Goal: Transaction & Acquisition: Purchase product/service

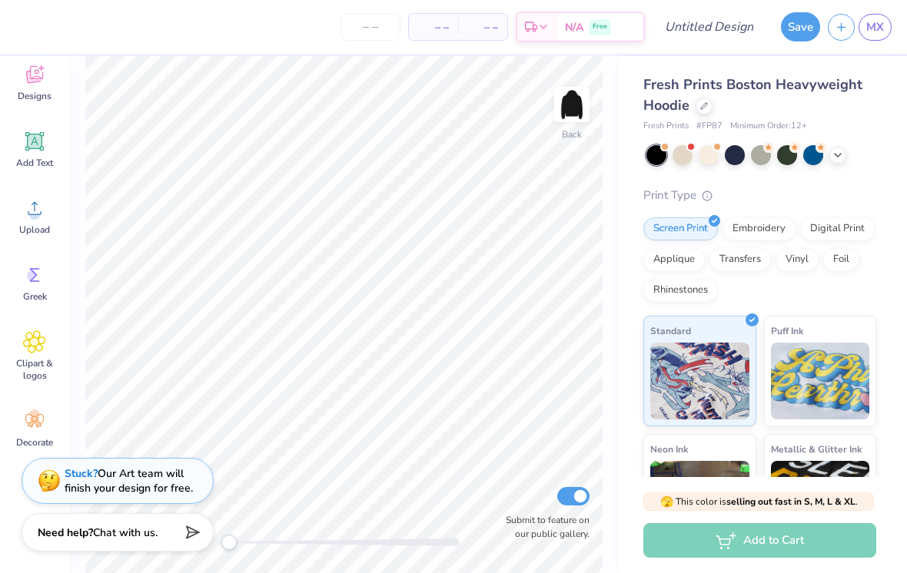
click at [574, 118] on img at bounding box center [571, 104] width 31 height 31
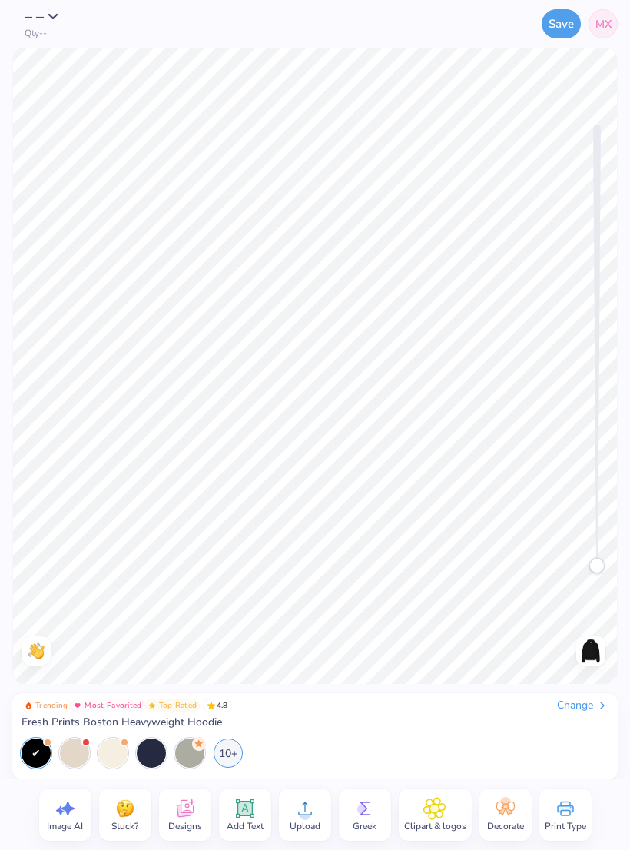
click at [587, 572] on div "Change" at bounding box center [582, 705] width 51 height 14
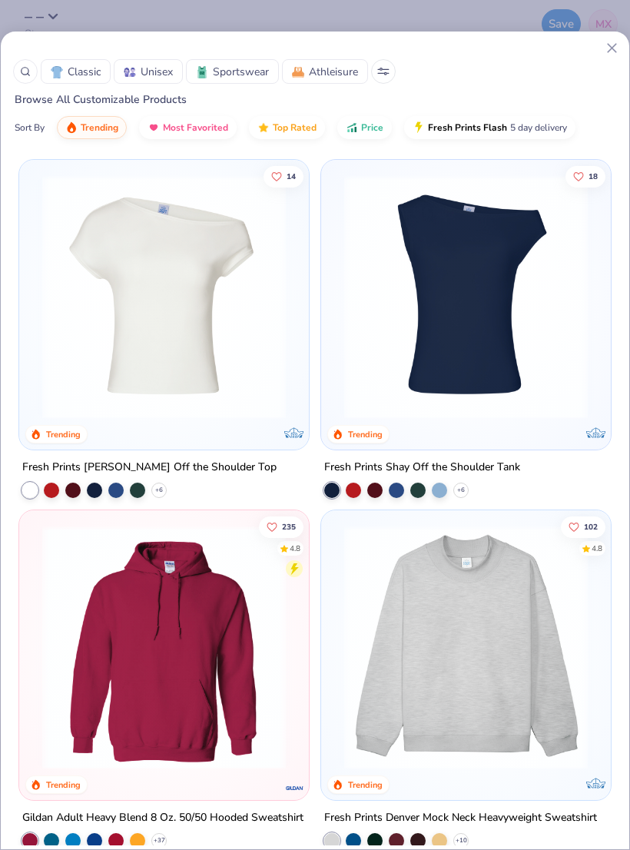
click at [148, 329] on img at bounding box center [164, 297] width 259 height 244
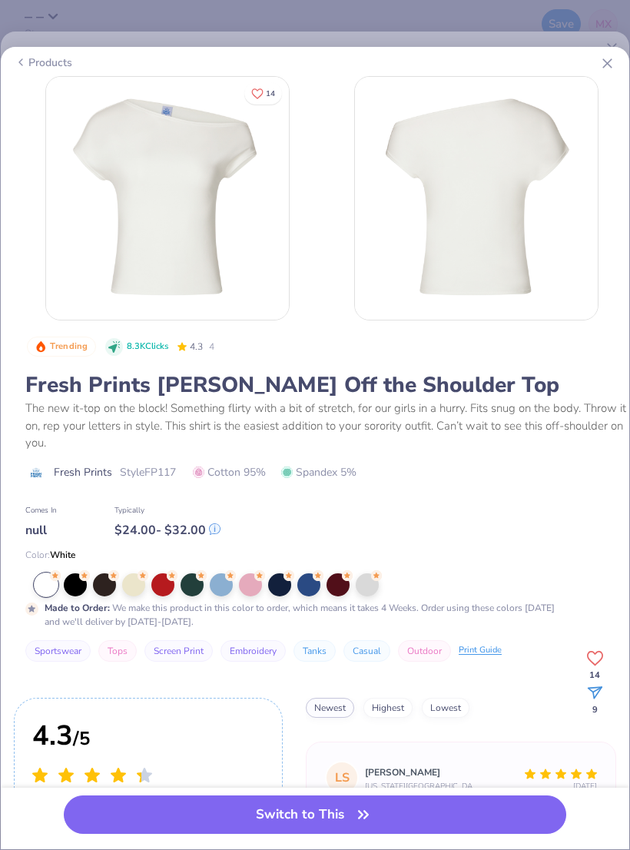
click at [277, 572] on div at bounding box center [279, 584] width 23 height 23
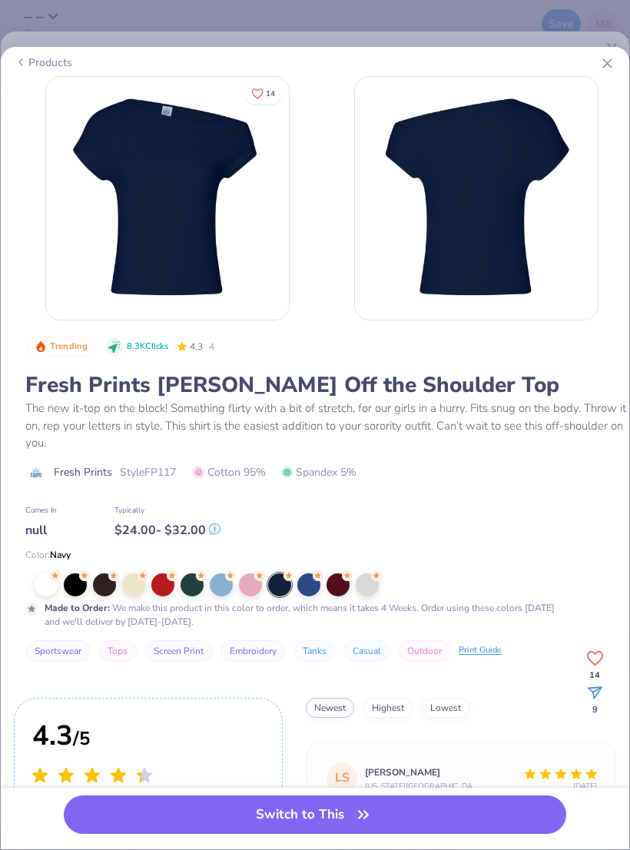
click at [271, 572] on div at bounding box center [279, 584] width 23 height 23
click at [270, 572] on div at bounding box center [279, 584] width 23 height 23
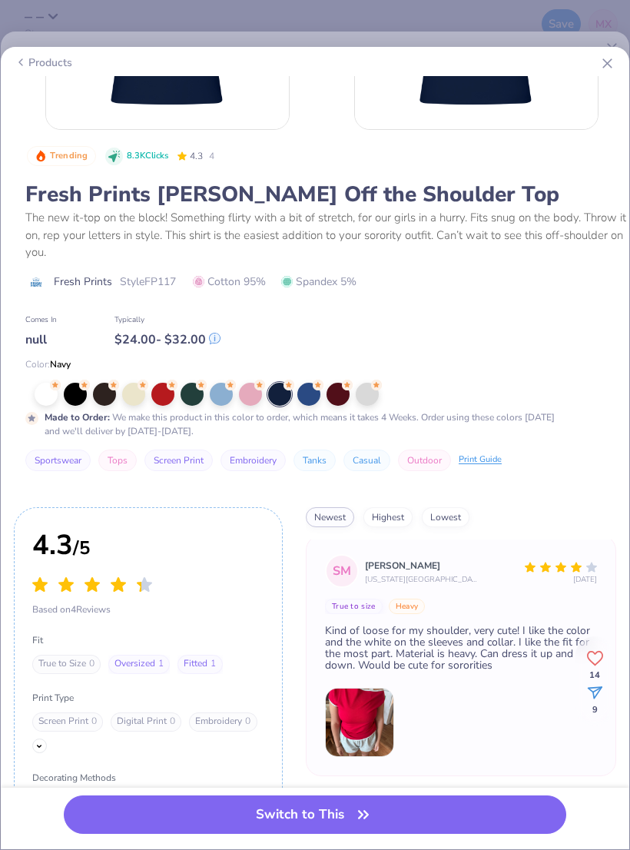
scroll to position [279, 0]
click at [478, 572] on button "Switch to This" at bounding box center [315, 814] width 502 height 38
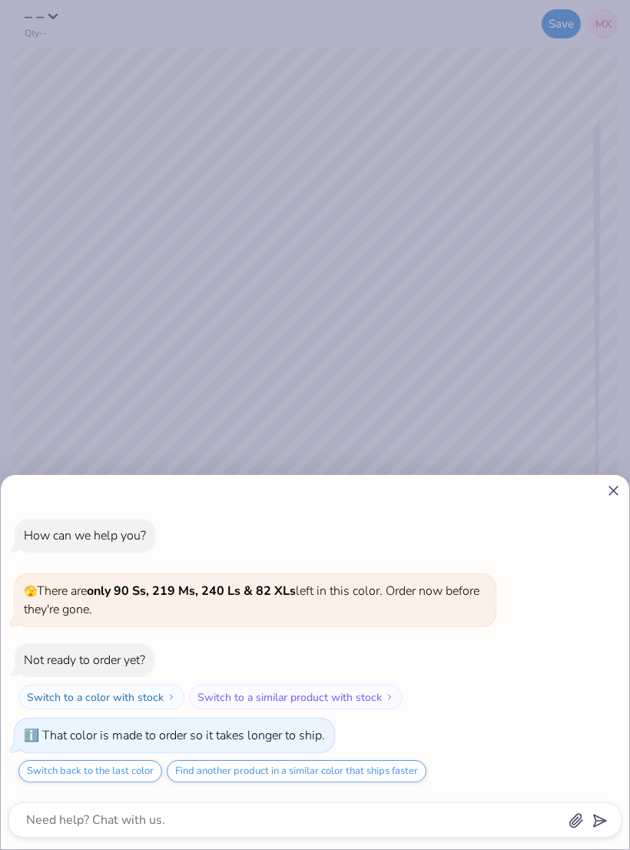
click at [538, 383] on div "How can we help you? 🫣 There are only 90 Ss, 219 Ms, 240 Ls & 82 XLs left in th…" at bounding box center [315, 425] width 630 height 850
type textarea "x"
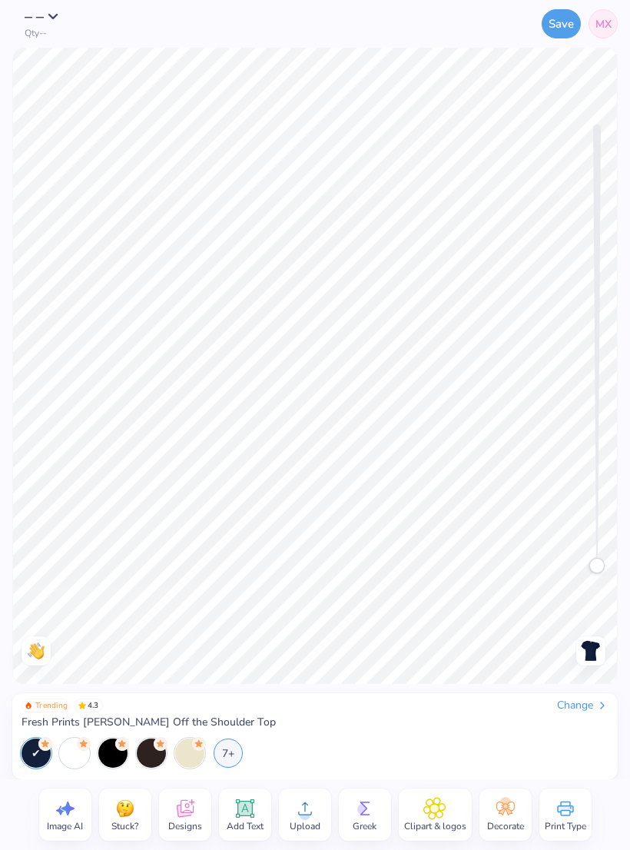
click at [583, 572] on img at bounding box center [590, 650] width 25 height 25
click at [177, 572] on icon at bounding box center [184, 809] width 17 height 18
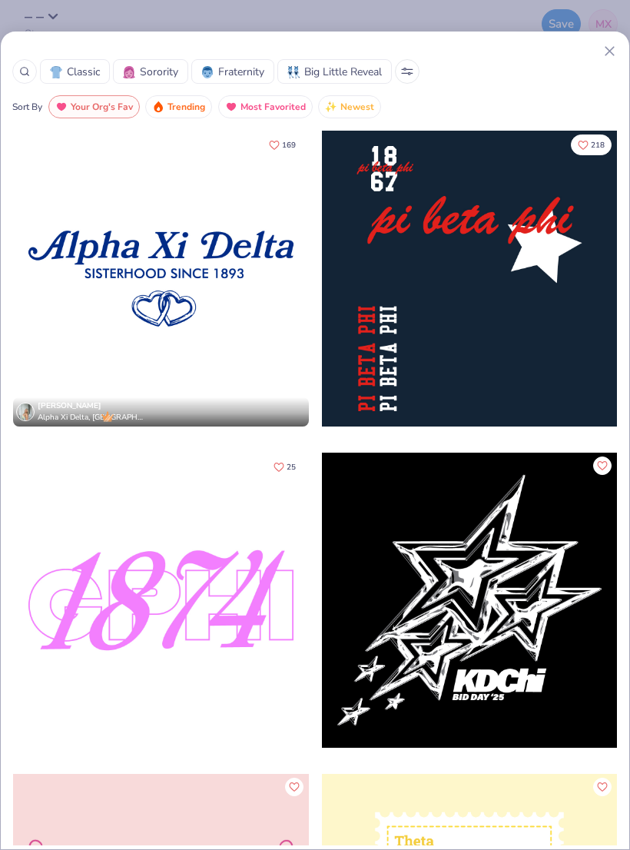
click at [233, 572] on div at bounding box center [161, 600] width 296 height 296
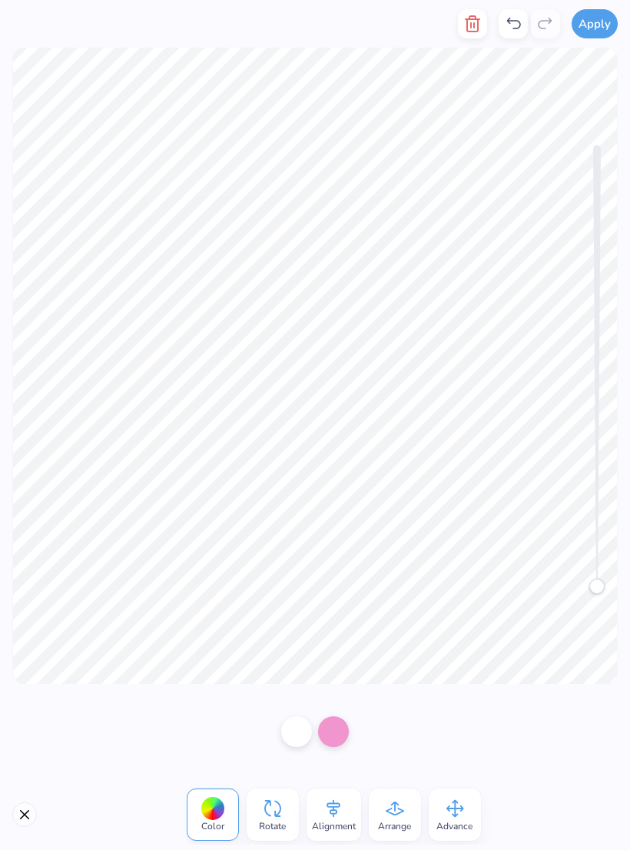
click at [336, 572] on div at bounding box center [333, 731] width 31 height 31
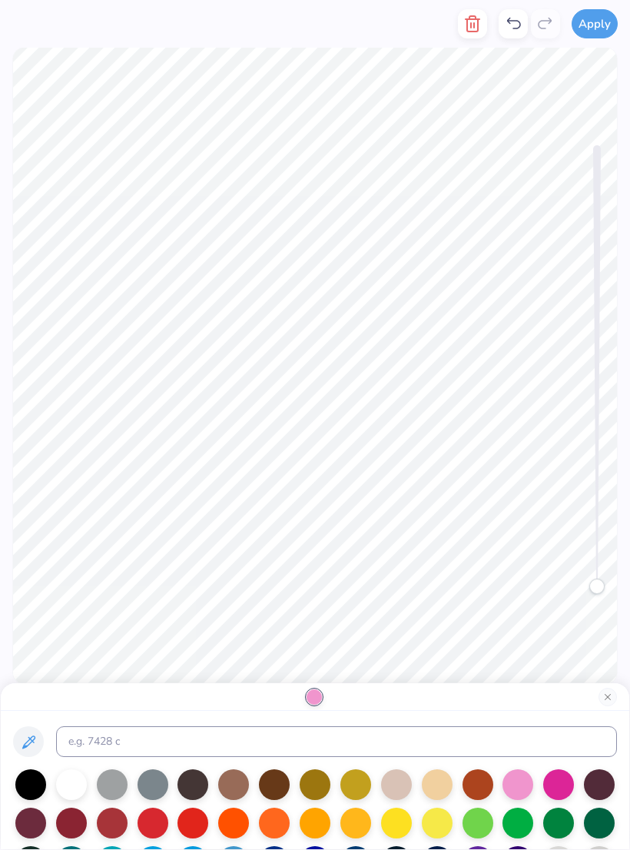
click at [78, 572] on div at bounding box center [71, 784] width 31 height 31
click at [38, 572] on div at bounding box center [30, 784] width 31 height 31
click at [65, 572] on div at bounding box center [71, 784] width 31 height 31
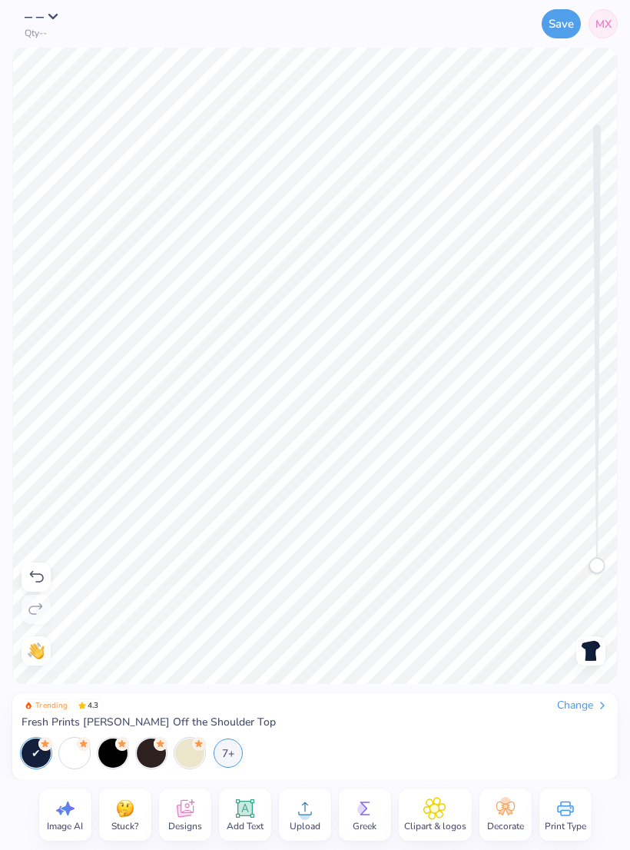
click at [194, 572] on icon at bounding box center [185, 808] width 23 height 23
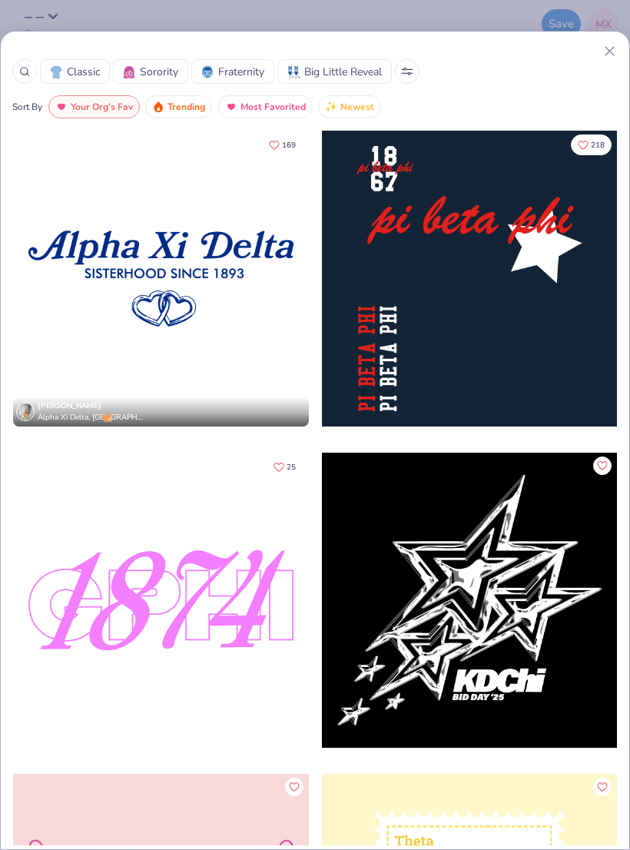
click at [191, 572] on div at bounding box center [161, 600] width 296 height 296
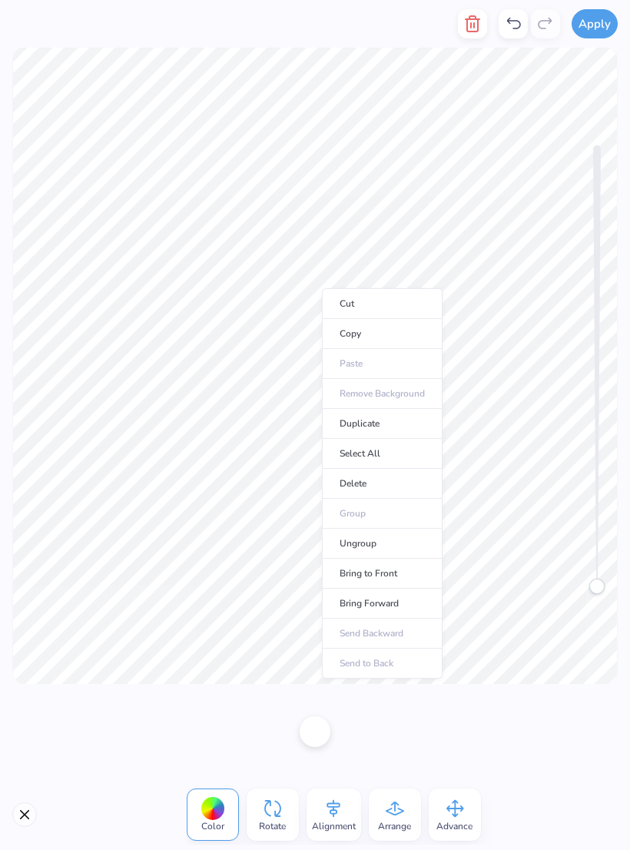
click at [398, 476] on li "Delete" at bounding box center [382, 484] width 121 height 30
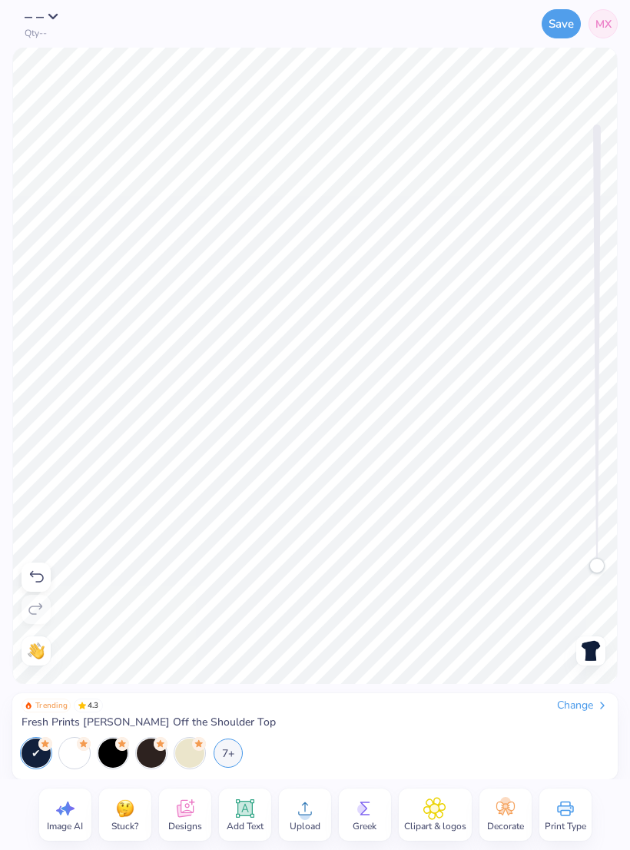
click at [231, 572] on div "7+" at bounding box center [228, 752] width 29 height 29
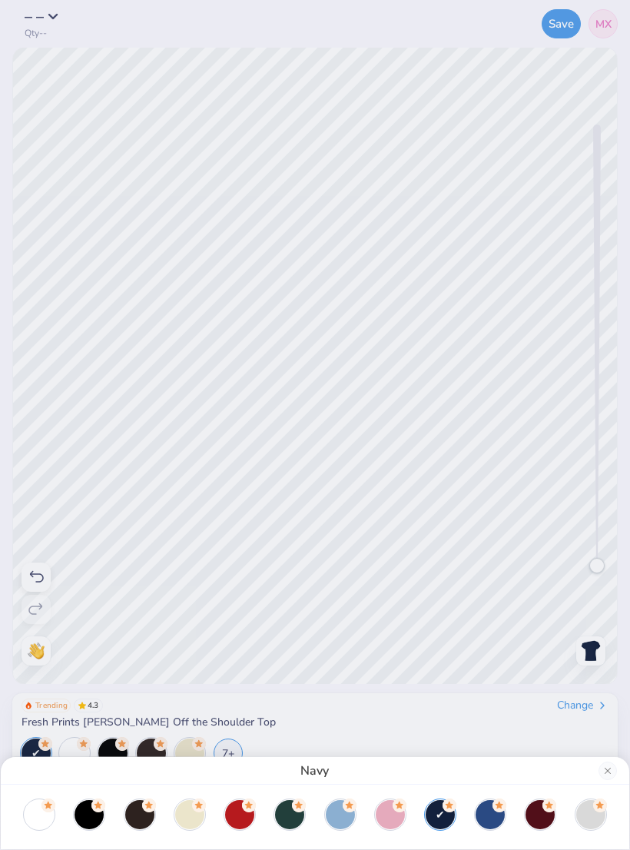
click at [342, 572] on div at bounding box center [340, 814] width 29 height 29
click at [600, 572] on div at bounding box center [590, 814] width 29 height 29
click at [536, 572] on div at bounding box center [539, 814] width 29 height 29
click at [595, 572] on div at bounding box center [590, 814] width 29 height 29
click at [99, 572] on div at bounding box center [89, 814] width 29 height 29
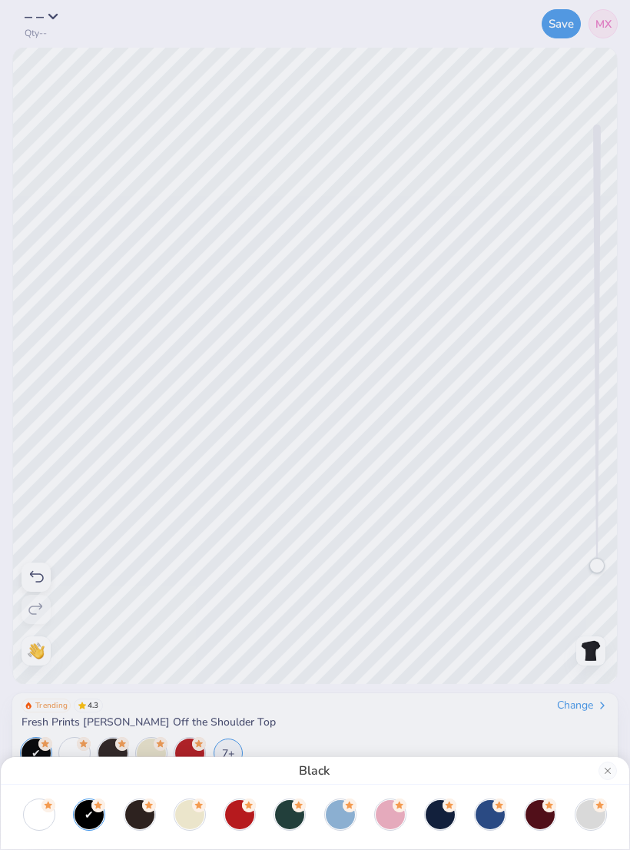
click at [90, 572] on div at bounding box center [89, 814] width 29 height 29
click at [41, 572] on div at bounding box center [39, 814] width 29 height 29
click at [611, 572] on button "Close" at bounding box center [607, 770] width 18 height 18
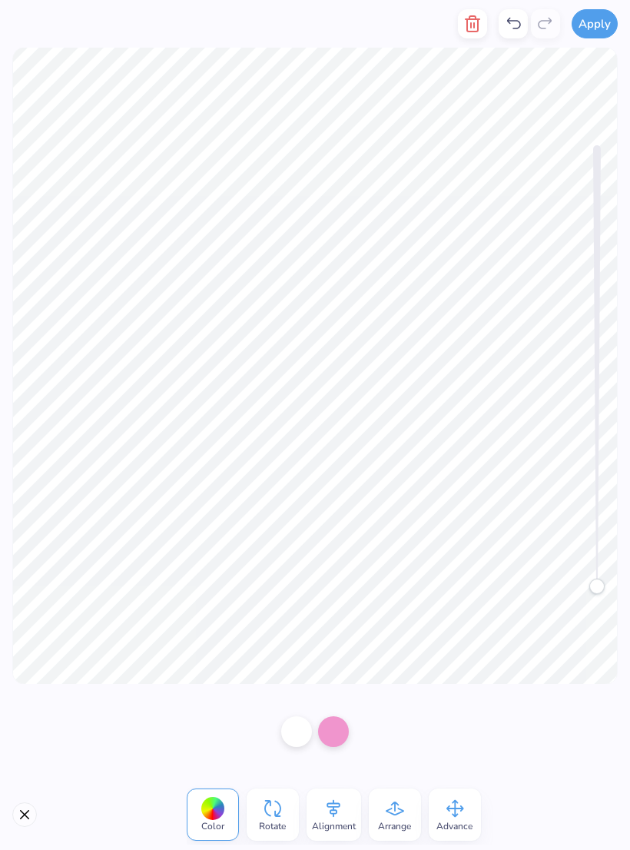
click at [343, 572] on div at bounding box center [333, 731] width 31 height 31
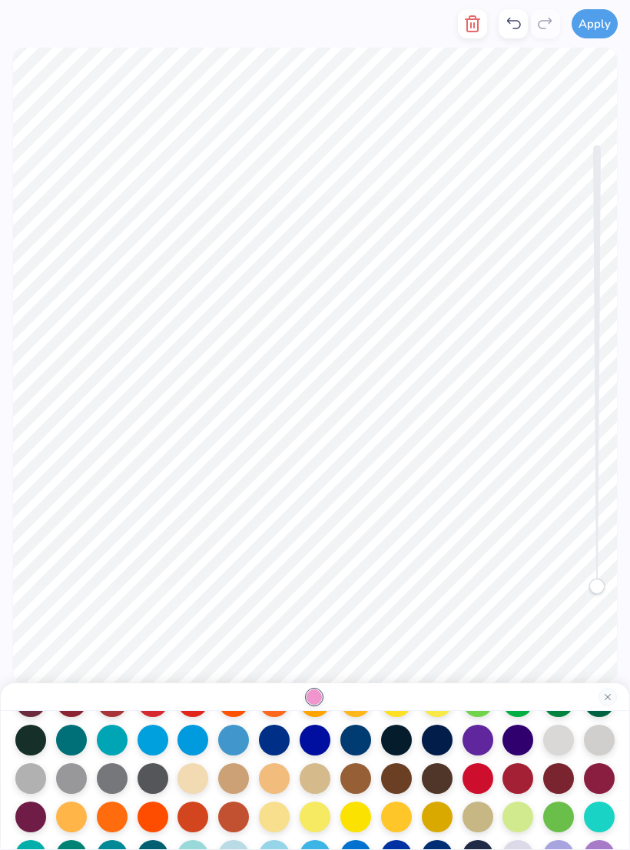
scroll to position [128, 0]
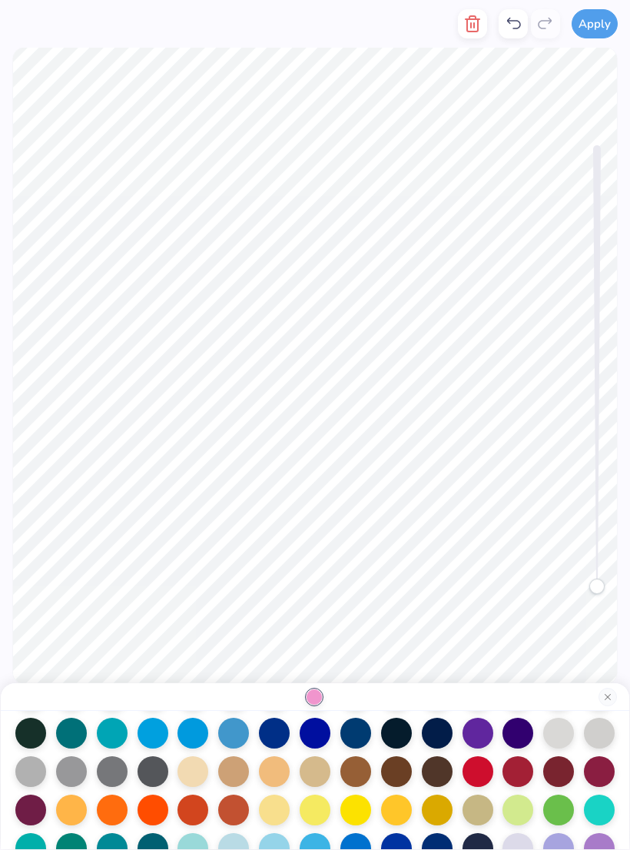
click at [431, 572] on div at bounding box center [437, 733] width 31 height 31
click at [437, 572] on div at bounding box center [437, 733] width 31 height 31
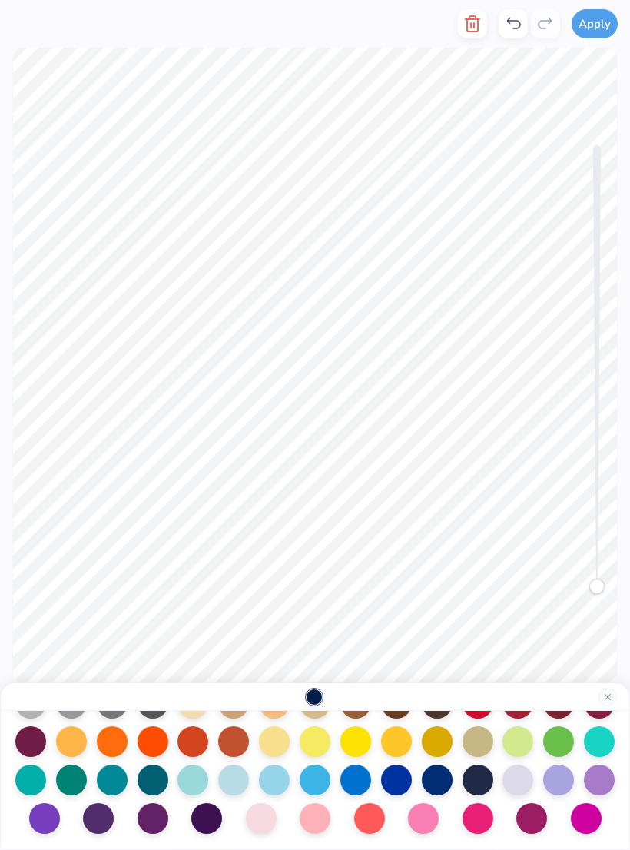
scroll to position [200, 0]
click at [481, 572] on div at bounding box center [477, 779] width 31 height 31
click at [482, 572] on div at bounding box center [477, 779] width 31 height 31
click at [473, 572] on div at bounding box center [477, 779] width 31 height 31
click at [609, 572] on button "Close" at bounding box center [607, 697] width 18 height 18
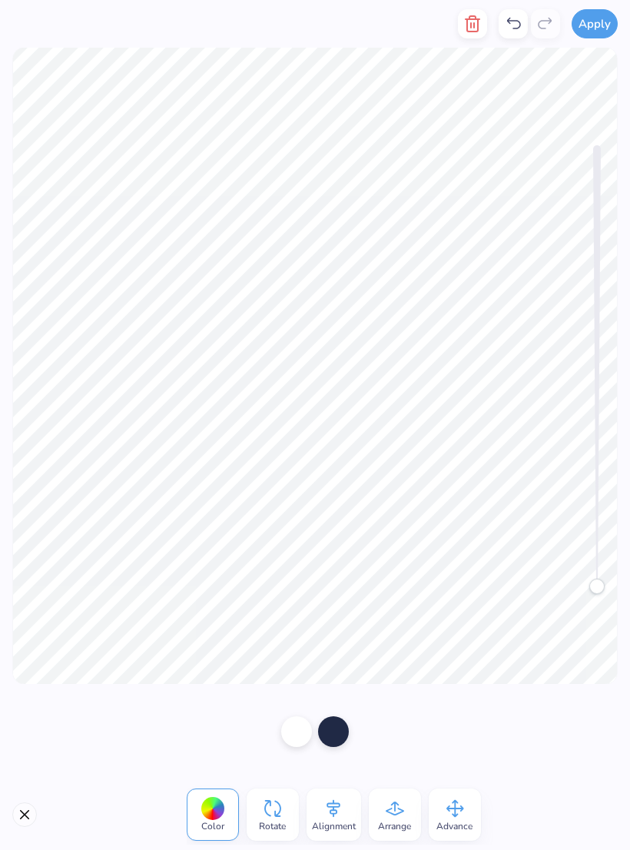
click at [550, 572] on div at bounding box center [315, 731] width 630 height 95
click at [17, 572] on button "Close" at bounding box center [24, 814] width 25 height 25
click at [288, 572] on div at bounding box center [296, 731] width 31 height 31
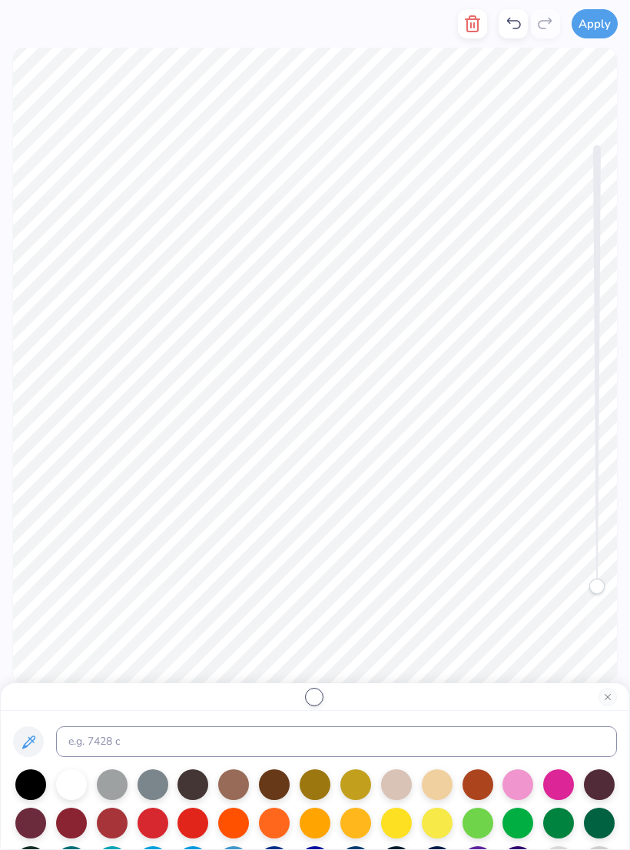
scroll to position [0, 0]
click at [429, 572] on input at bounding box center [336, 741] width 561 height 31
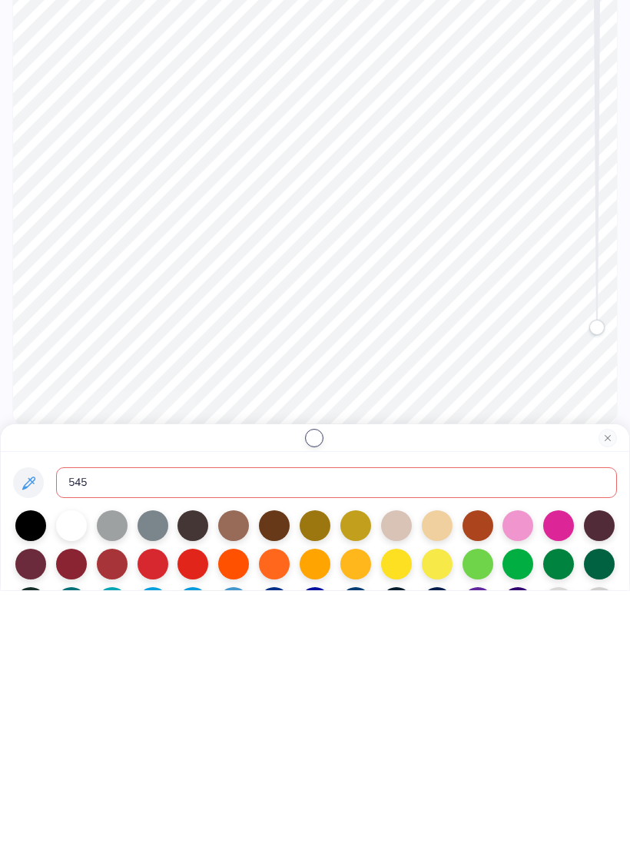
type input "545"
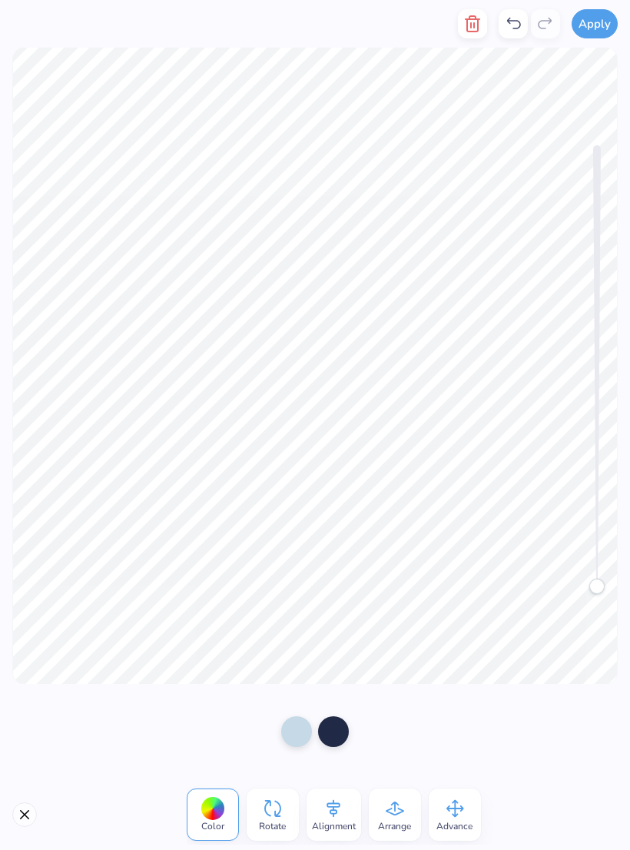
click at [333, 572] on div at bounding box center [333, 731] width 31 height 31
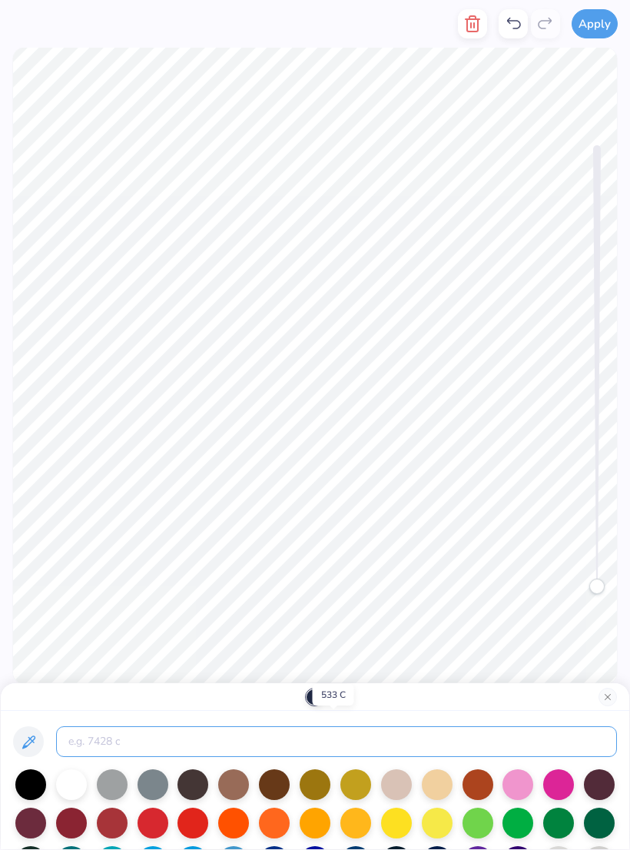
click at [270, 572] on input at bounding box center [336, 741] width 561 height 31
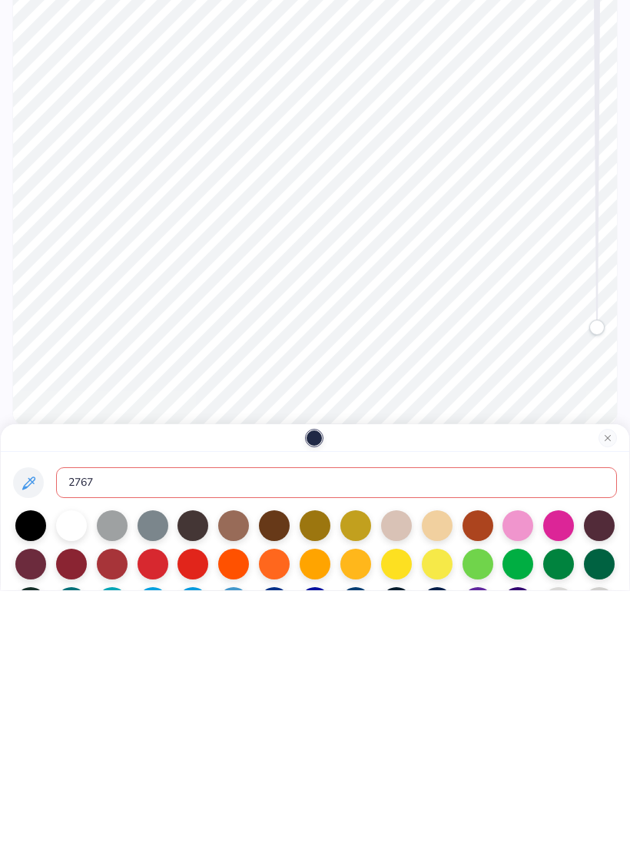
type input "2767"
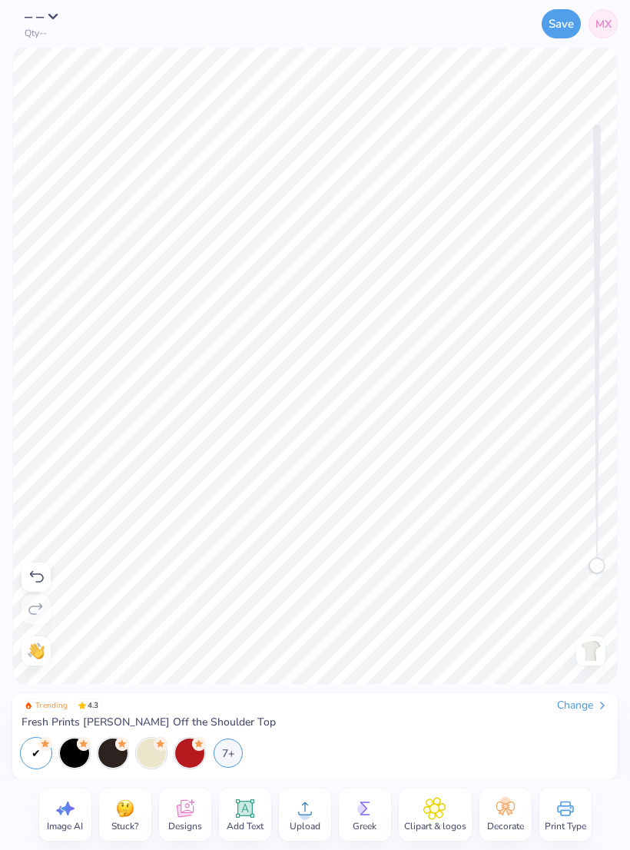
click at [238, 572] on div "7+" at bounding box center [228, 752] width 29 height 29
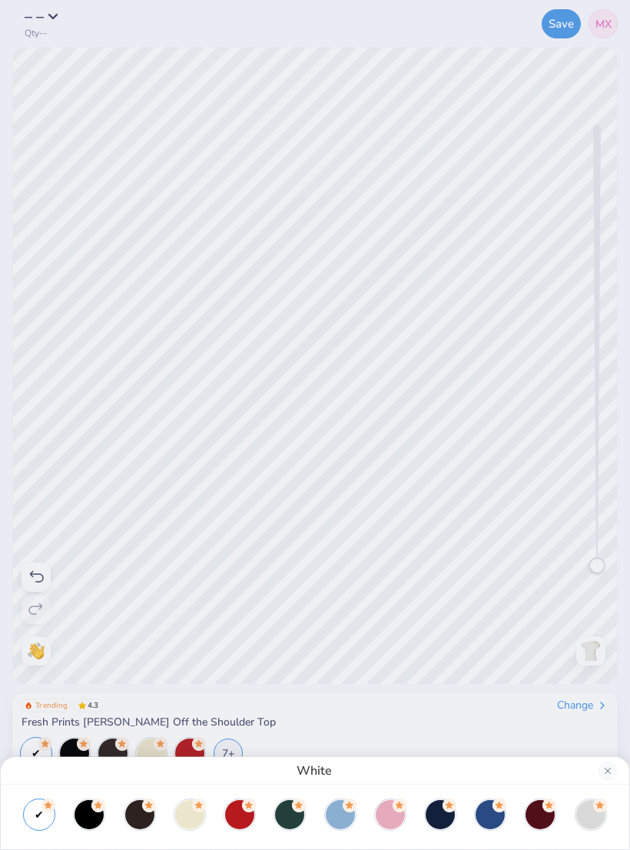
click at [446, 572] on div at bounding box center [440, 814] width 29 height 29
click at [489, 572] on div at bounding box center [490, 814] width 29 height 29
click at [28, 572] on div at bounding box center [39, 814] width 29 height 29
click at [607, 572] on button "Close" at bounding box center [607, 770] width 18 height 18
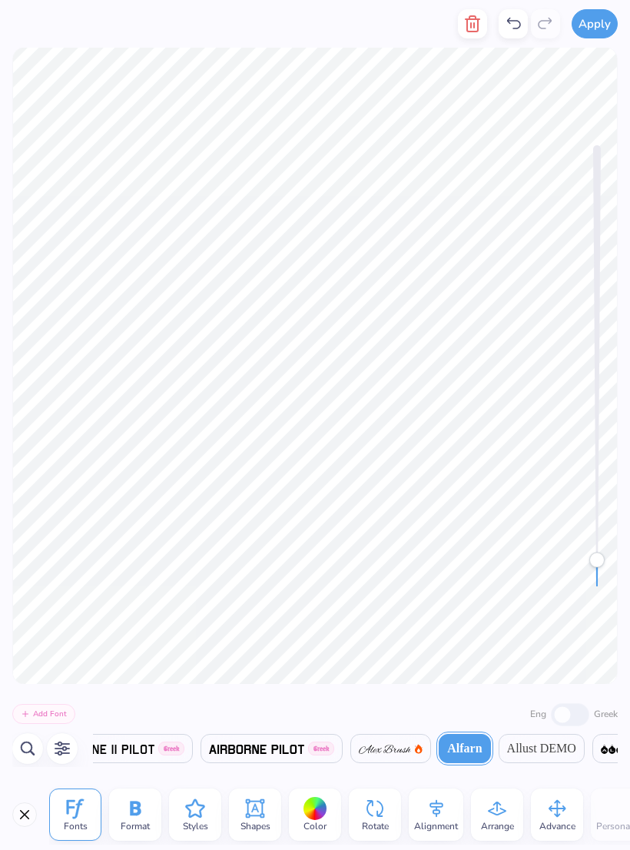
scroll to position [1, 1]
type textarea "G"
type textarea "DPHIL"
type textarea "1998"
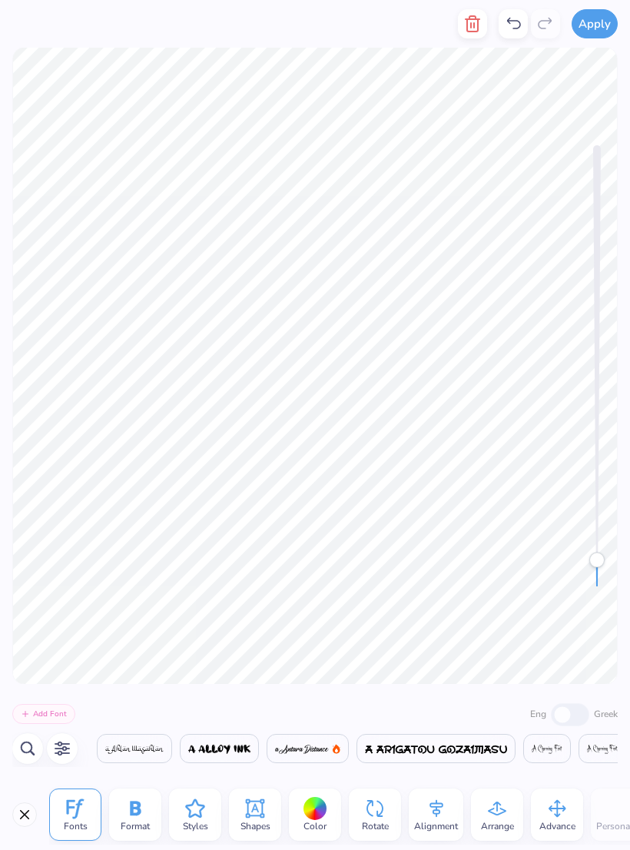
scroll to position [0, 1106]
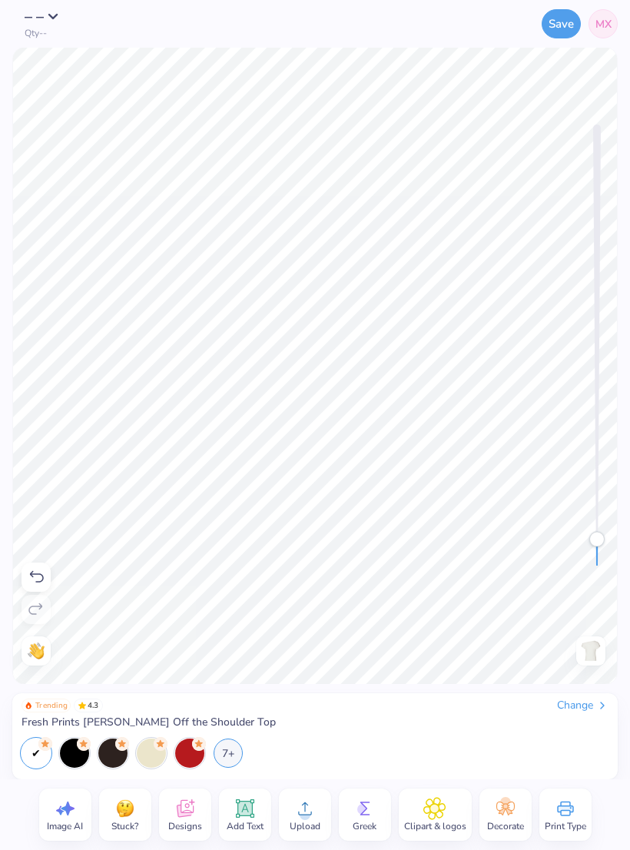
click at [35, 572] on icon at bounding box center [36, 577] width 18 height 18
click at [38, 572] on icon at bounding box center [36, 577] width 18 height 18
click at [39, 572] on icon at bounding box center [36, 609] width 18 height 18
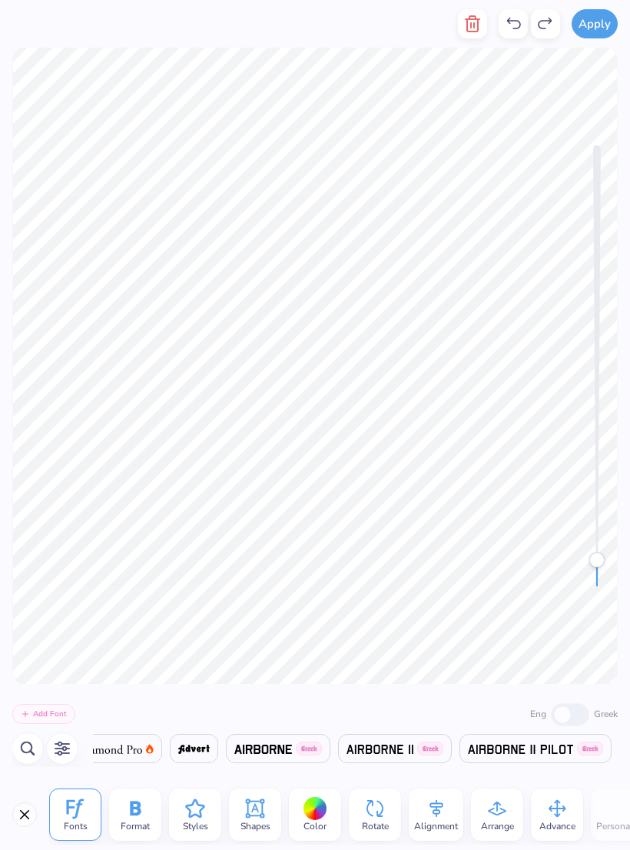
scroll to position [0, 1002]
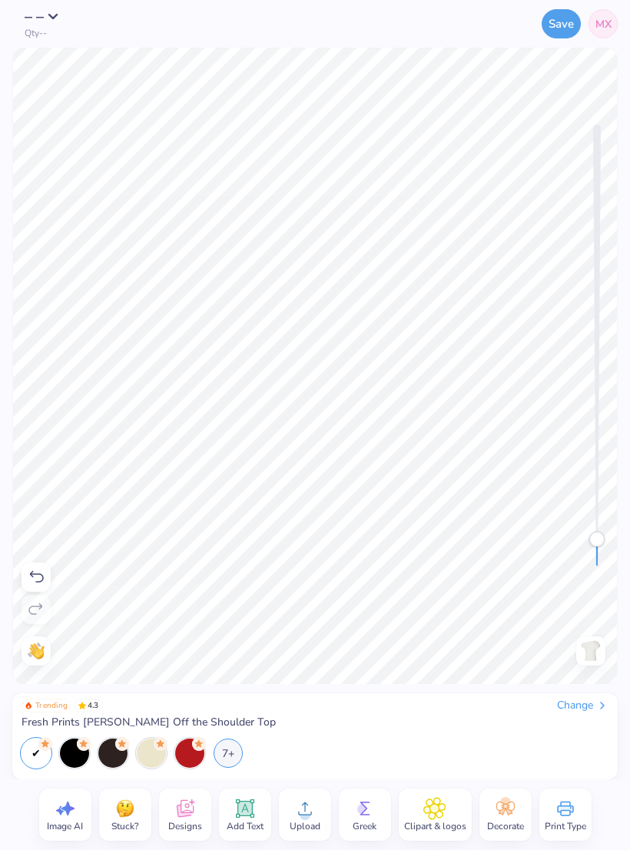
click at [41, 572] on icon at bounding box center [36, 577] width 18 height 18
click at [35, 572] on icon at bounding box center [36, 577] width 18 height 18
click at [36, 572] on icon at bounding box center [36, 577] width 18 height 18
click at [35, 572] on icon at bounding box center [36, 577] width 18 height 18
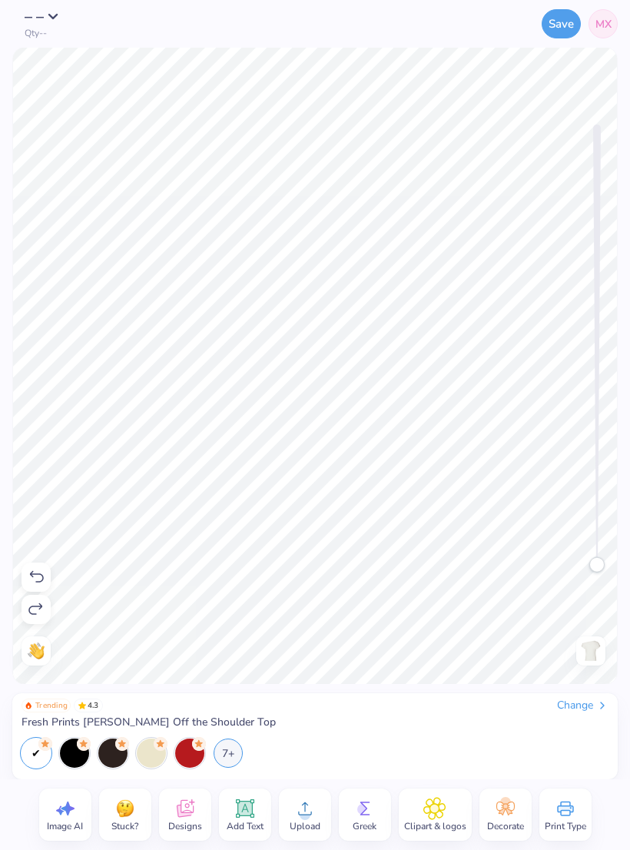
click at [38, 572] on icon at bounding box center [37, 577] width 14 height 12
click at [39, 572] on icon at bounding box center [37, 577] width 14 height 12
click at [31, 570] on icon at bounding box center [36, 577] width 18 height 18
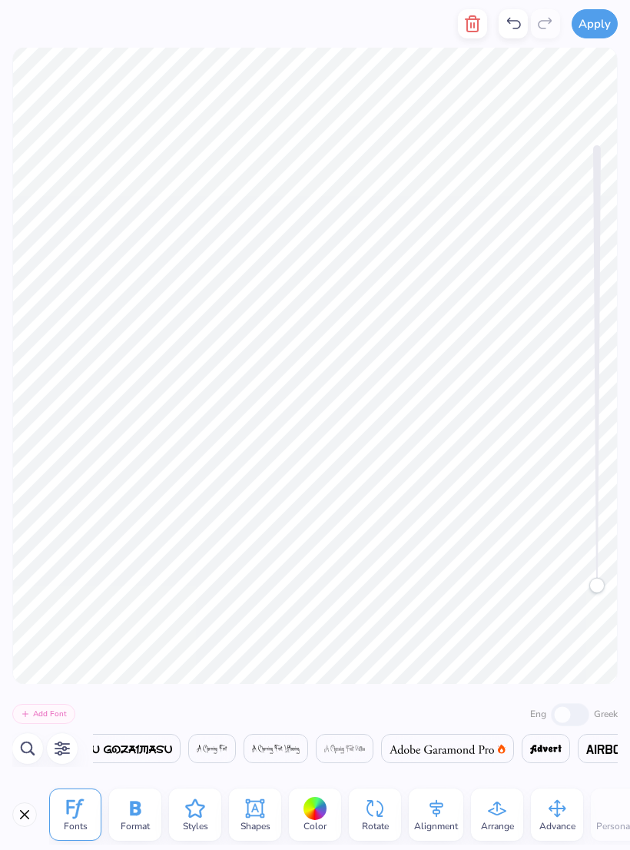
scroll to position [0, 1106]
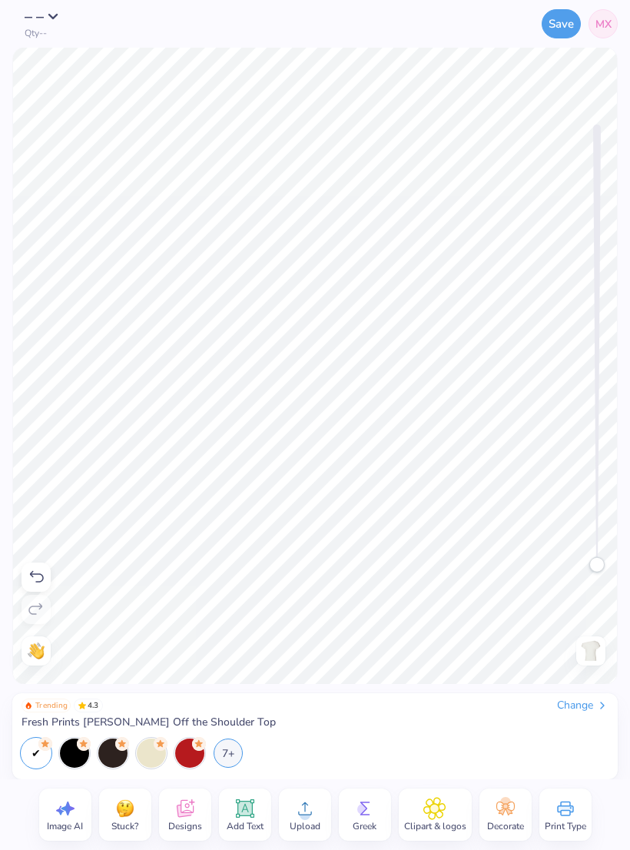
click at [38, 572] on icon at bounding box center [36, 577] width 18 height 18
click at [36, 572] on icon at bounding box center [36, 577] width 18 height 18
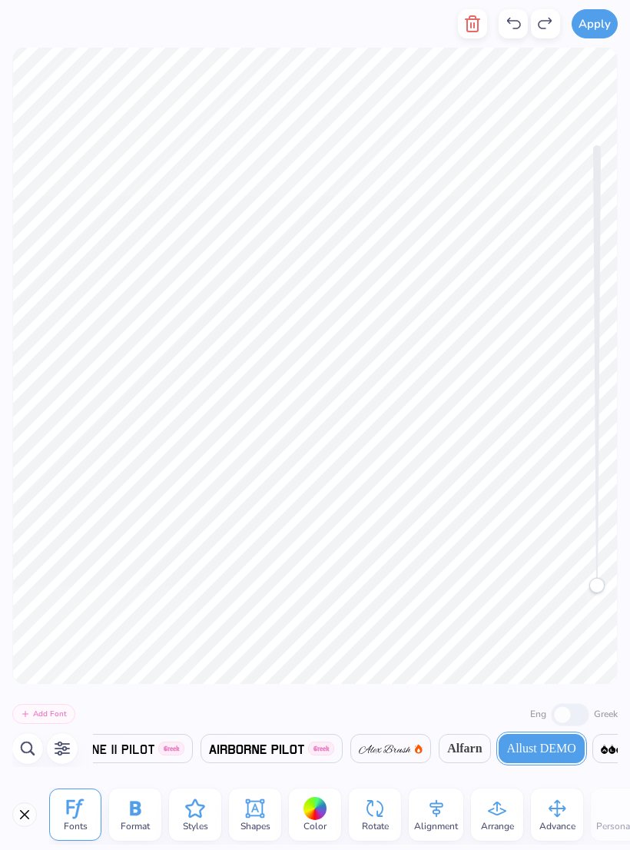
scroll to position [0, 1]
type textarea "7"
type textarea "1998"
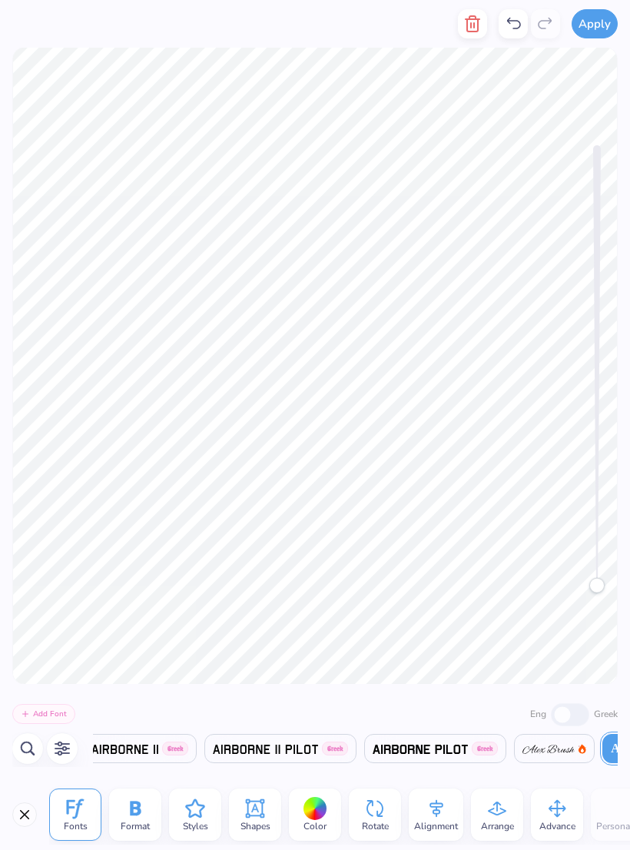
scroll to position [0, 1002]
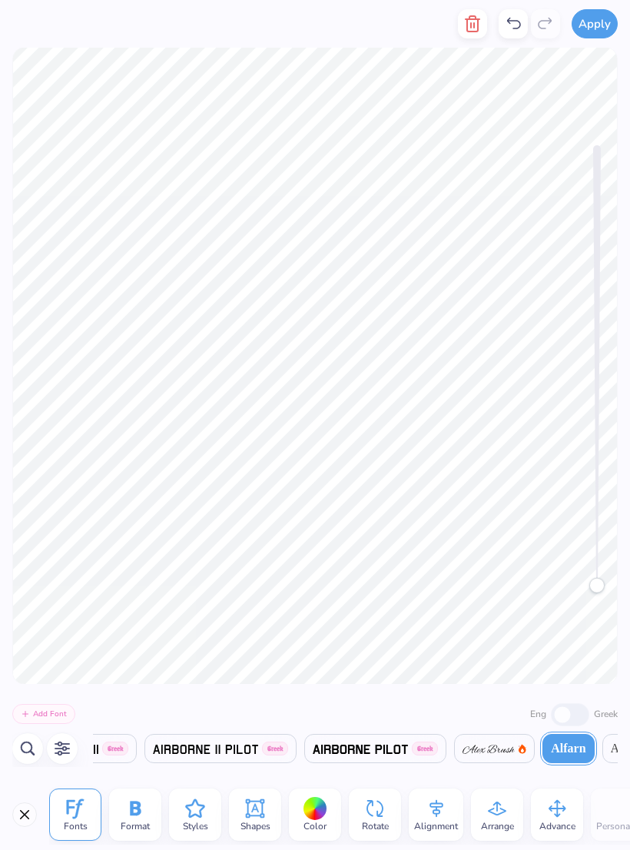
click at [61, 572] on icon "button" at bounding box center [62, 748] width 15 height 15
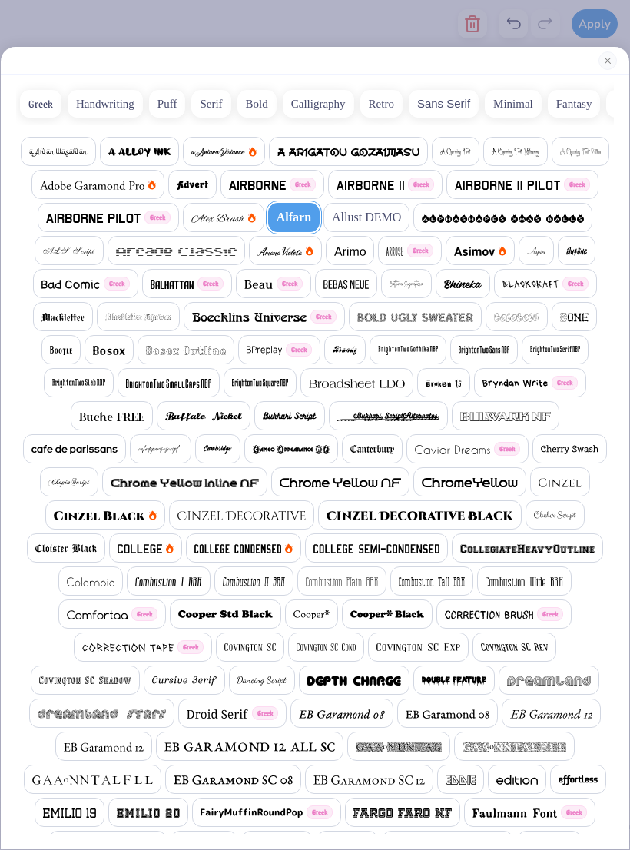
click at [611, 63] on button "Close" at bounding box center [607, 60] width 18 height 18
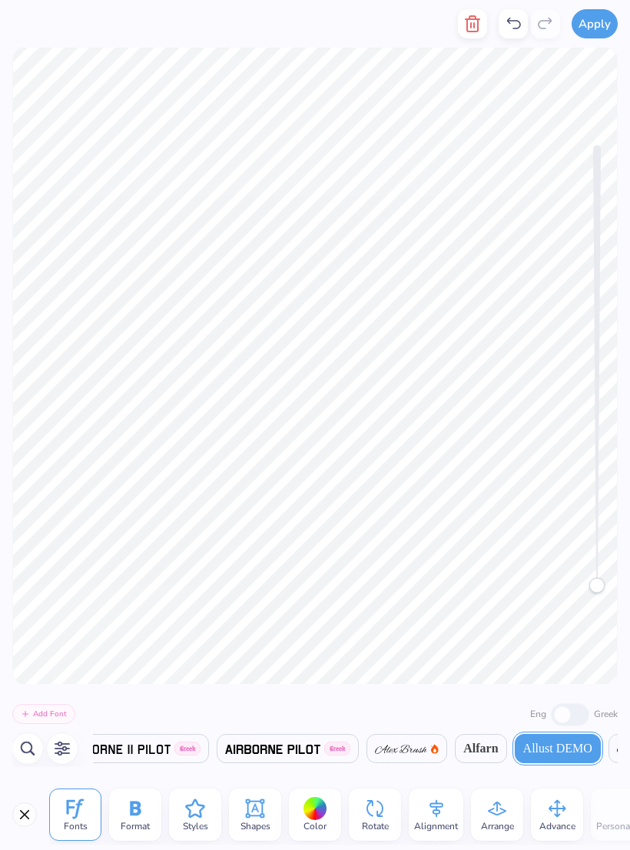
scroll to position [0, 1106]
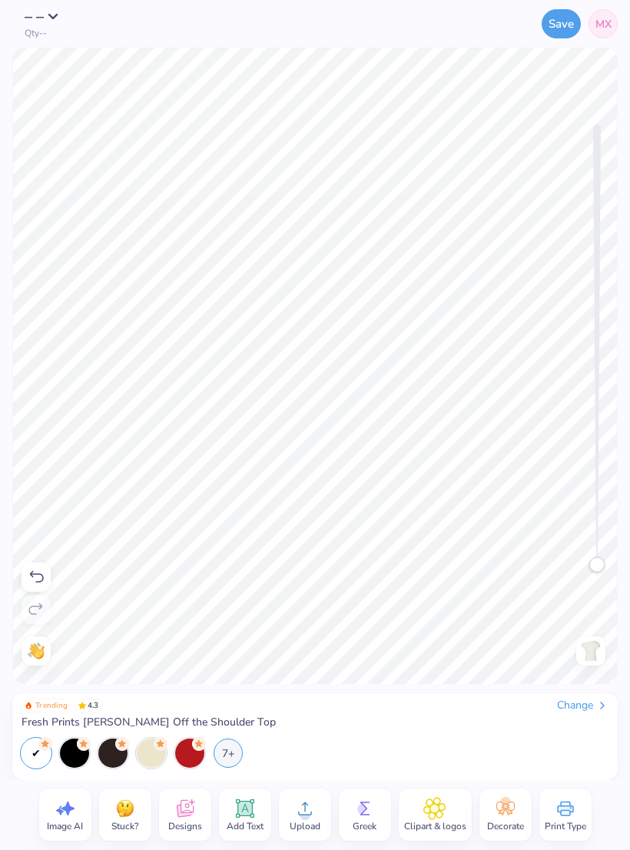
click at [35, 572] on icon at bounding box center [36, 577] width 18 height 18
click at [39, 572] on icon at bounding box center [37, 577] width 14 height 12
click at [42, 572] on icon at bounding box center [36, 577] width 18 height 18
click at [39, 572] on icon at bounding box center [36, 609] width 18 height 18
click at [43, 572] on icon at bounding box center [36, 577] width 18 height 18
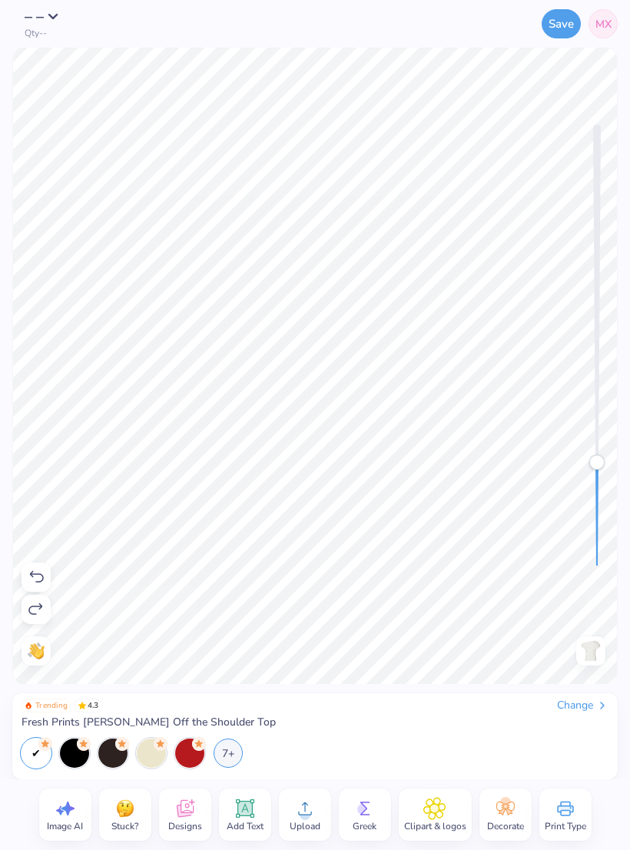
click at [36, 572] on icon at bounding box center [36, 609] width 18 height 18
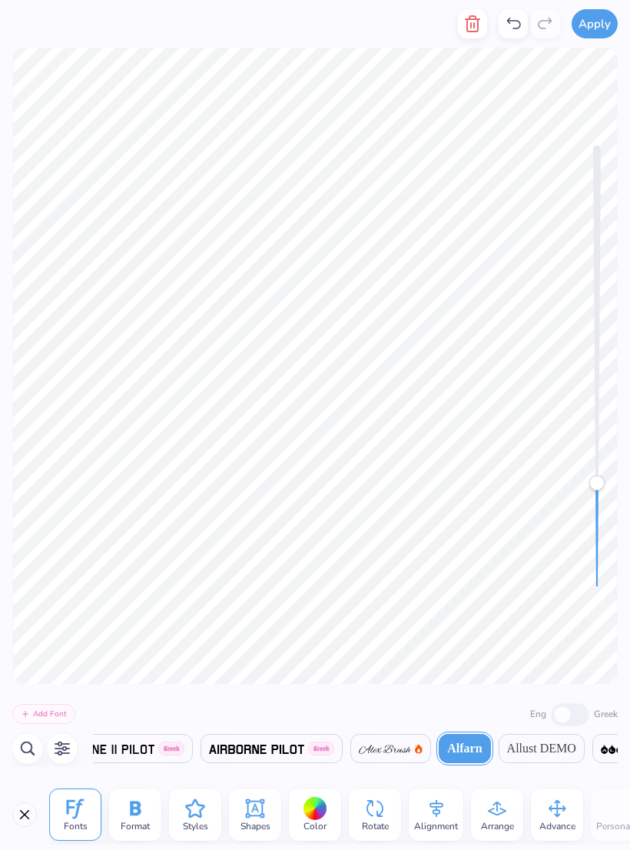
scroll to position [1, 1]
type textarea "G"
type textarea "DPHIL"
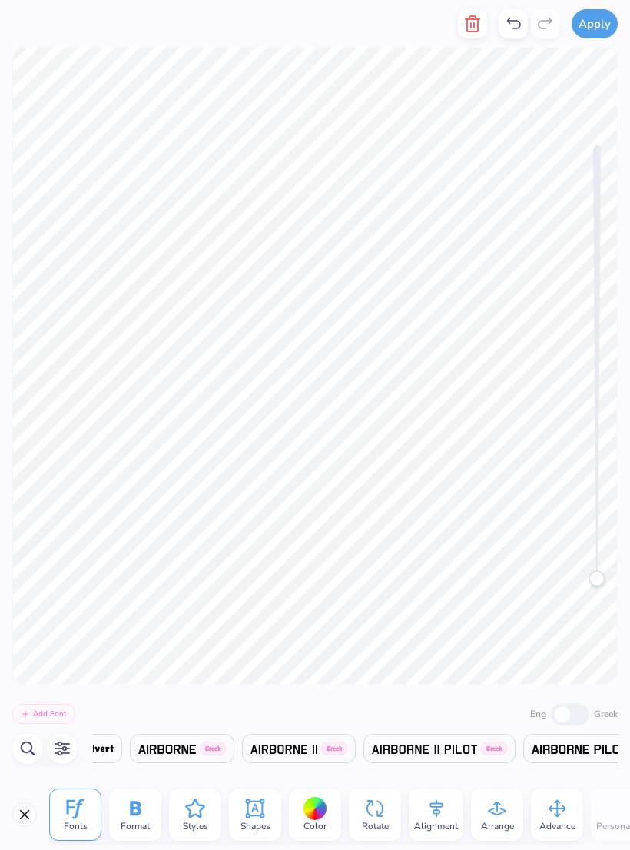
scroll to position [0, 1002]
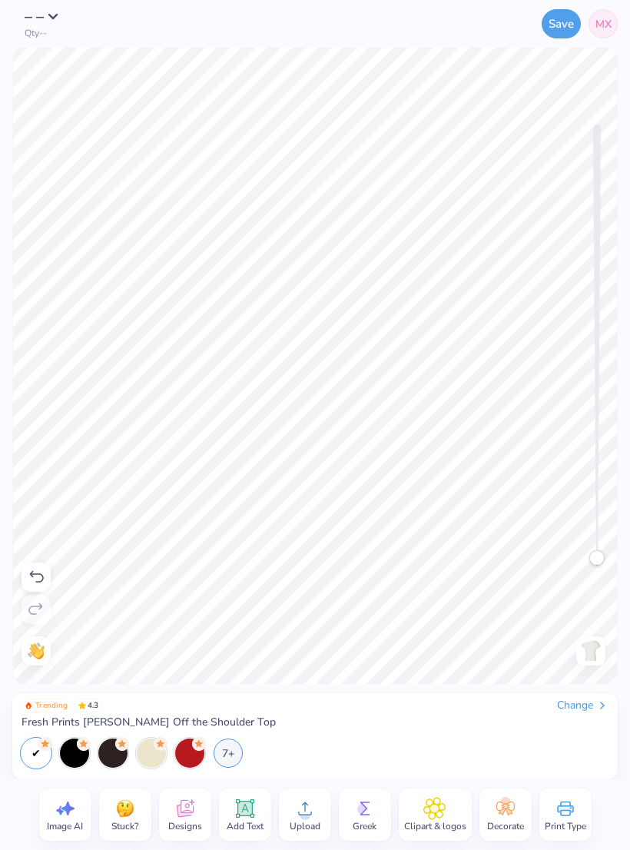
click at [35, 572] on icon at bounding box center [36, 577] width 18 height 18
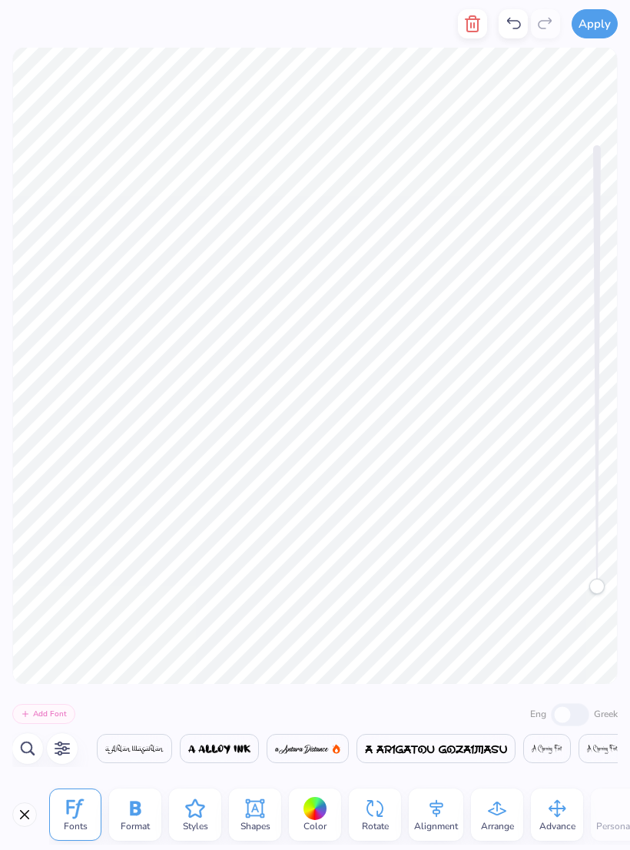
scroll to position [0, 1106]
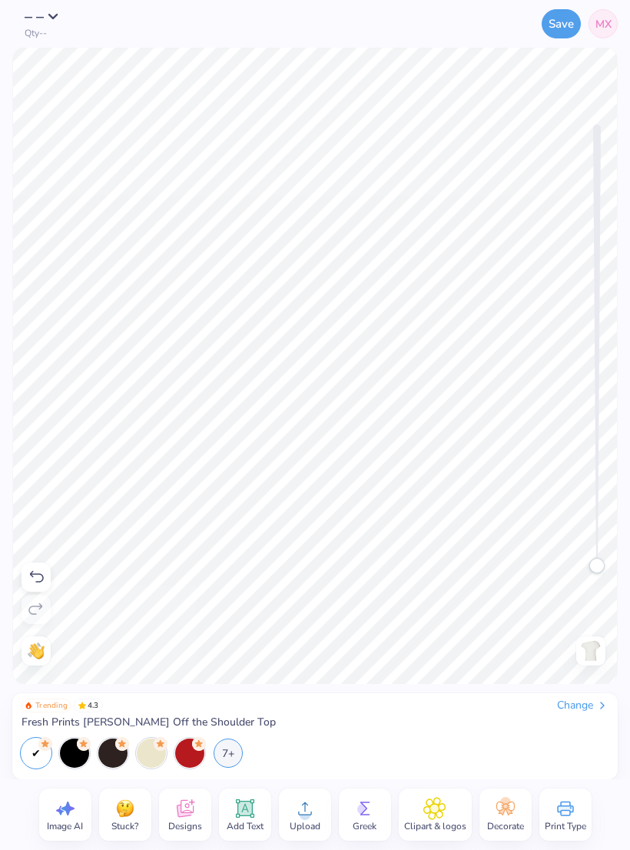
click at [33, 571] on icon at bounding box center [37, 577] width 14 height 12
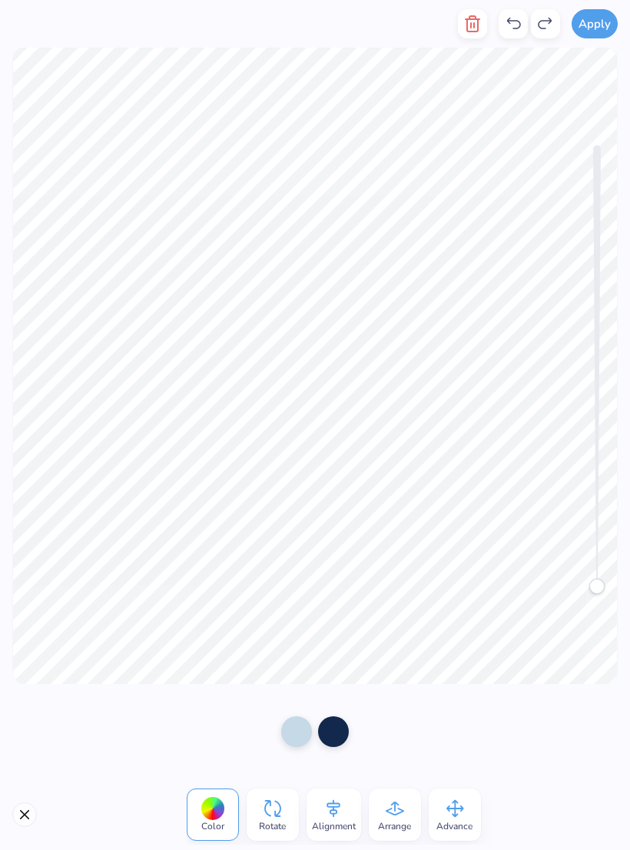
click at [465, 572] on icon at bounding box center [454, 808] width 23 height 23
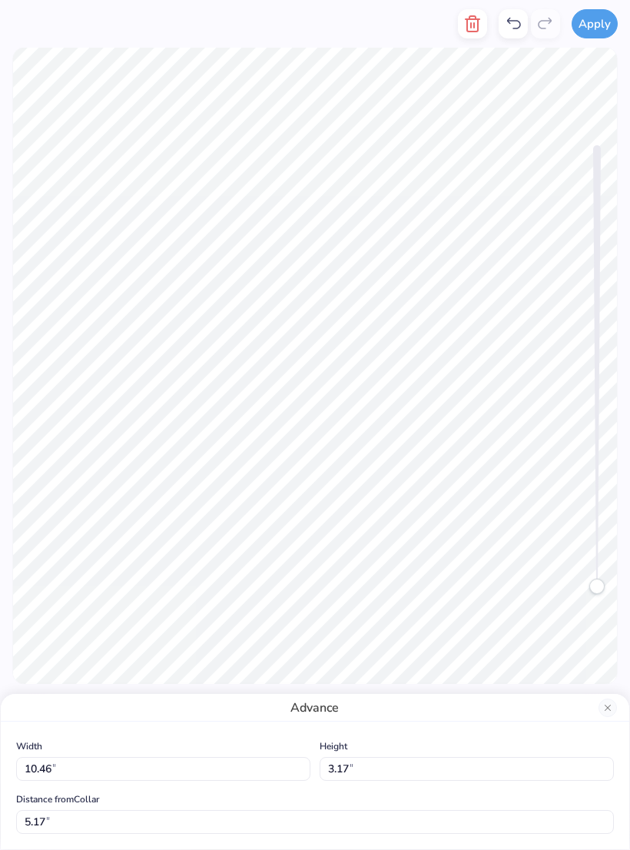
type input "4.99"
type input "12.16"
type input "3.68"
type input "4.41"
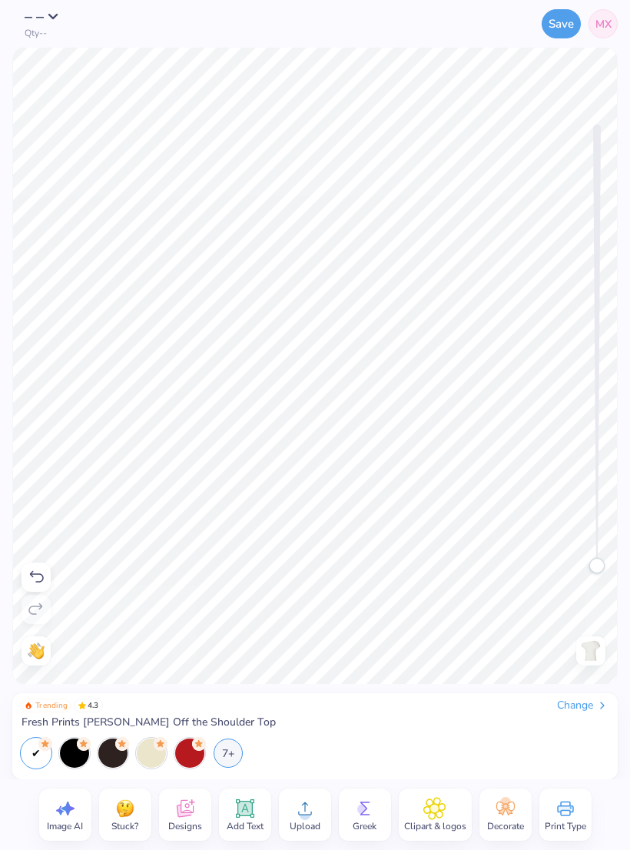
click at [194, 572] on span "Designs" at bounding box center [185, 826] width 34 height 12
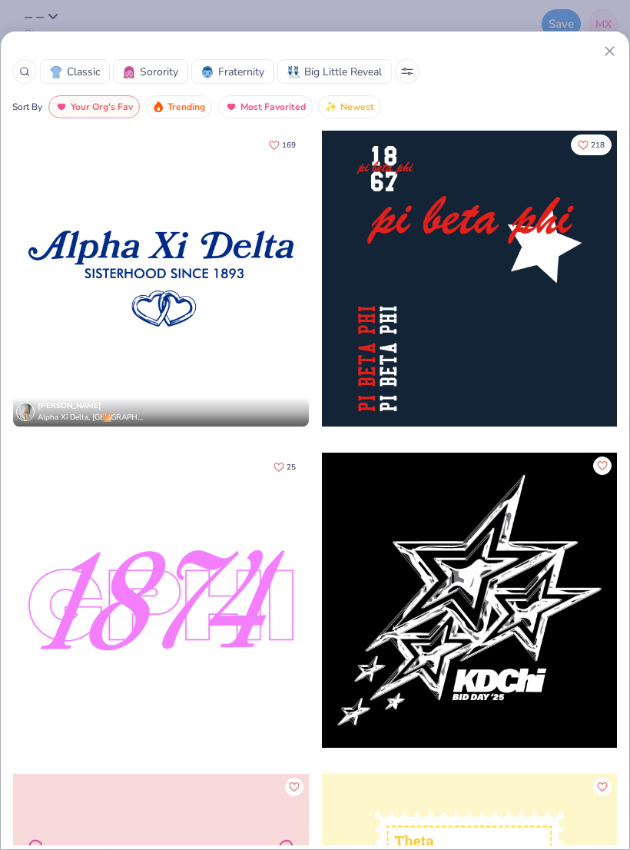
scroll to position [0, 0]
click at [598, 65] on div "Classic Sorority Fraternity Big Little Reveal" at bounding box center [314, 71] width 605 height 25
click at [602, 59] on div "Classic Sorority Fraternity Big Little Reveal" at bounding box center [314, 71] width 605 height 25
click at [609, 57] on icon at bounding box center [610, 51] width 16 height 16
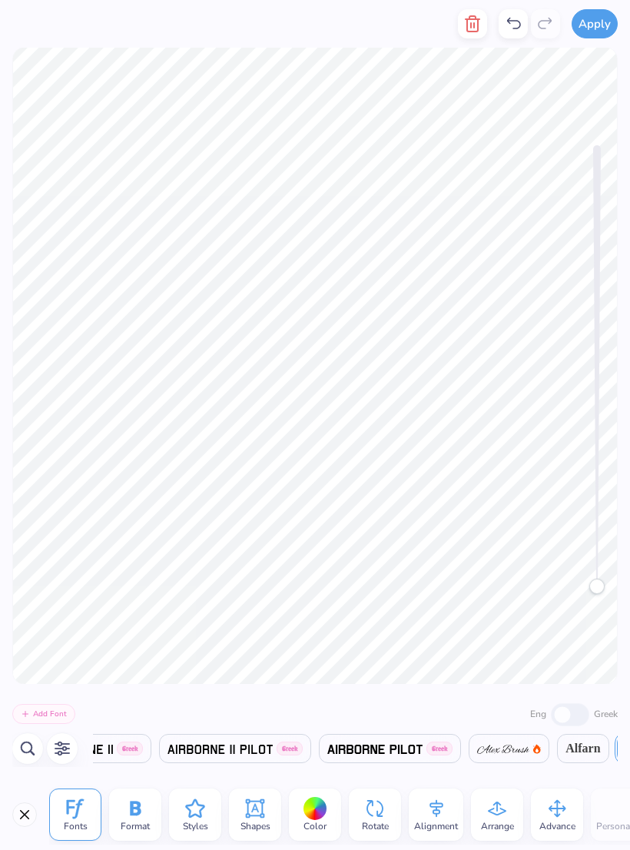
scroll to position [0, 1106]
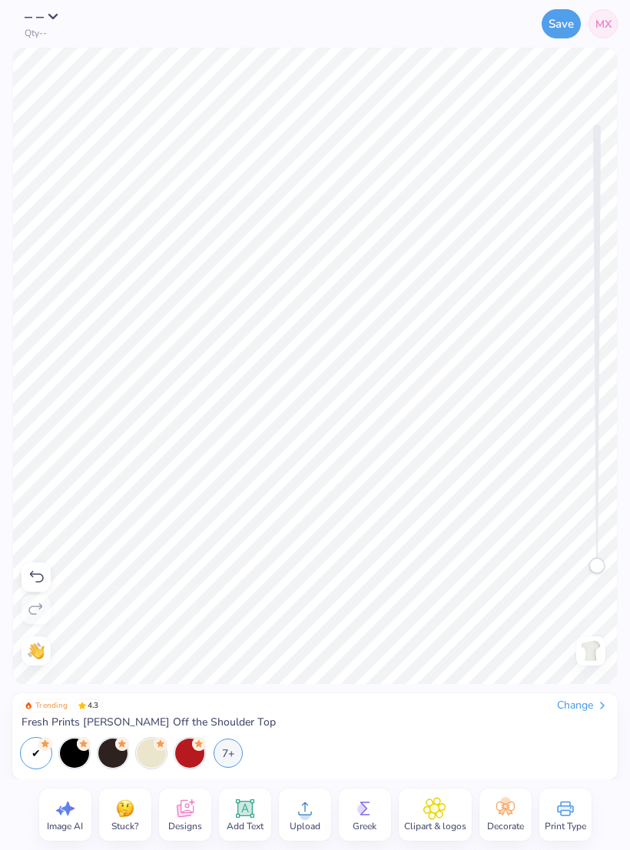
click at [38, 572] on icon at bounding box center [36, 577] width 18 height 18
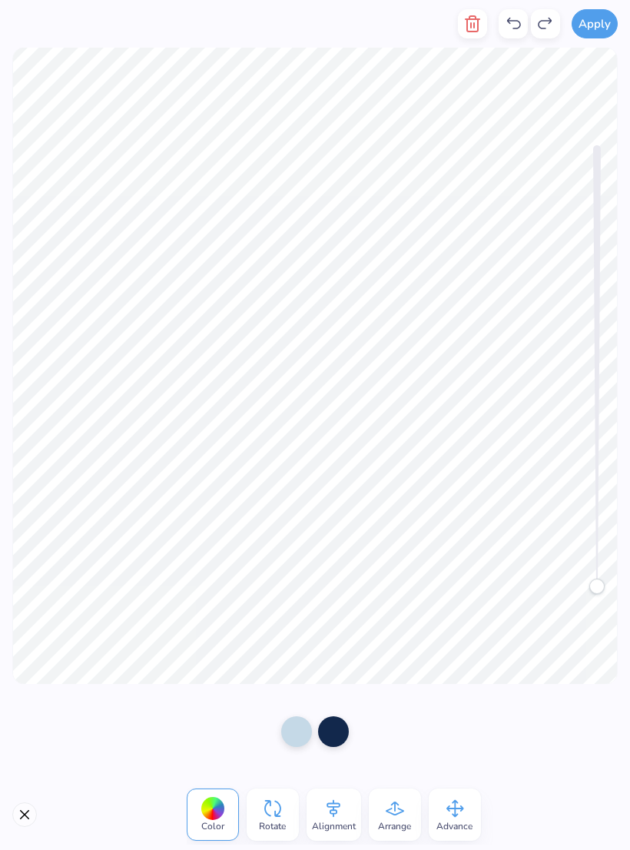
click at [463, 572] on icon at bounding box center [454, 808] width 23 height 23
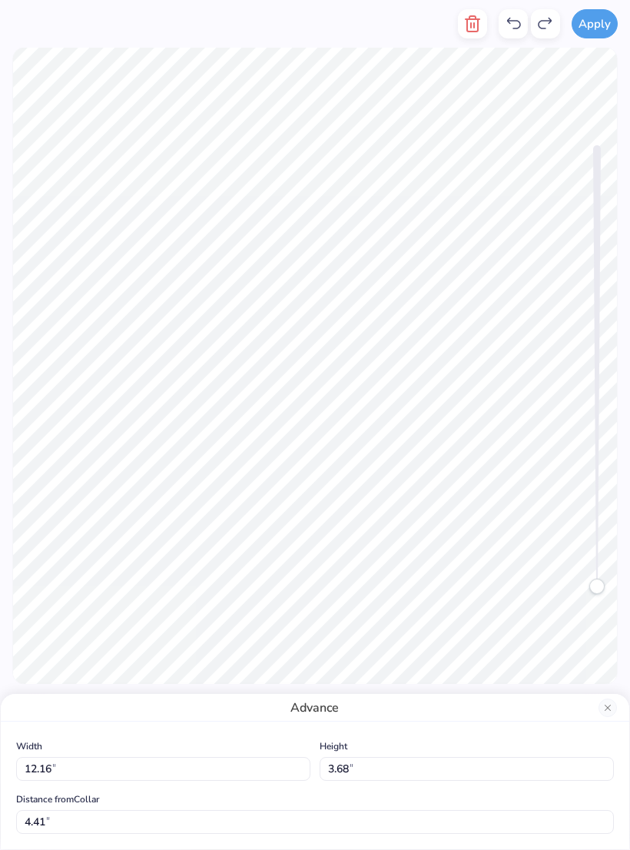
click at [456, 572] on div "Advance" at bounding box center [315, 708] width 628 height 28
click at [614, 572] on button "Close" at bounding box center [607, 707] width 18 height 18
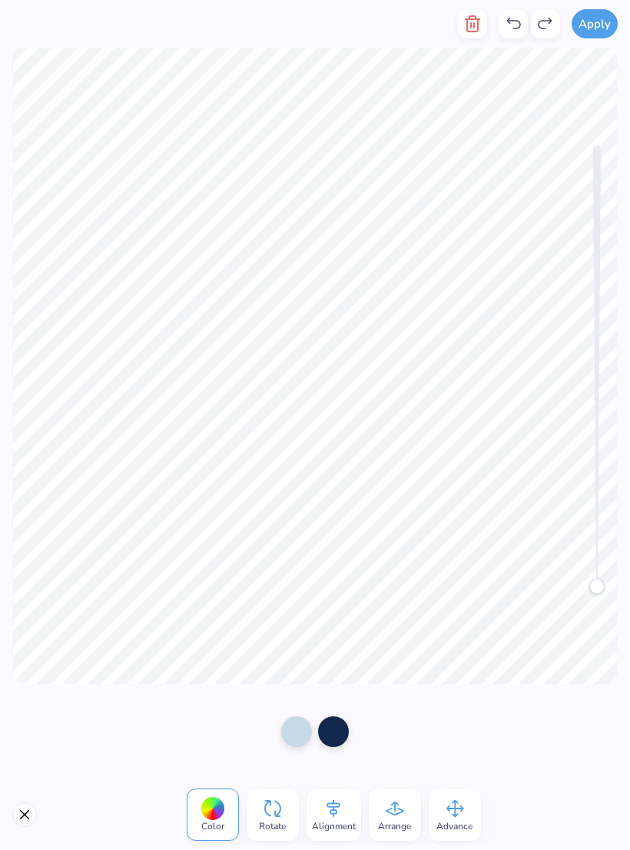
click at [412, 572] on div "Arrange" at bounding box center [395, 814] width 52 height 52
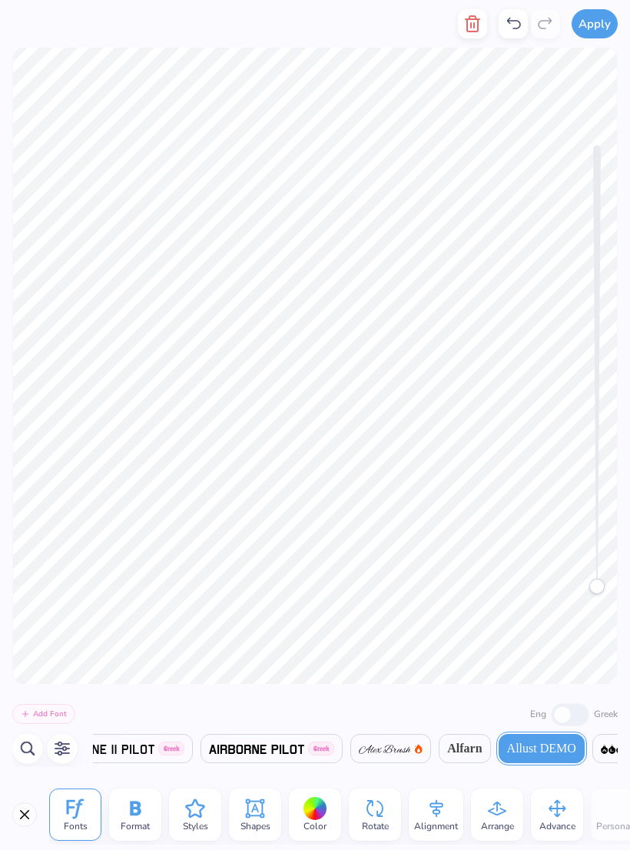
click at [506, 572] on span "Arrange" at bounding box center [497, 826] width 33 height 12
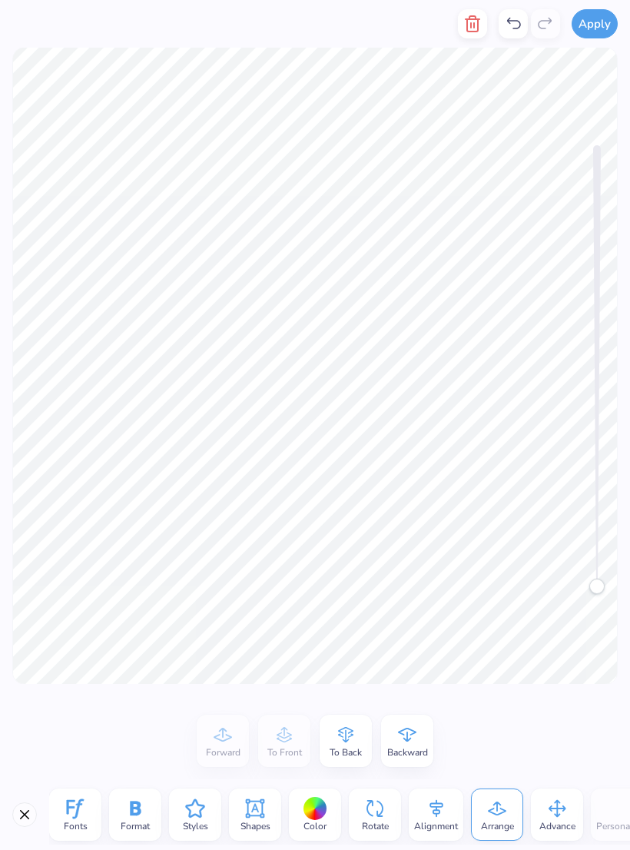
click at [356, 572] on span "To Back" at bounding box center [346, 752] width 32 height 12
click at [225, 572] on span "Forward" at bounding box center [223, 752] width 35 height 12
click at [227, 572] on icon at bounding box center [222, 734] width 23 height 23
click at [440, 572] on span "Alignment" at bounding box center [436, 826] width 44 height 12
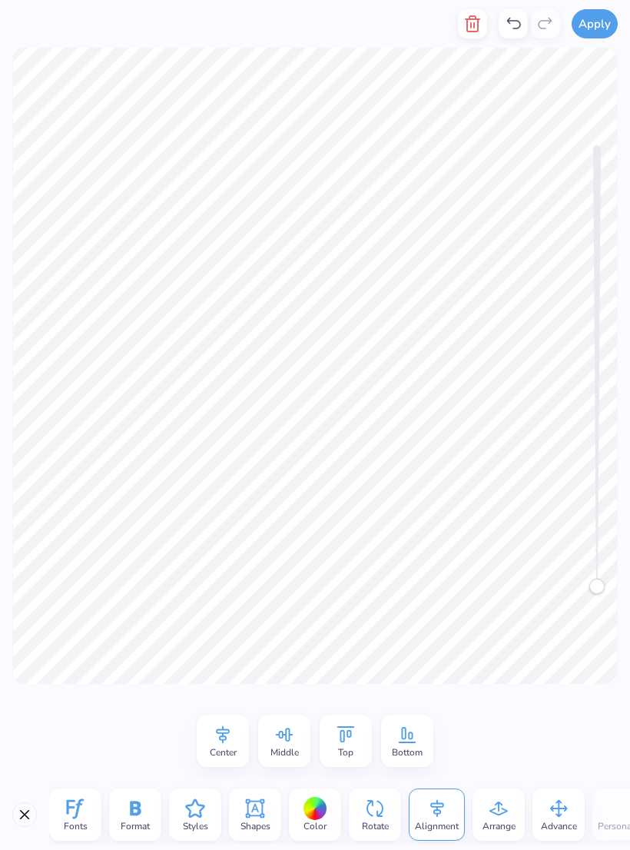
click at [501, 572] on span "Arrange" at bounding box center [498, 826] width 33 height 12
click at [357, 572] on span "To Back" at bounding box center [346, 752] width 32 height 12
click at [547, 572] on icon at bounding box center [556, 808] width 23 height 23
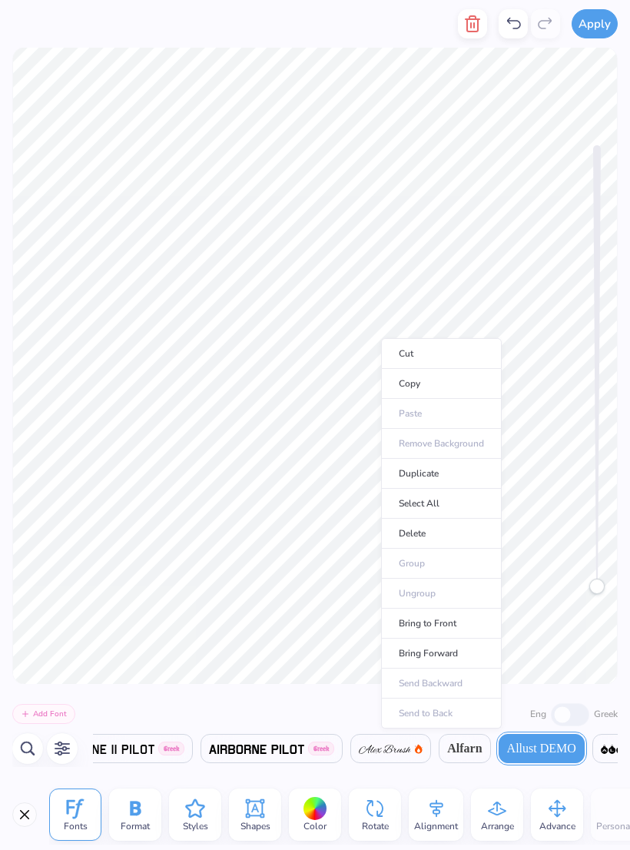
click at [432, 385] on li "Copy" at bounding box center [441, 384] width 121 height 30
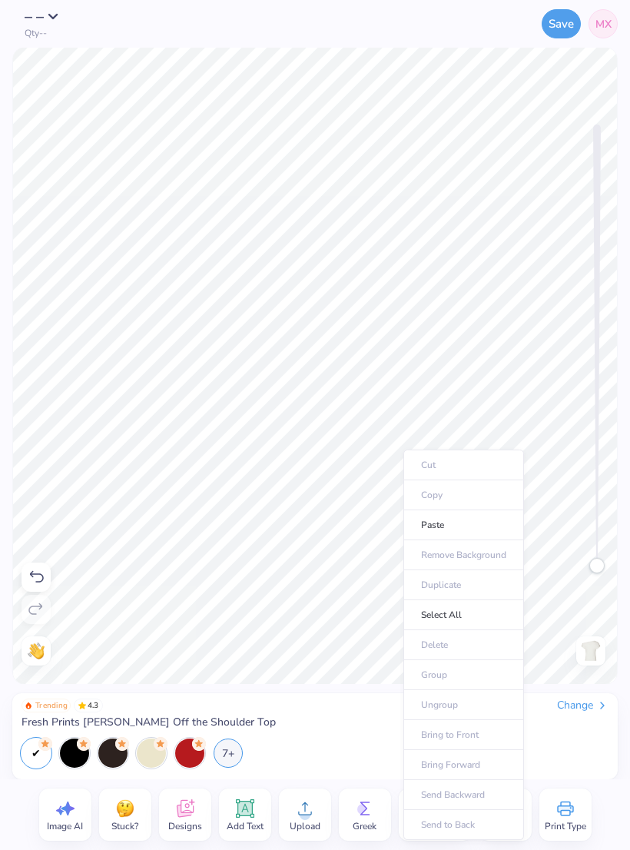
click at [443, 525] on li "Paste" at bounding box center [463, 525] width 121 height 30
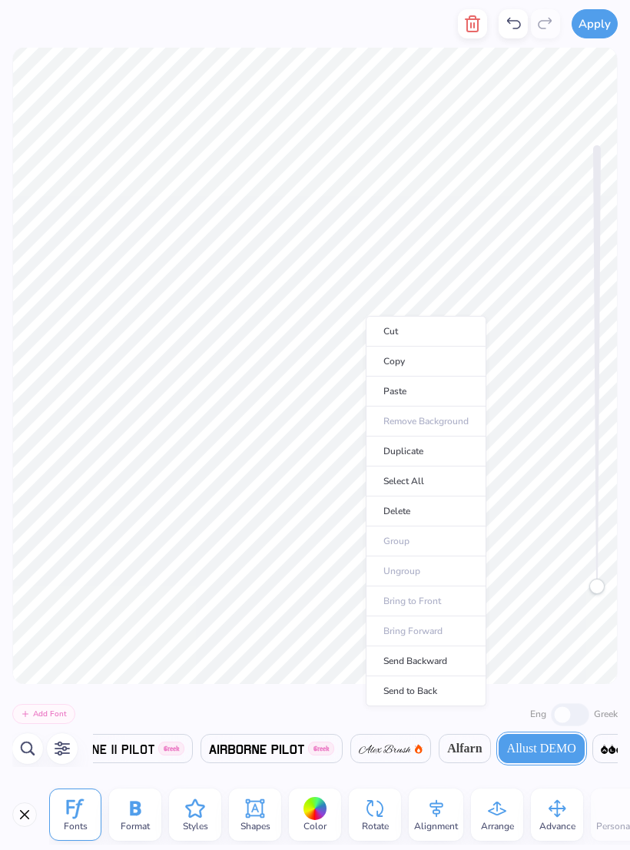
click at [499, 572] on icon at bounding box center [497, 808] width 23 height 23
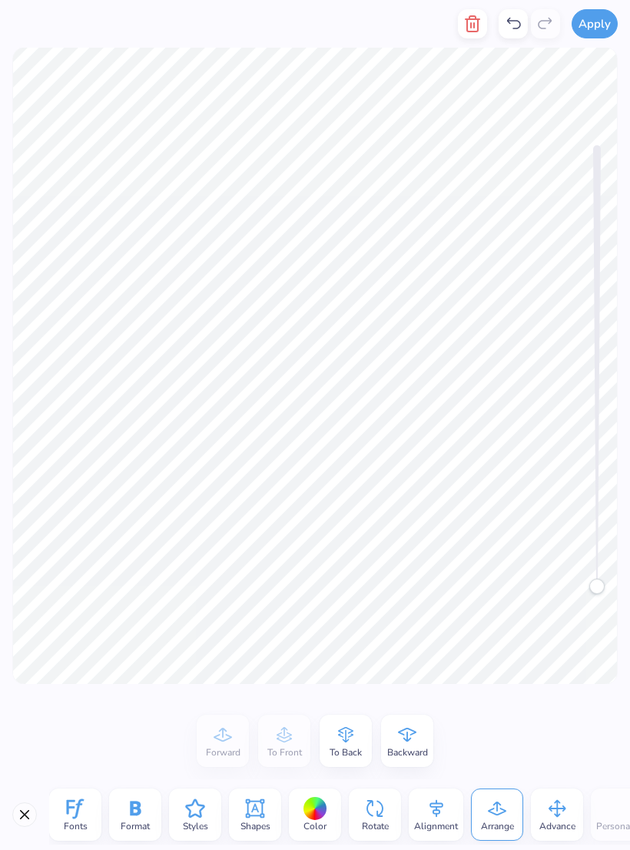
click at [354, 572] on icon at bounding box center [345, 734] width 23 height 23
click at [286, 572] on span "To Front" at bounding box center [284, 752] width 35 height 12
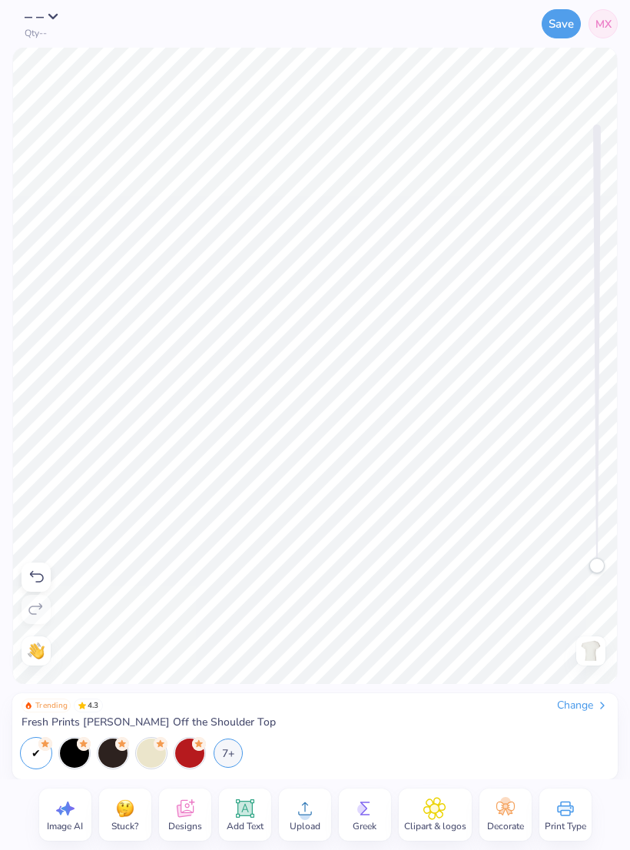
click at [41, 566] on div at bounding box center [36, 576] width 29 height 29
click at [40, 572] on icon at bounding box center [37, 577] width 14 height 12
click at [39, 572] on icon at bounding box center [36, 577] width 18 height 18
click at [35, 572] on icon at bounding box center [36, 577] width 18 height 18
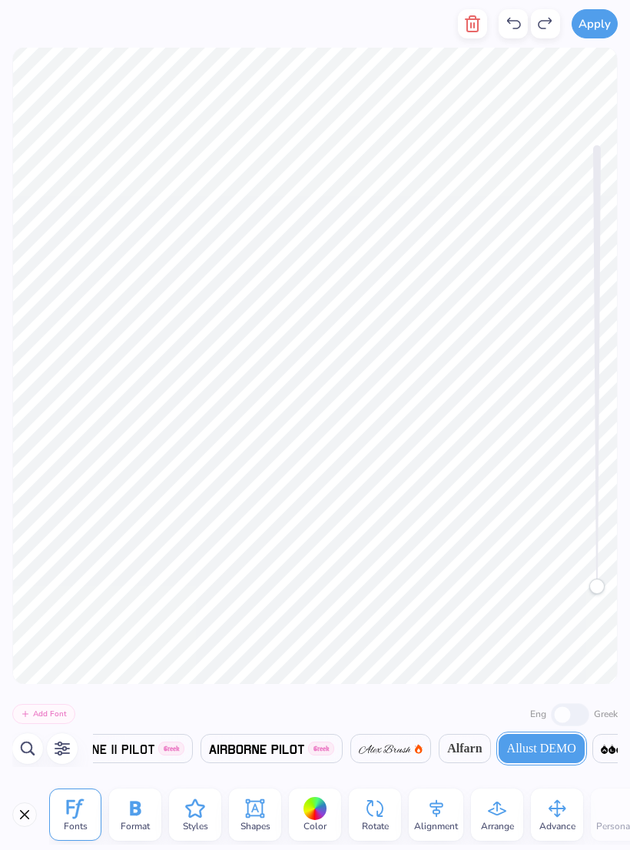
scroll to position [1, 0]
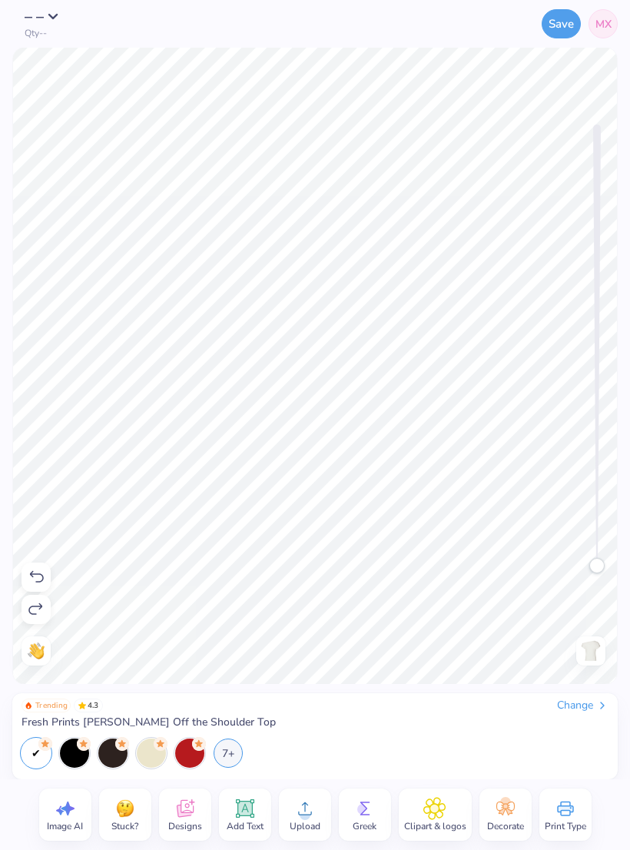
click at [194, 572] on icon at bounding box center [192, 802] width 6 height 6
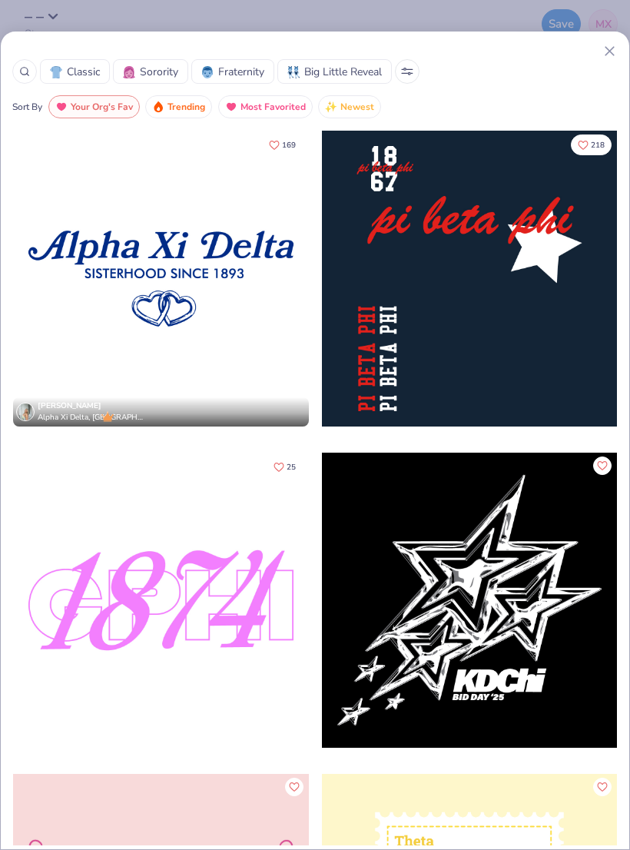
click at [215, 340] on div at bounding box center [161, 279] width 296 height 296
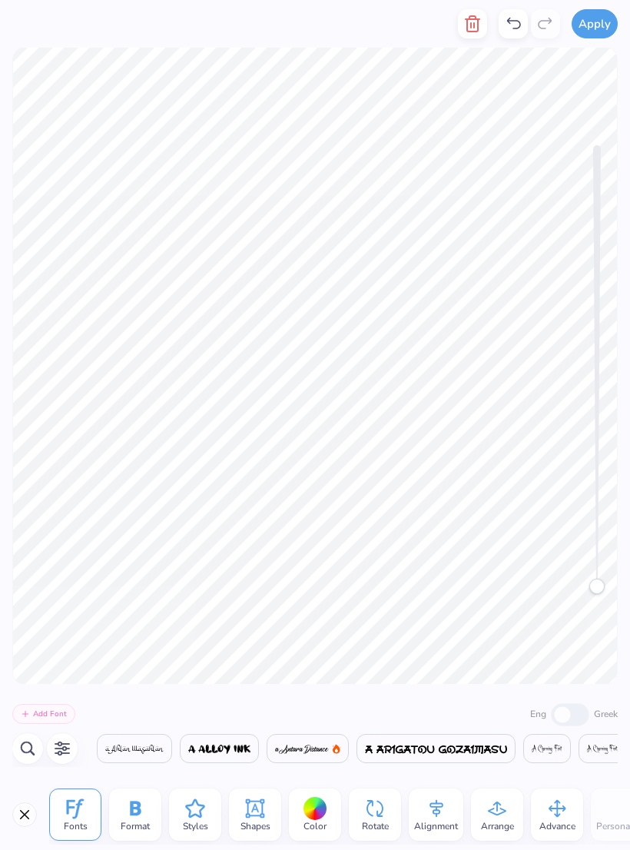
scroll to position [0, 1002]
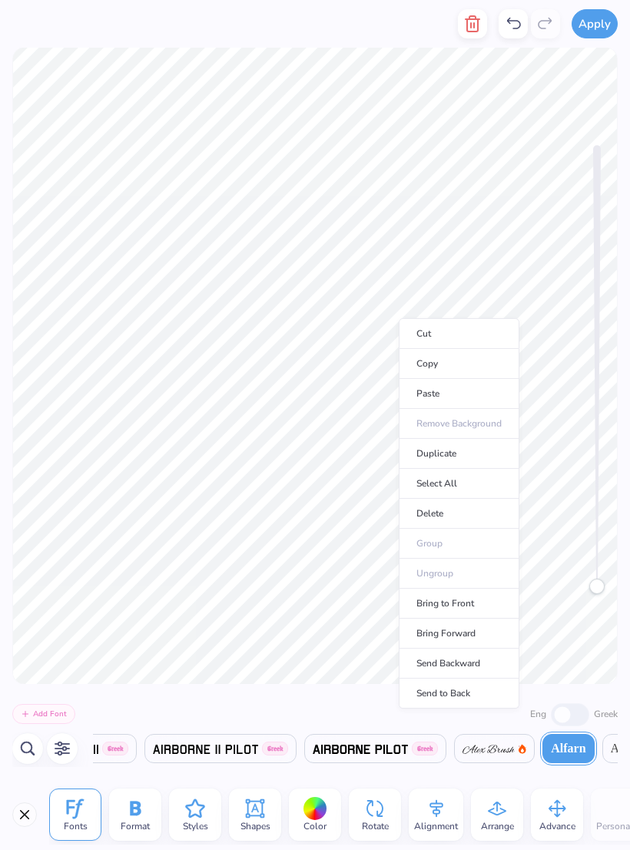
click at [452, 518] on li "Delete" at bounding box center [459, 514] width 121 height 30
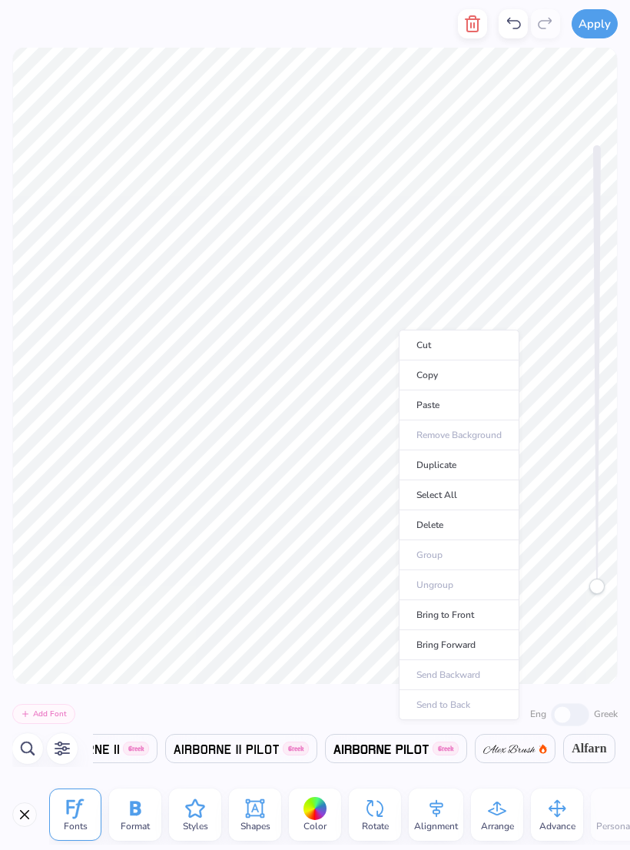
scroll to position [0, 1106]
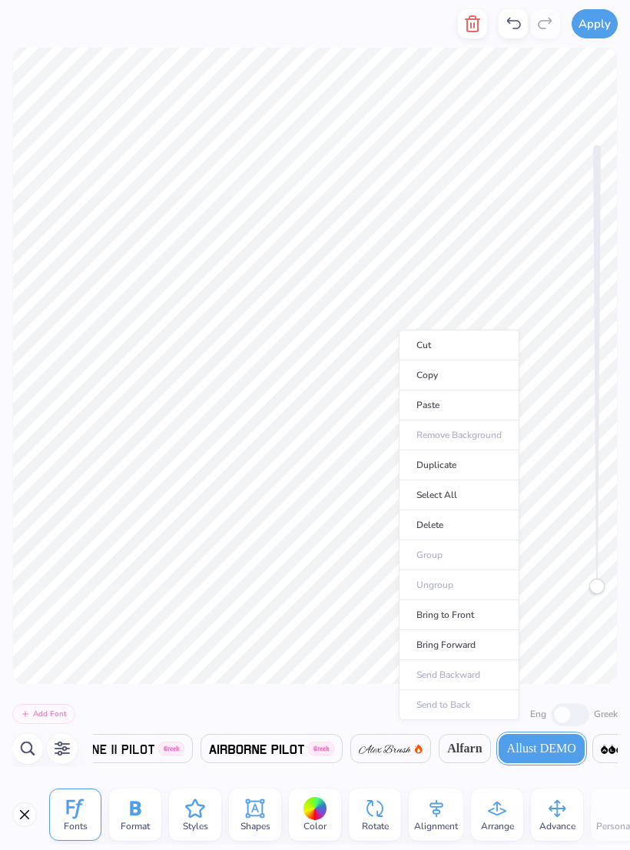
click at [449, 531] on li "Delete" at bounding box center [459, 525] width 121 height 30
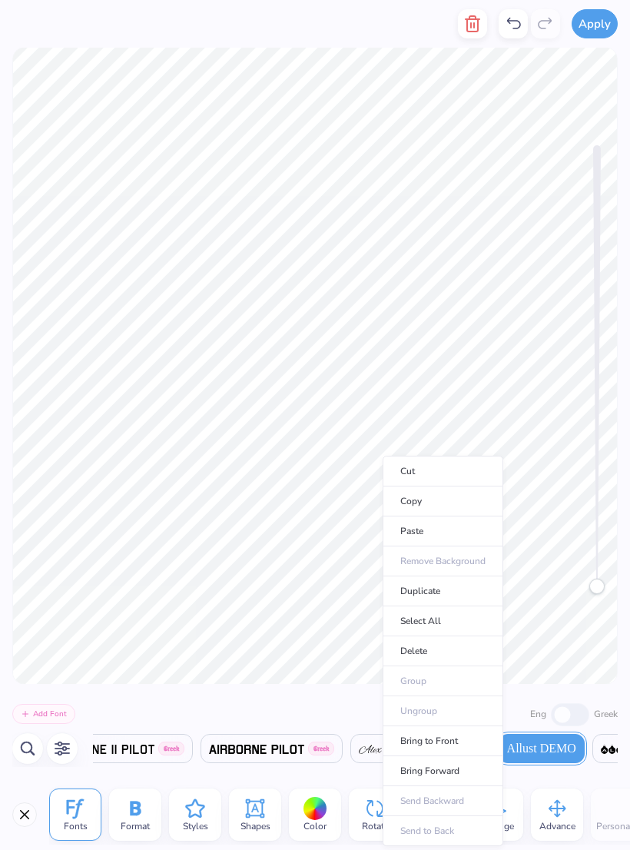
click at [452, 572] on li "Duplicate" at bounding box center [443, 591] width 121 height 30
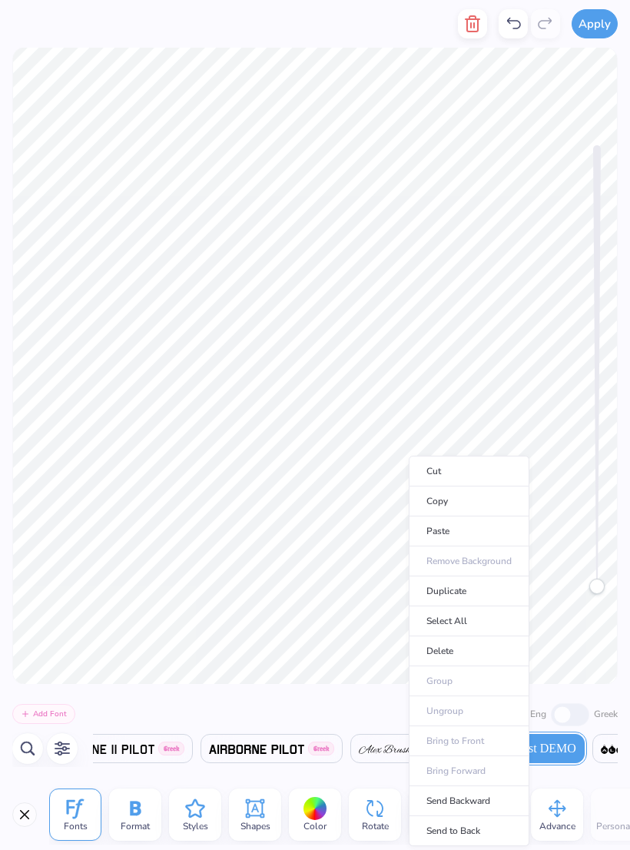
click at [459, 572] on li "Delete" at bounding box center [469, 651] width 121 height 30
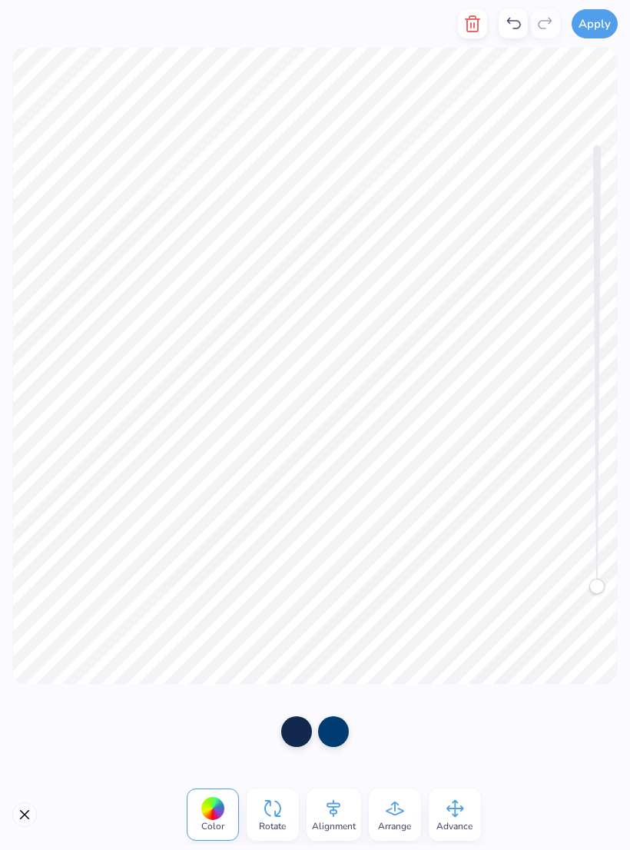
click at [466, 36] on button "button" at bounding box center [472, 23] width 29 height 29
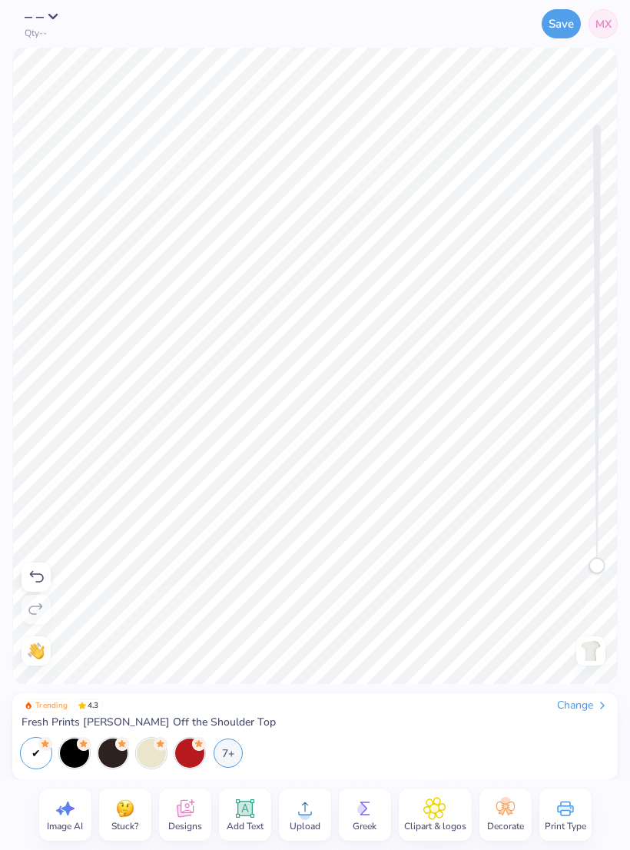
click at [180, 572] on span "Designs" at bounding box center [185, 826] width 34 height 12
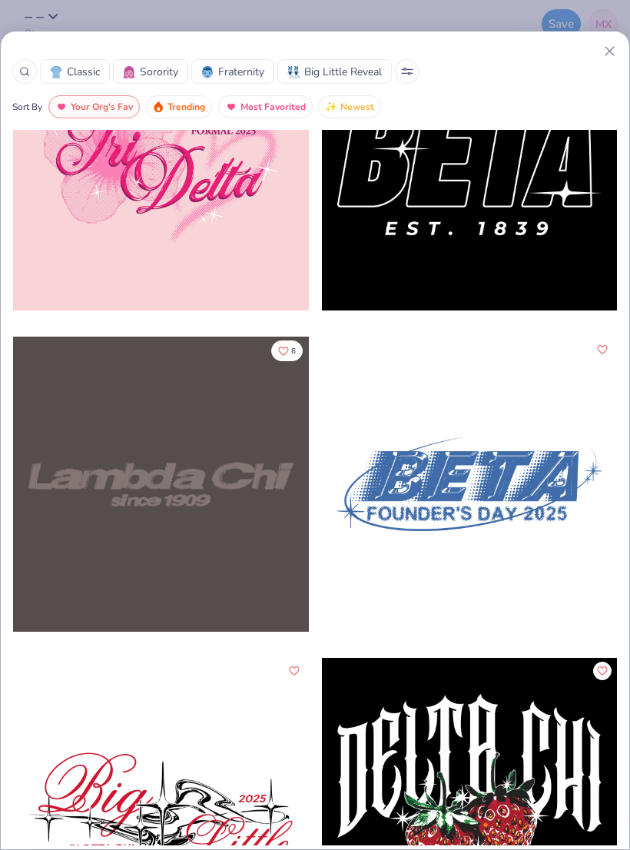
scroll to position [1401, 0]
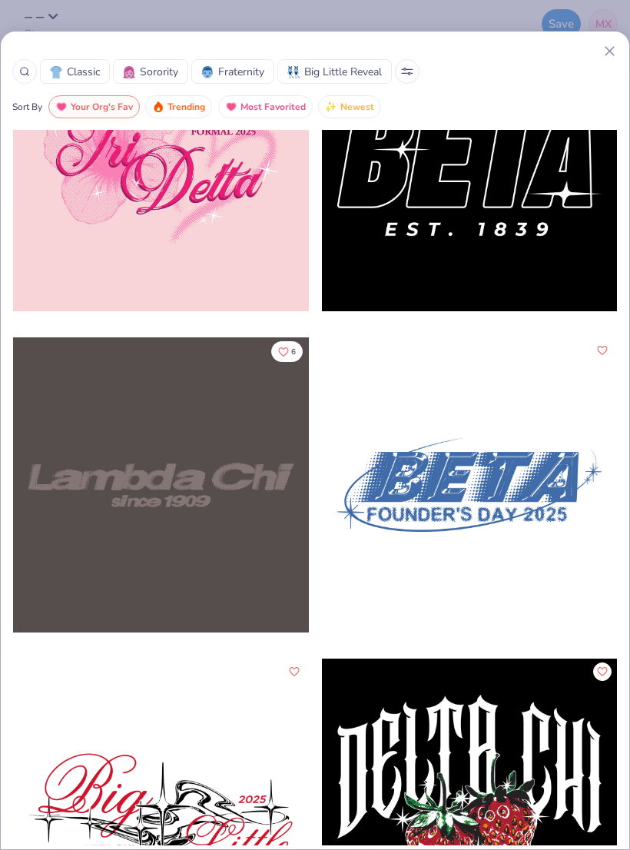
click at [620, 46] on div "Classic Sorority Fraternity Big Little Reveal Sort By Your Org's Fav Trending M…" at bounding box center [315, 80] width 628 height 75
click at [602, 51] on icon at bounding box center [610, 51] width 16 height 16
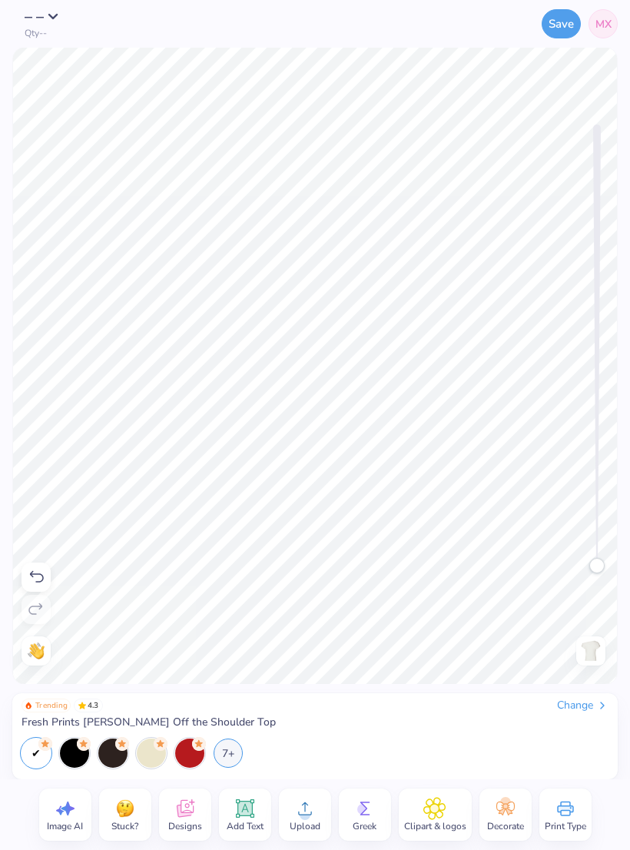
click at [252, 572] on icon at bounding box center [245, 808] width 23 height 23
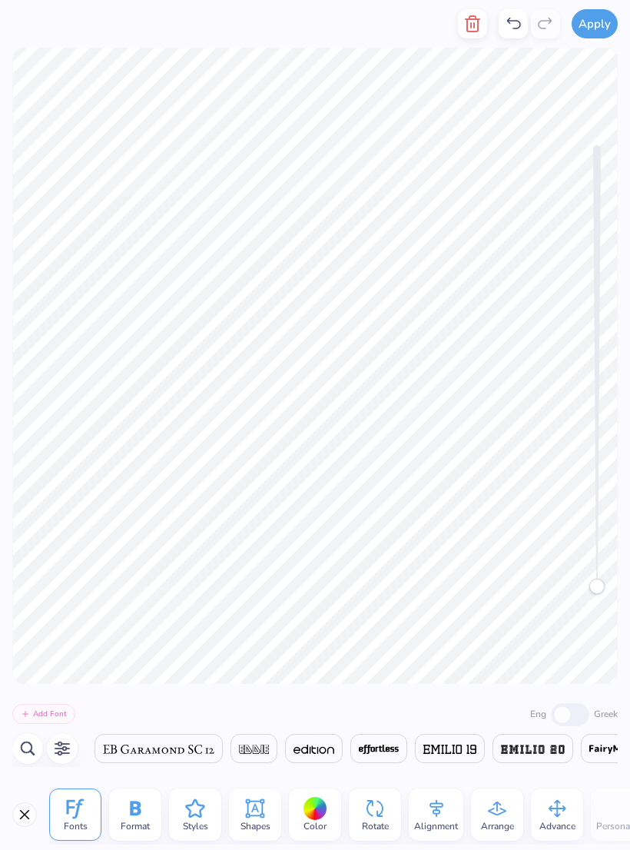
scroll to position [0, 11899]
click at [72, 572] on button "button" at bounding box center [62, 748] width 31 height 31
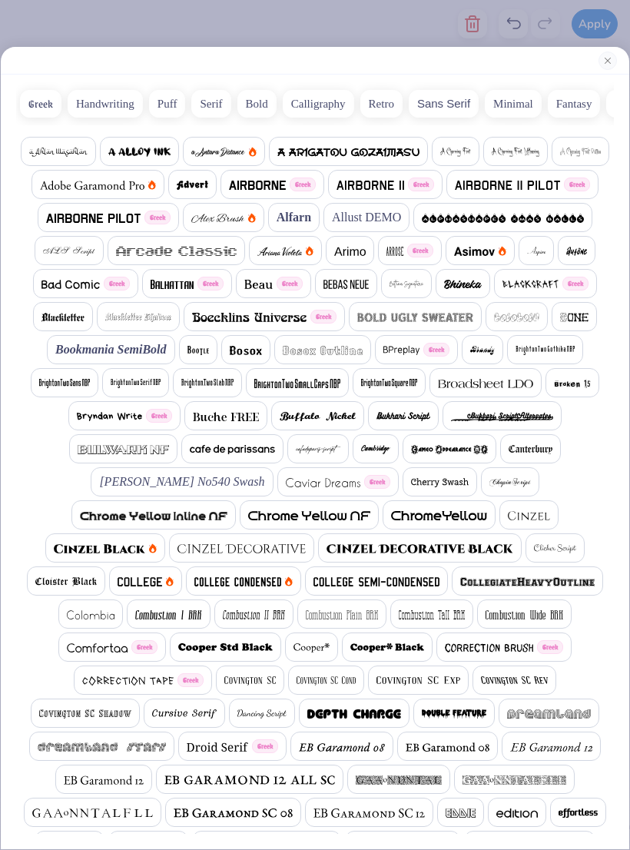
click at [228, 511] on img at bounding box center [154, 515] width 148 height 9
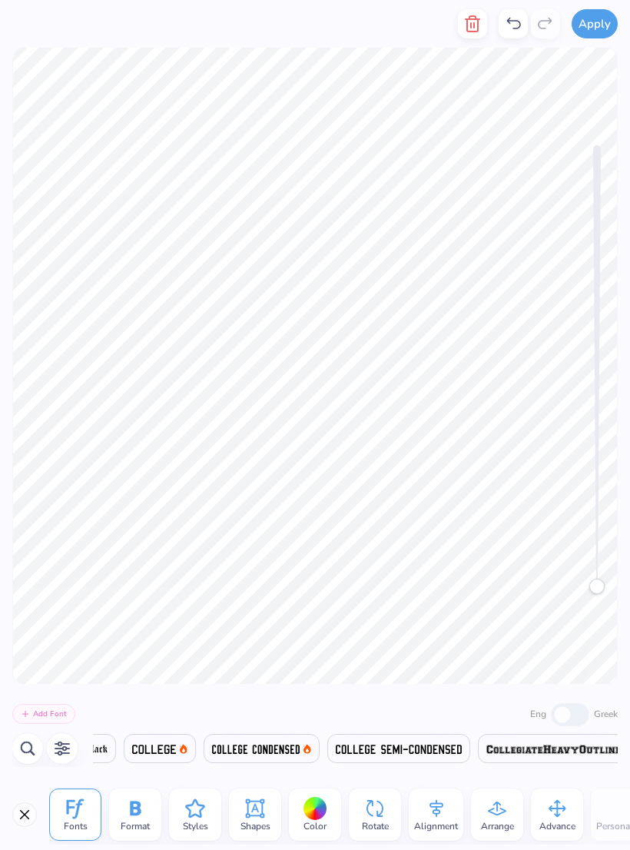
scroll to position [0, 6257]
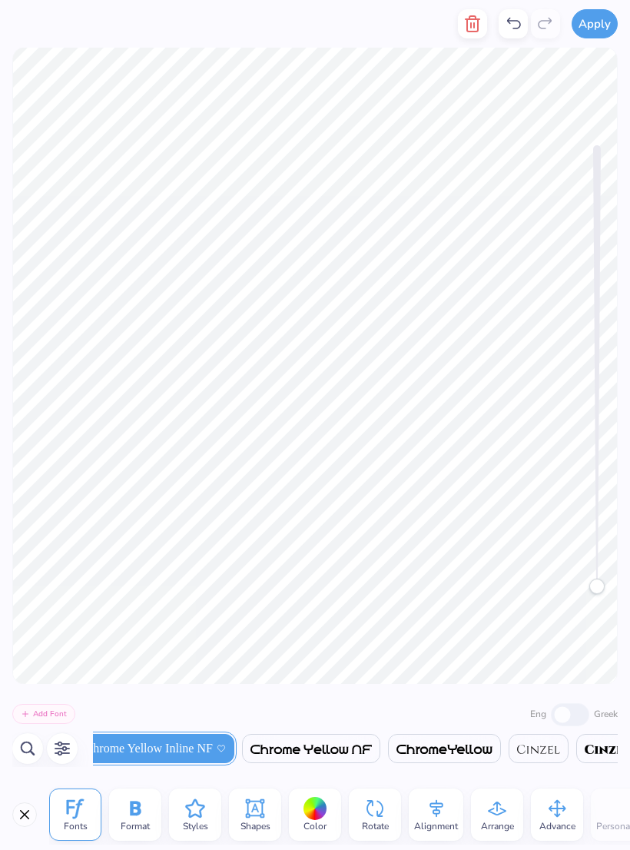
click at [68, 572] on icon "button" at bounding box center [62, 748] width 18 height 18
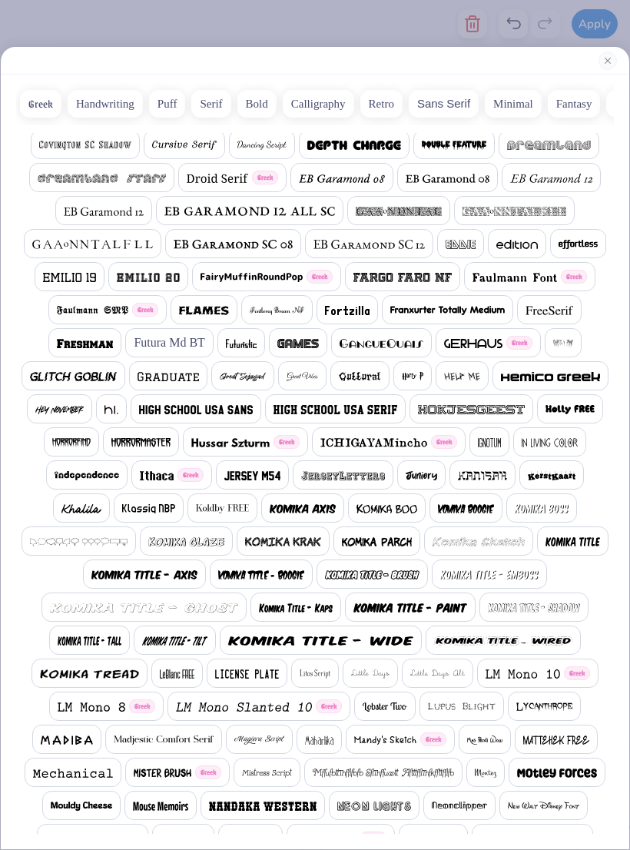
scroll to position [567, 0]
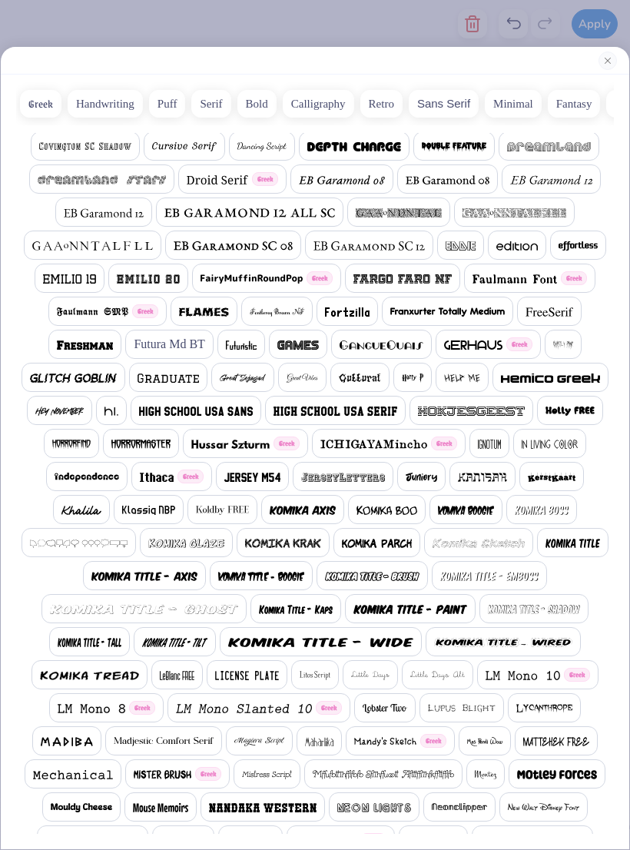
click at [279, 412] on img at bounding box center [334, 410] width 123 height 9
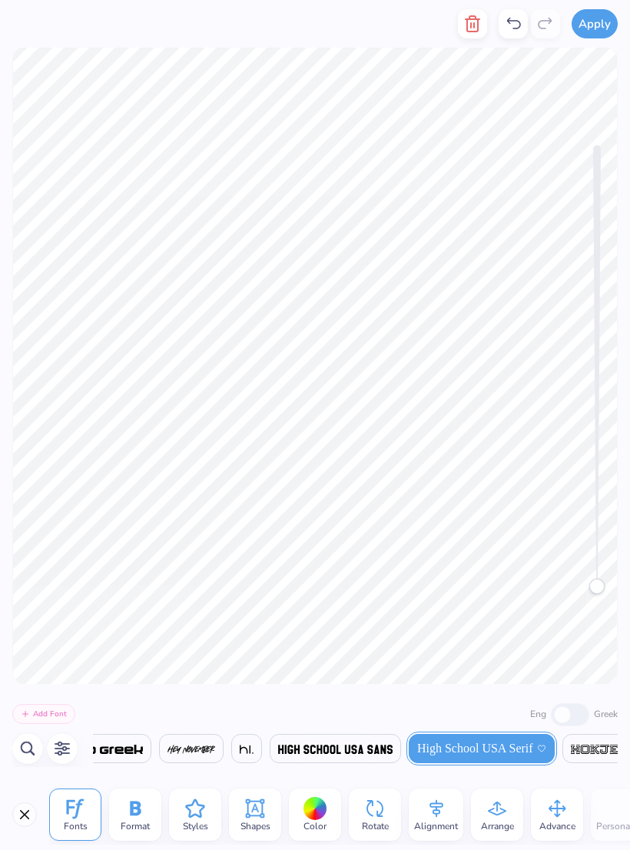
scroll to position [1, 0]
type textarea "T"
type textarea "1998"
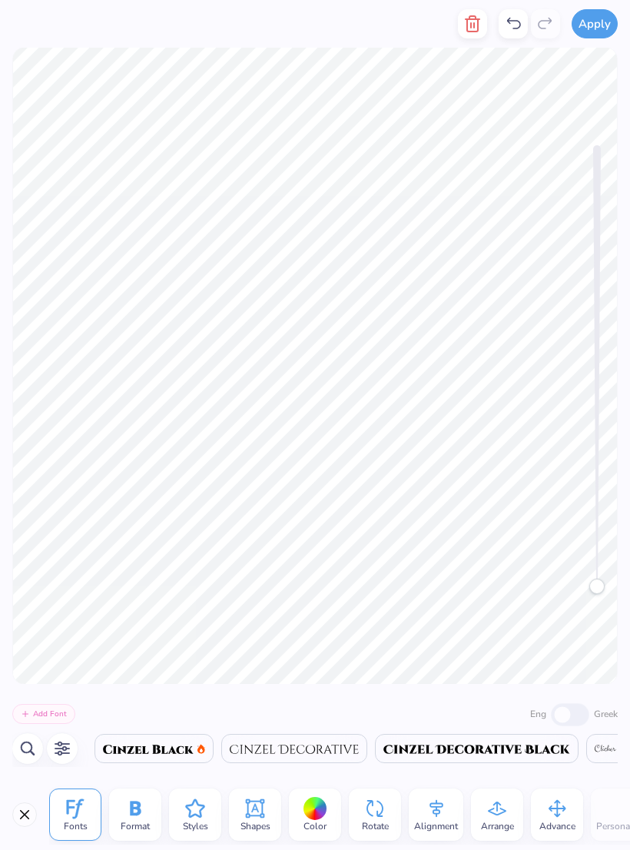
scroll to position [0, 8299]
click at [325, 572] on span "Color" at bounding box center [314, 826] width 23 height 12
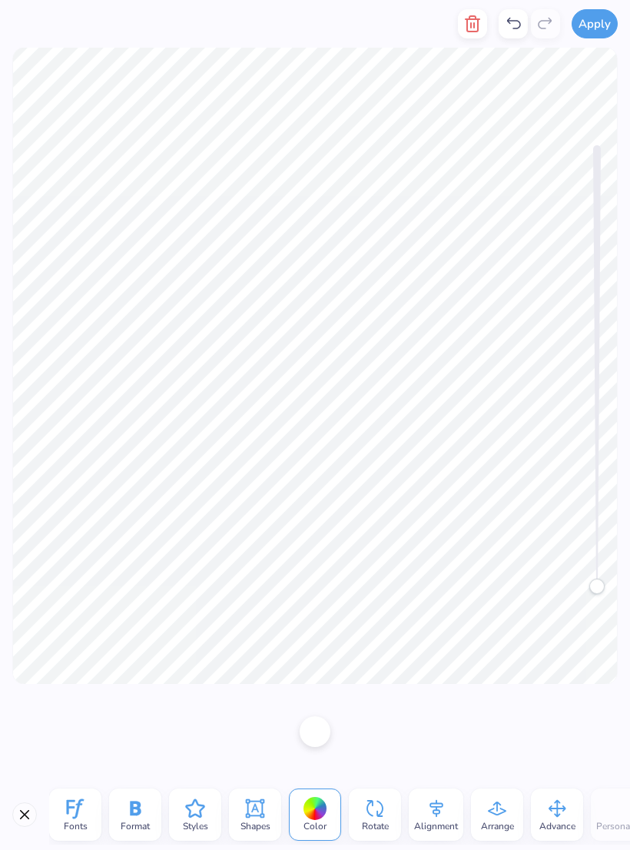
click at [316, 572] on div at bounding box center [315, 731] width 31 height 31
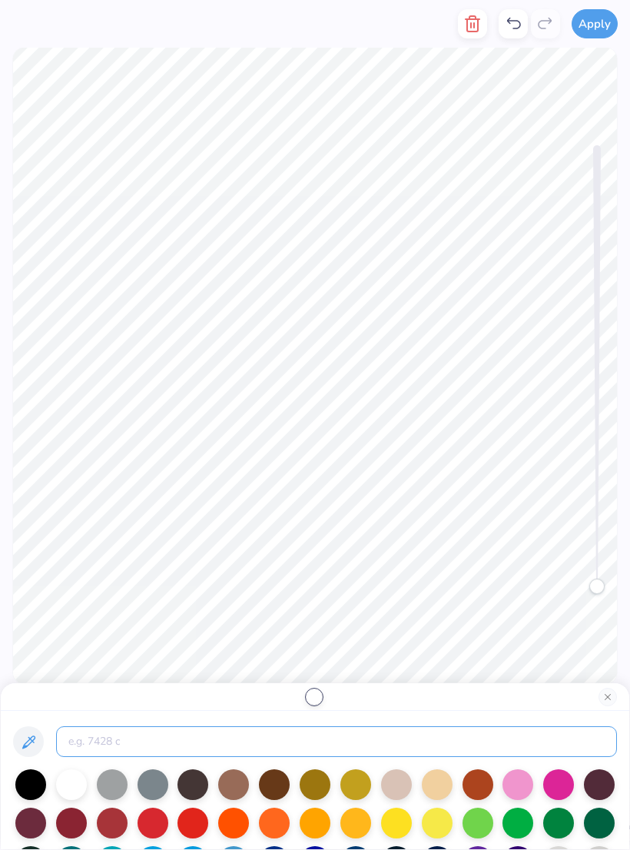
click at [164, 572] on input at bounding box center [336, 741] width 561 height 31
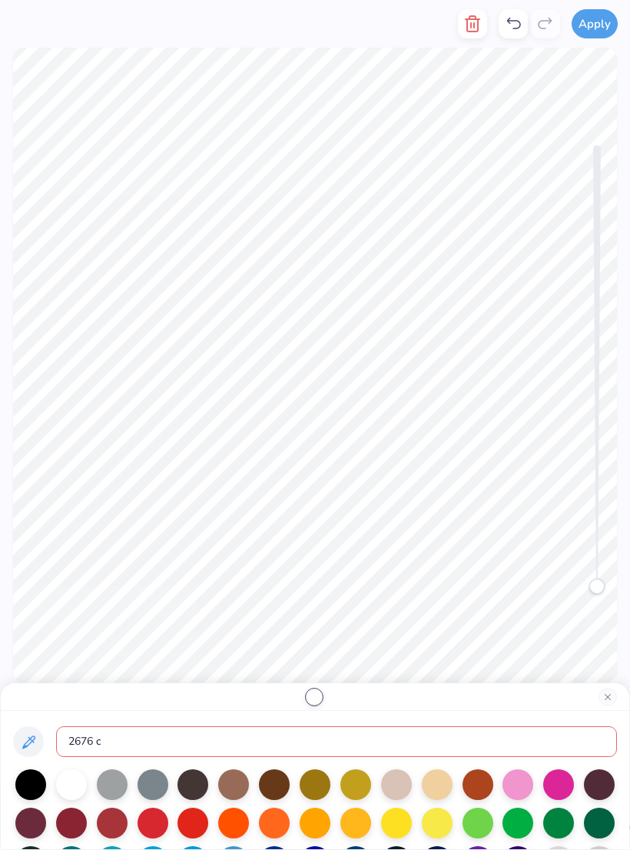
type input "2676 c"
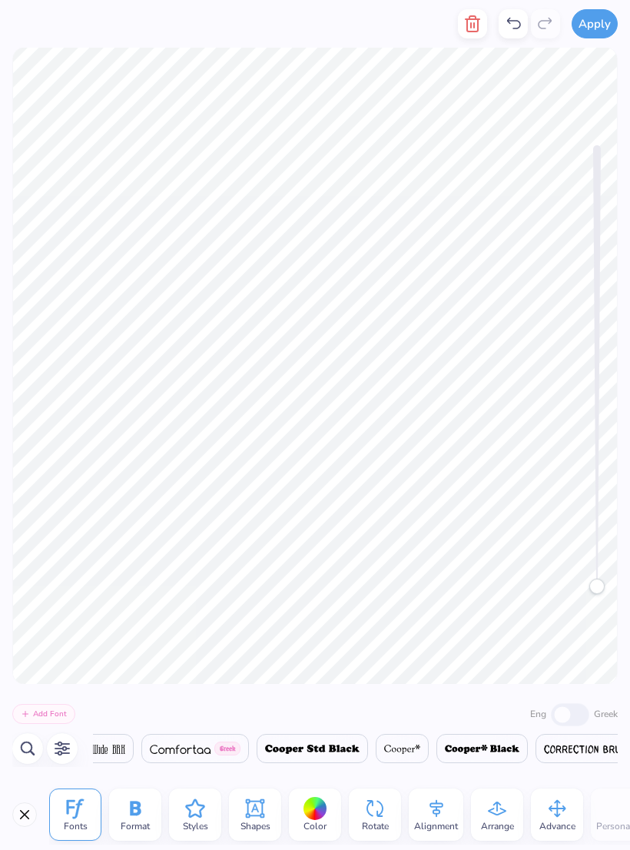
scroll to position [0, 8461]
click at [309, 572] on div at bounding box center [315, 809] width 24 height 24
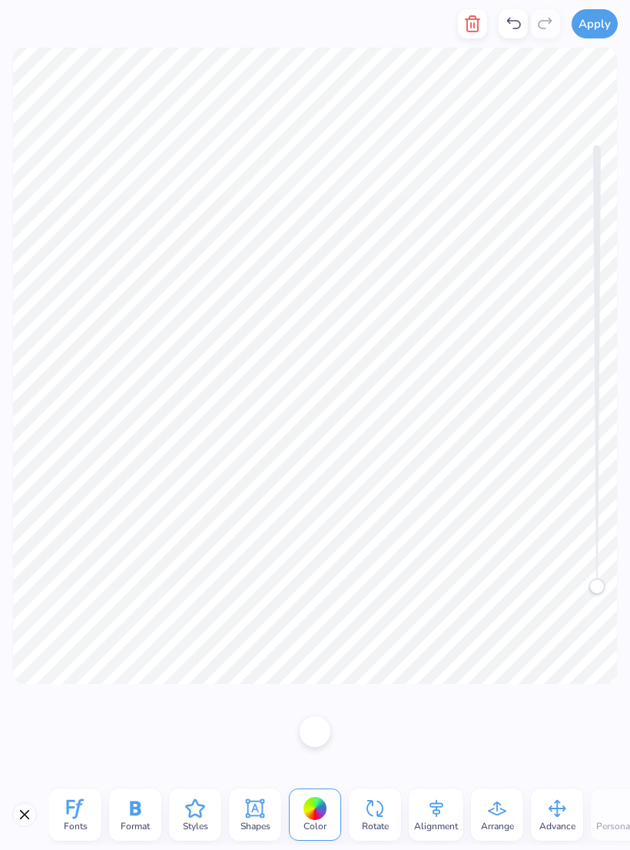
click at [320, 572] on div at bounding box center [315, 809] width 24 height 24
click at [317, 572] on div at bounding box center [315, 731] width 31 height 31
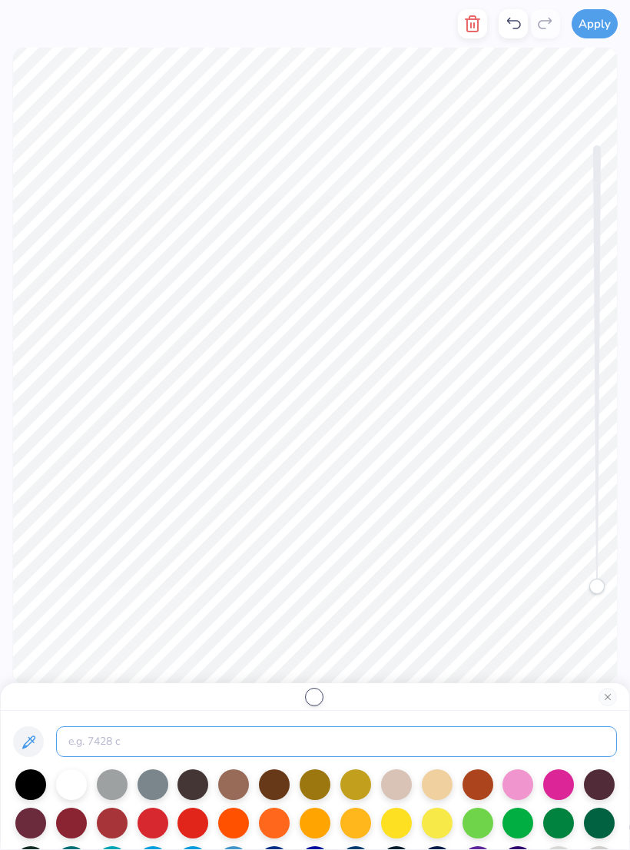
type input "."
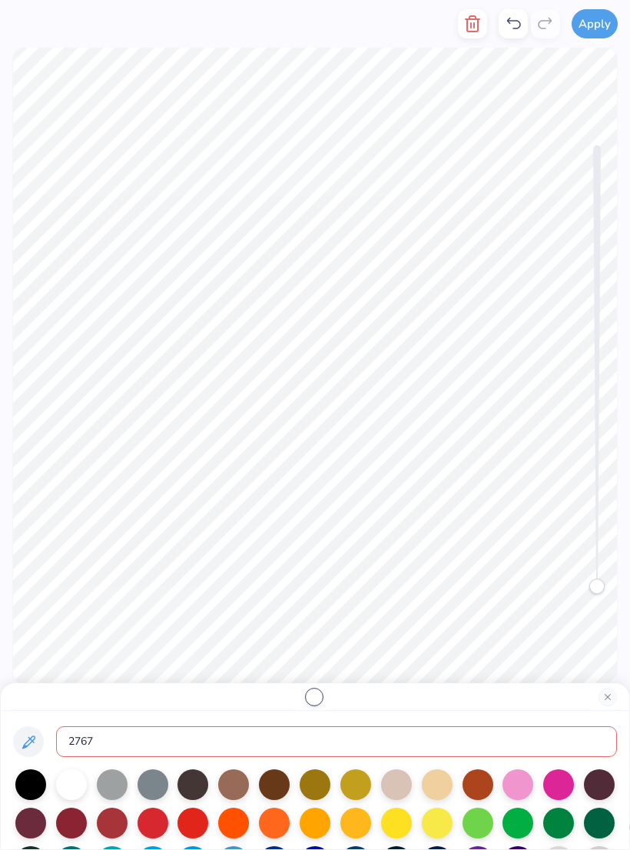
type input "2767"
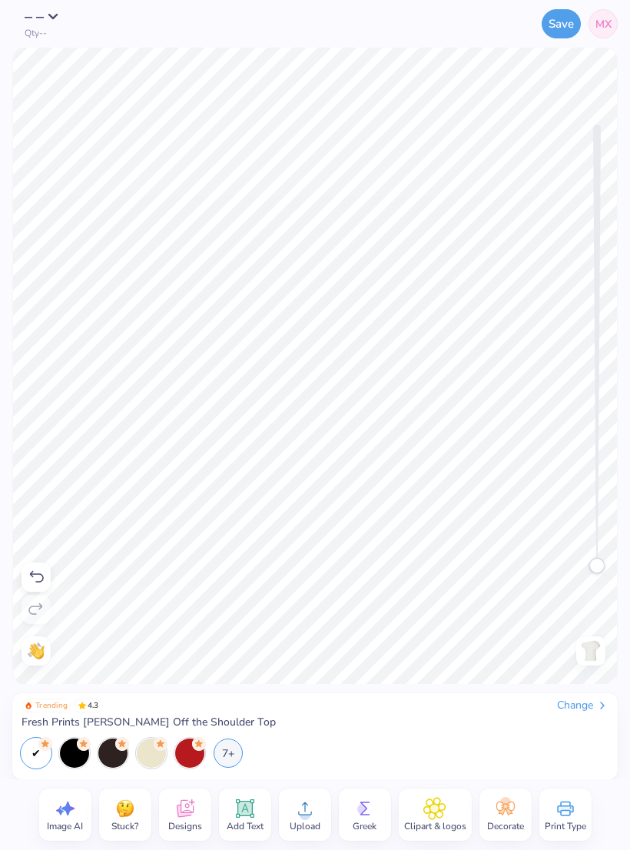
click at [233, 572] on div "7+" at bounding box center [228, 752] width 29 height 29
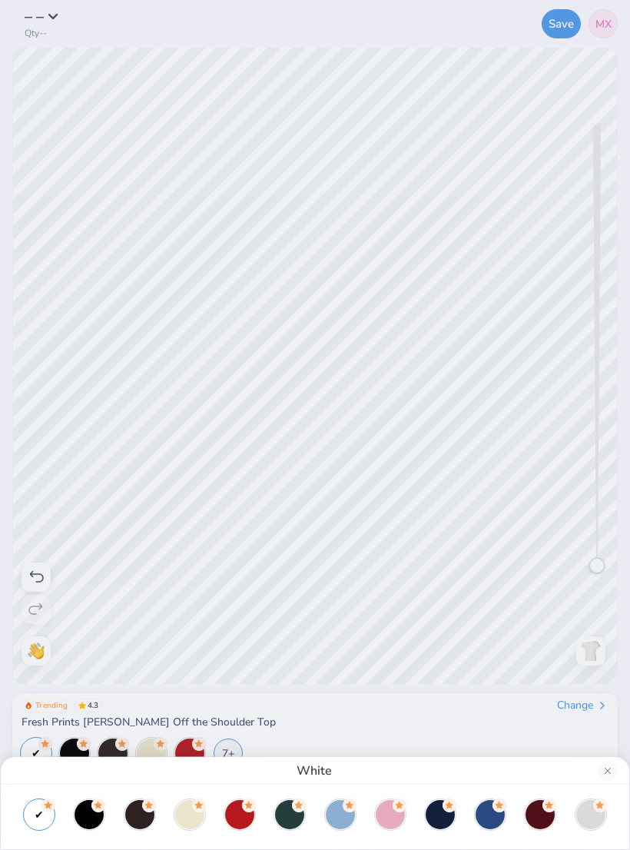
click at [510, 572] on div "White" at bounding box center [315, 425] width 630 height 850
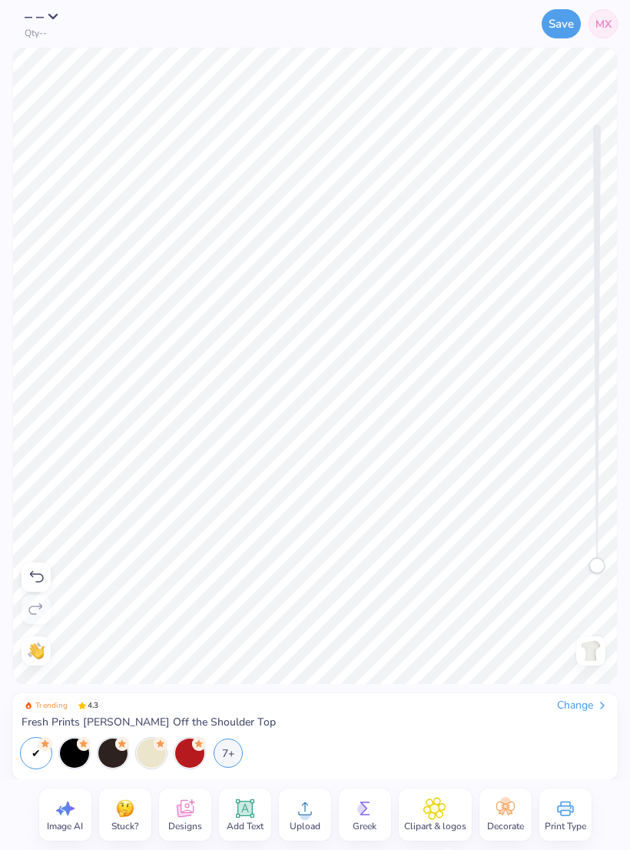
click at [507, 572] on circle at bounding box center [505, 802] width 11 height 11
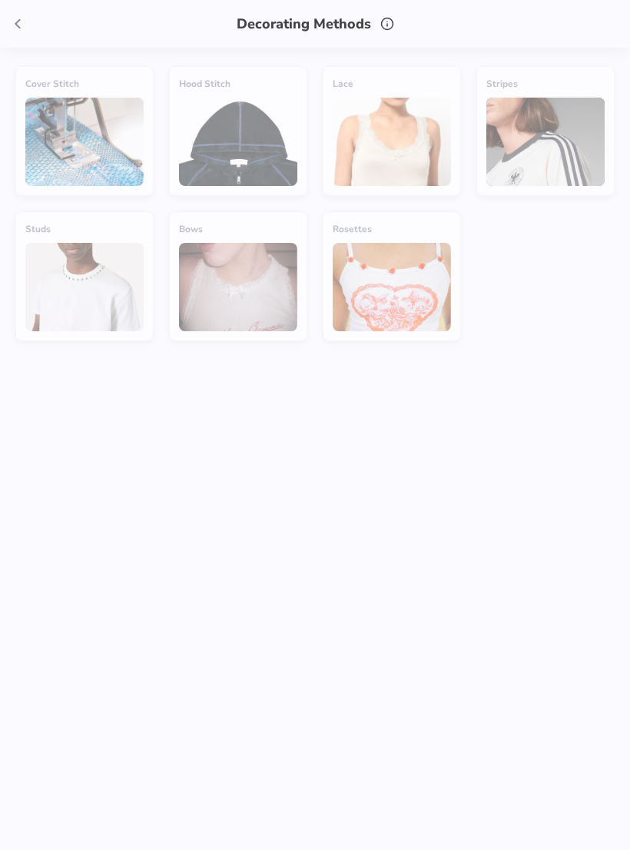
click at [255, 142] on div "Hood Stitch" at bounding box center [238, 131] width 138 height 130
click at [116, 154] on div "Cover Stitch" at bounding box center [84, 131] width 138 height 130
click at [565, 140] on div "Stripes" at bounding box center [545, 131] width 138 height 130
click at [267, 327] on div "Bows" at bounding box center [238, 276] width 138 height 130
click at [397, 307] on div "Rosettes" at bounding box center [392, 276] width 138 height 130
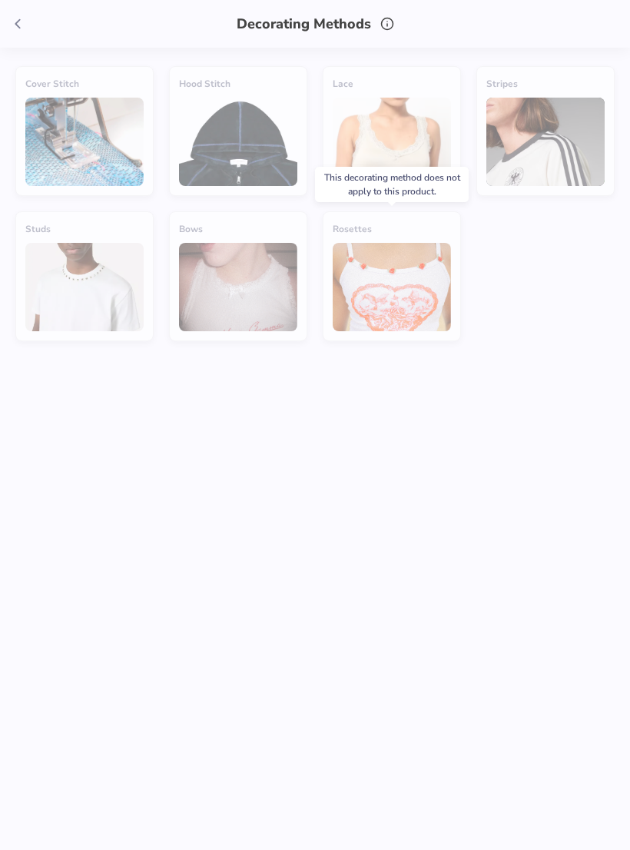
click at [472, 164] on div "This decorating method does not apply to this product." at bounding box center [391, 184] width 163 height 45
click at [565, 165] on div "Stripes" at bounding box center [545, 131] width 138 height 130
click at [562, 163] on div "Stripes" at bounding box center [545, 131] width 138 height 130
click at [16, 32] on span at bounding box center [17, 23] width 23 height 23
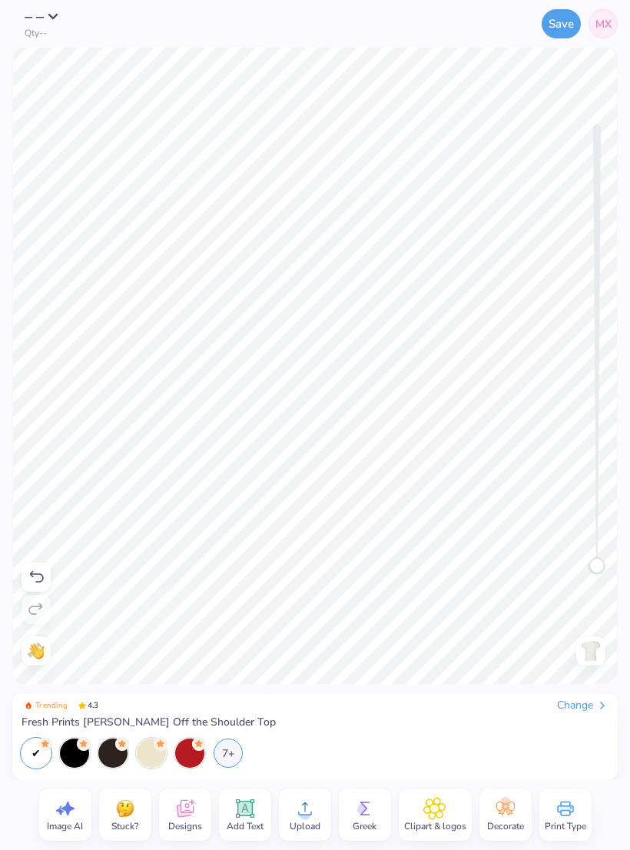
click at [220, 572] on div "7+" at bounding box center [228, 752] width 29 height 29
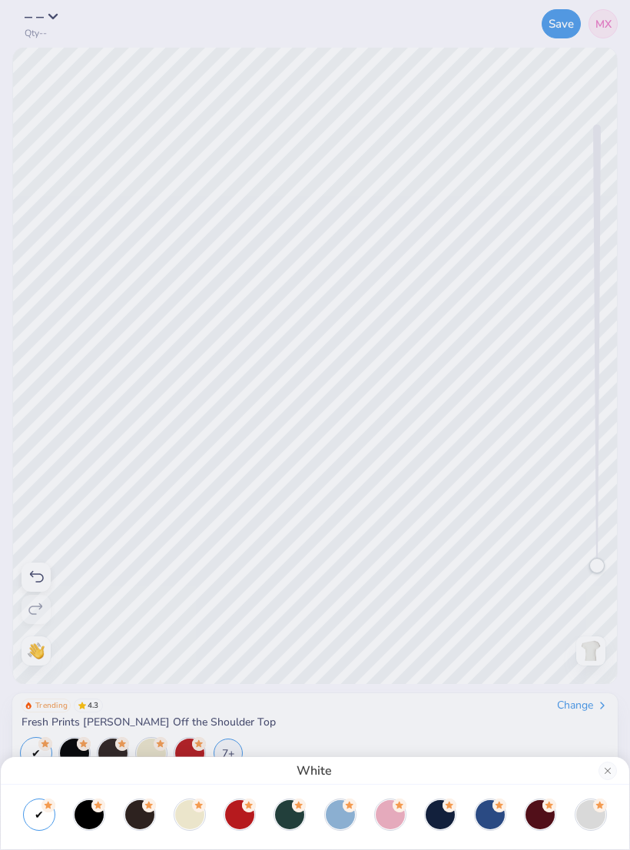
click at [492, 572] on div at bounding box center [490, 814] width 29 height 29
click at [41, 572] on div at bounding box center [39, 814] width 29 height 29
click at [591, 572] on div at bounding box center [590, 814] width 29 height 29
click at [164, 572] on div at bounding box center [315, 814] width 598 height 29
click at [140, 572] on div at bounding box center [139, 814] width 29 height 29
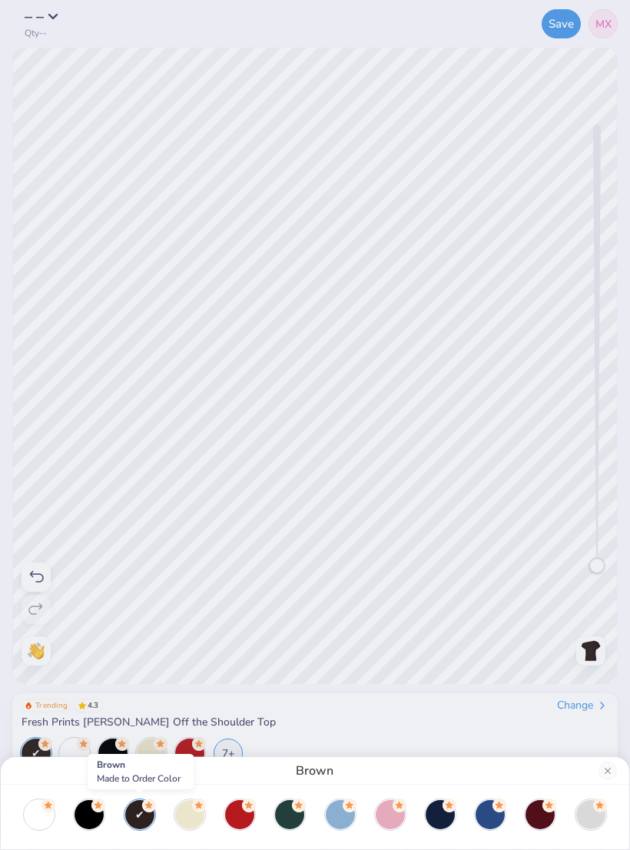
click at [92, 572] on div at bounding box center [89, 814] width 29 height 29
click at [193, 572] on div at bounding box center [189, 814] width 29 height 29
click at [49, 572] on div at bounding box center [39, 814] width 29 height 29
click at [535, 572] on div "White" at bounding box center [315, 425] width 630 height 850
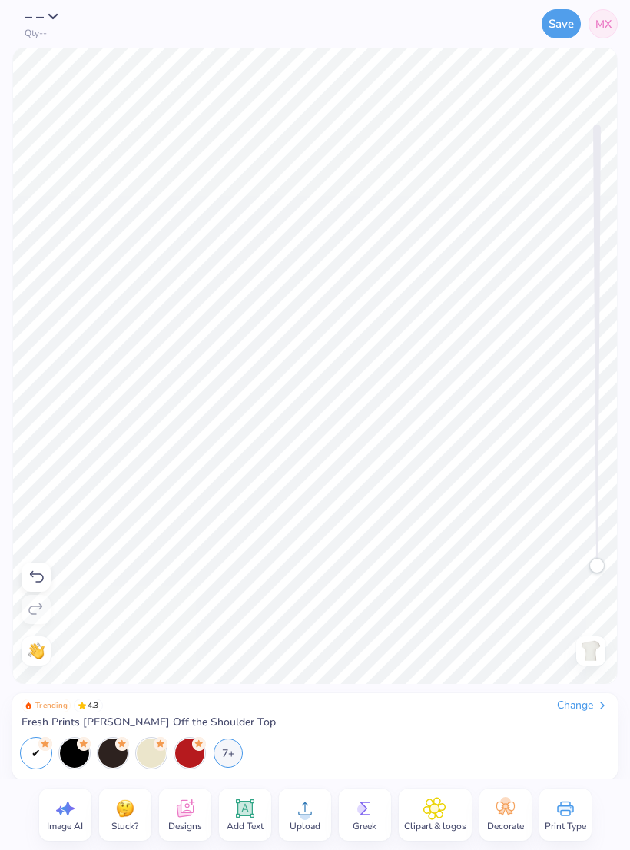
click at [443, 572] on span "Clipart & logos" at bounding box center [435, 826] width 62 height 12
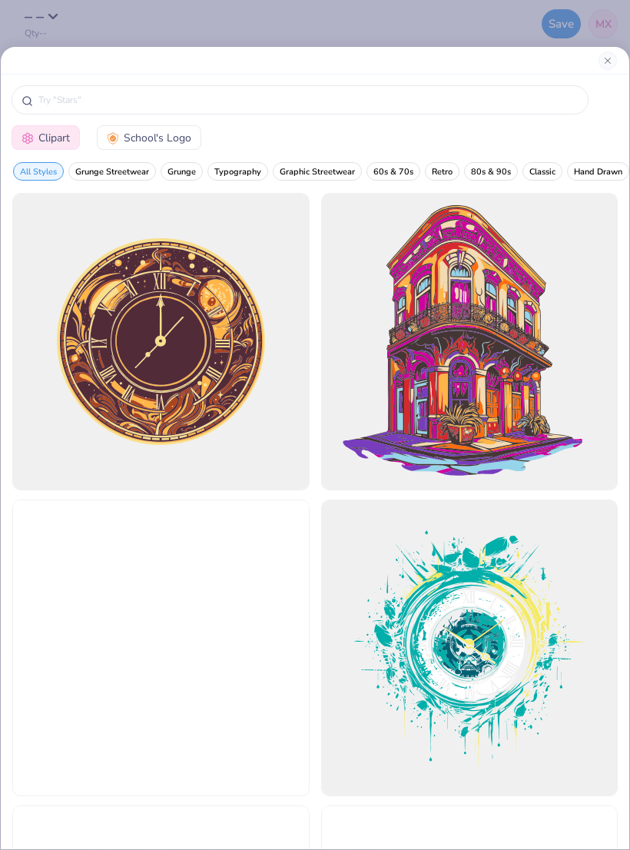
scroll to position [0, 0]
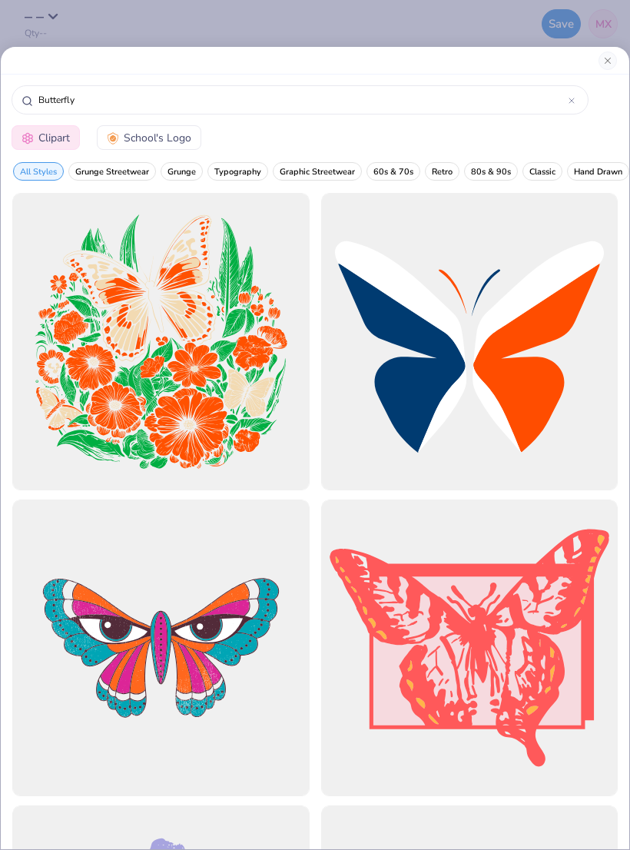
type input "Butterfly"
click at [433, 134] on div "Clipart School's Logo" at bounding box center [315, 139] width 628 height 37
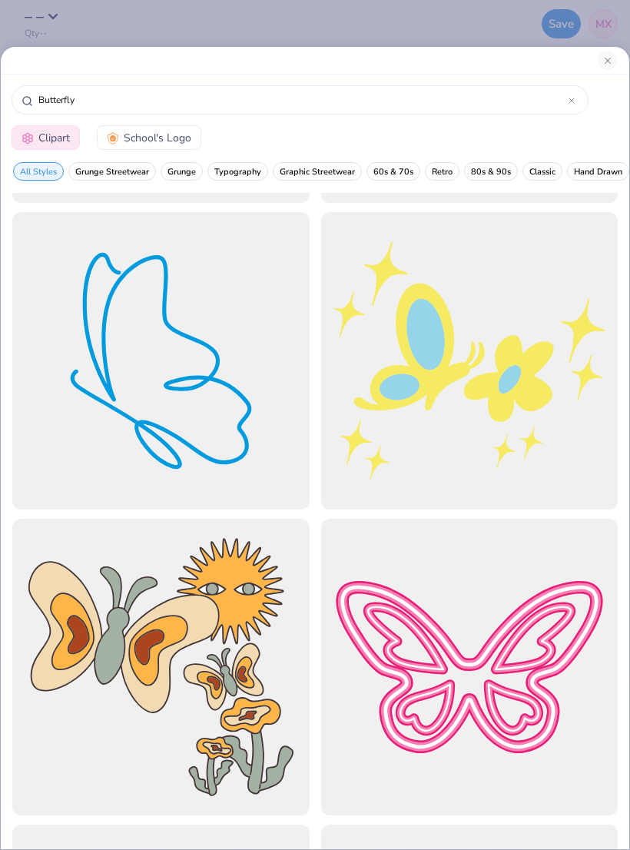
scroll to position [5486, 0]
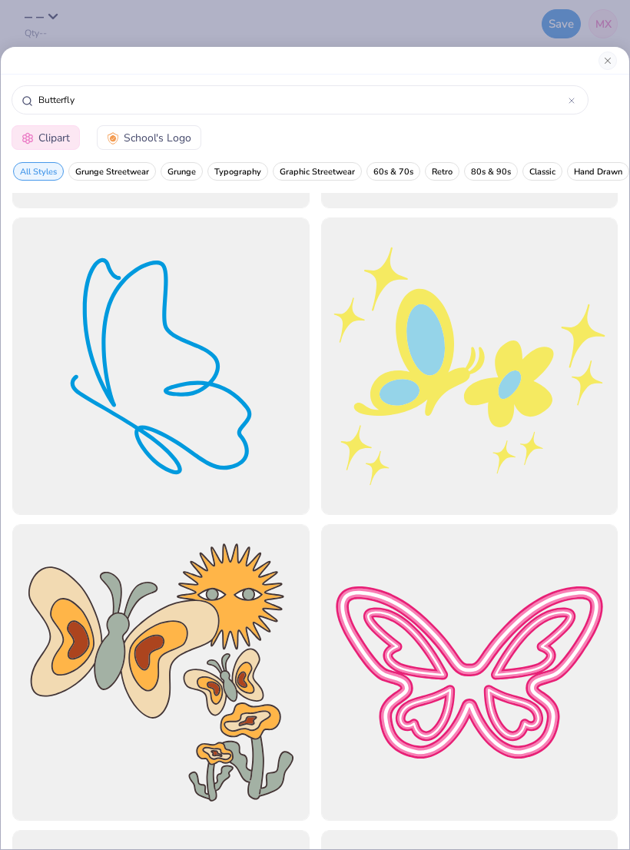
click at [262, 472] on div at bounding box center [160, 365] width 297 height 297
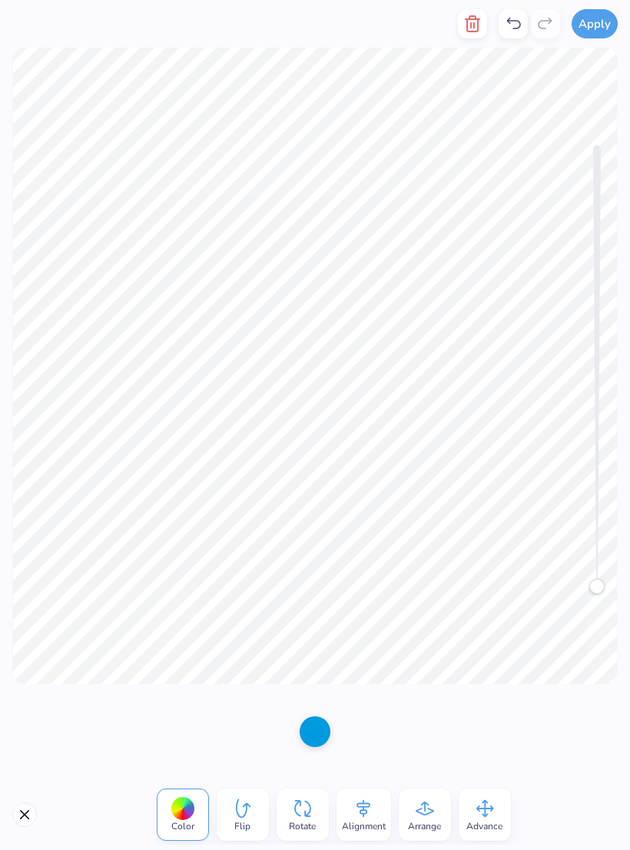
click at [322, 572] on div at bounding box center [315, 731] width 31 height 31
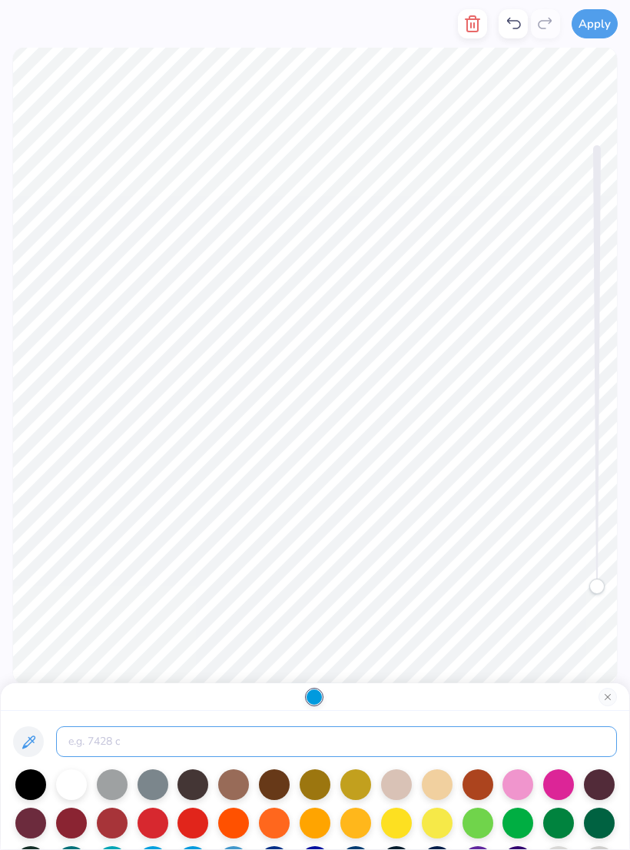
click at [293, 572] on input at bounding box center [336, 741] width 561 height 31
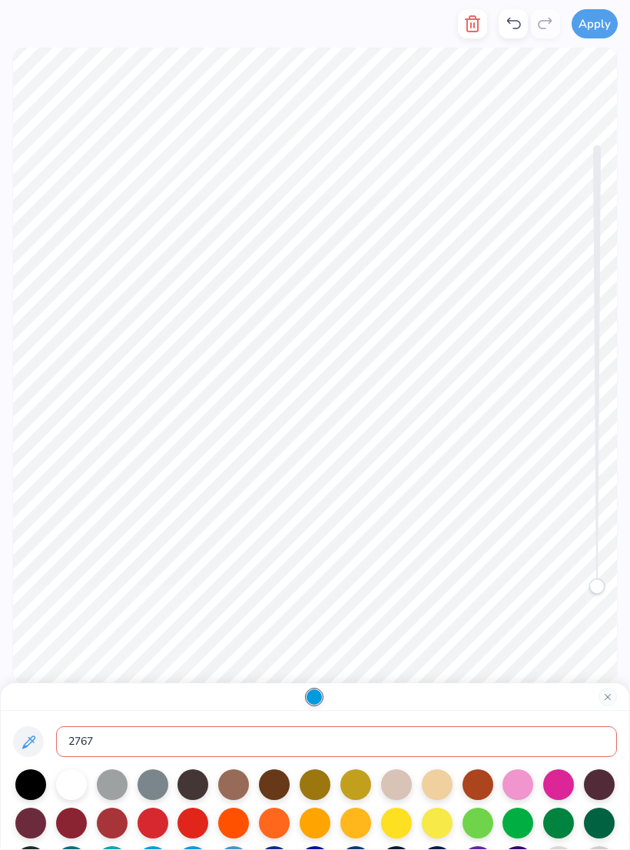
type input "2767"
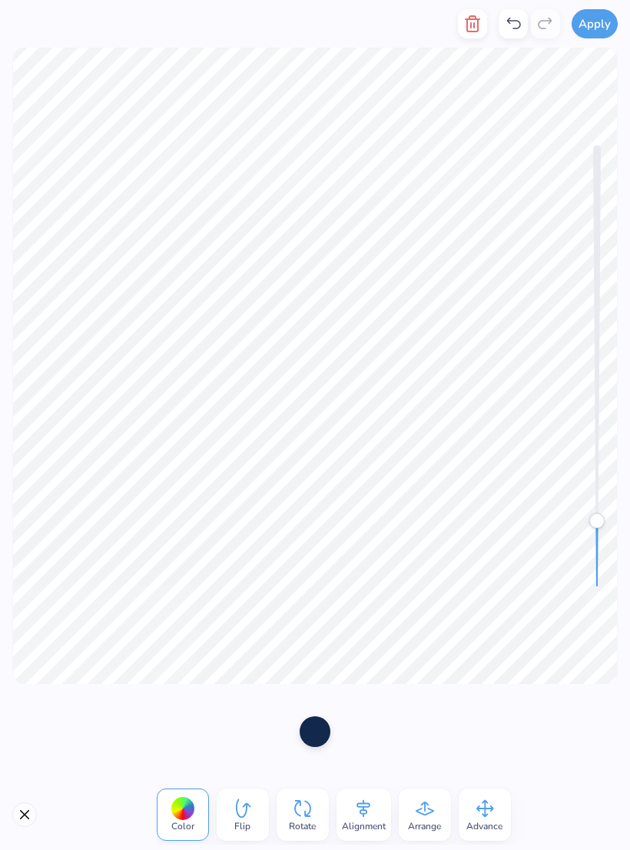
click at [323, 572] on div at bounding box center [315, 731] width 31 height 31
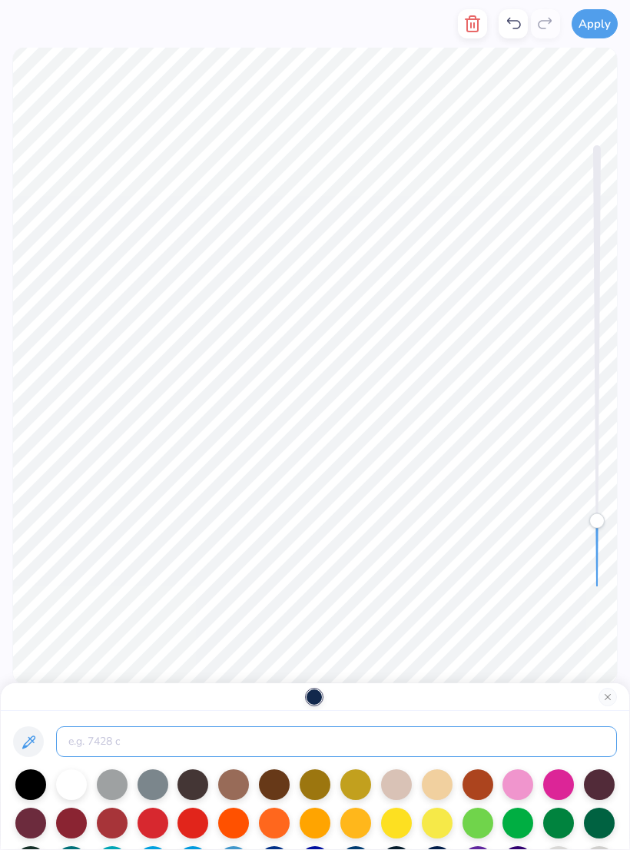
click at [227, 572] on input at bounding box center [336, 741] width 561 height 31
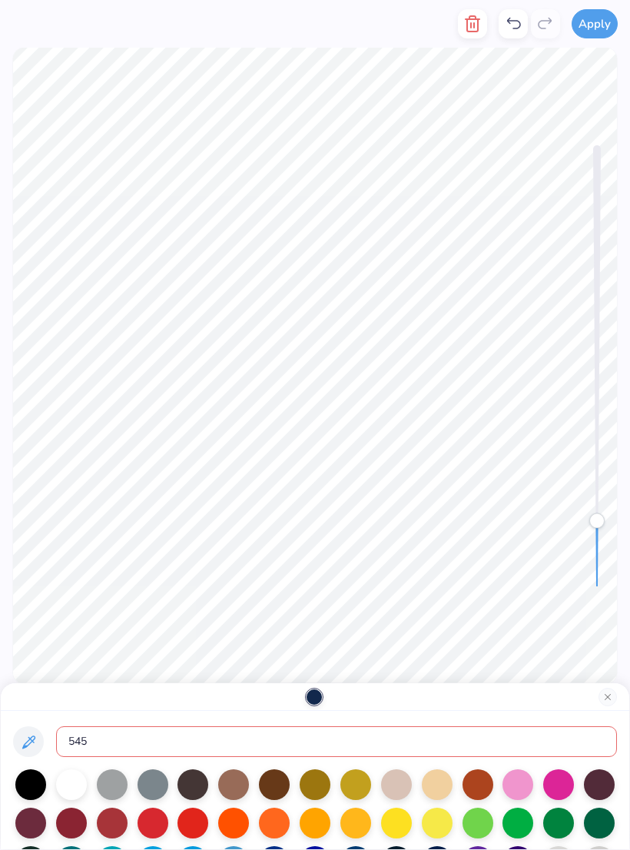
type input "545"
type input "7453"
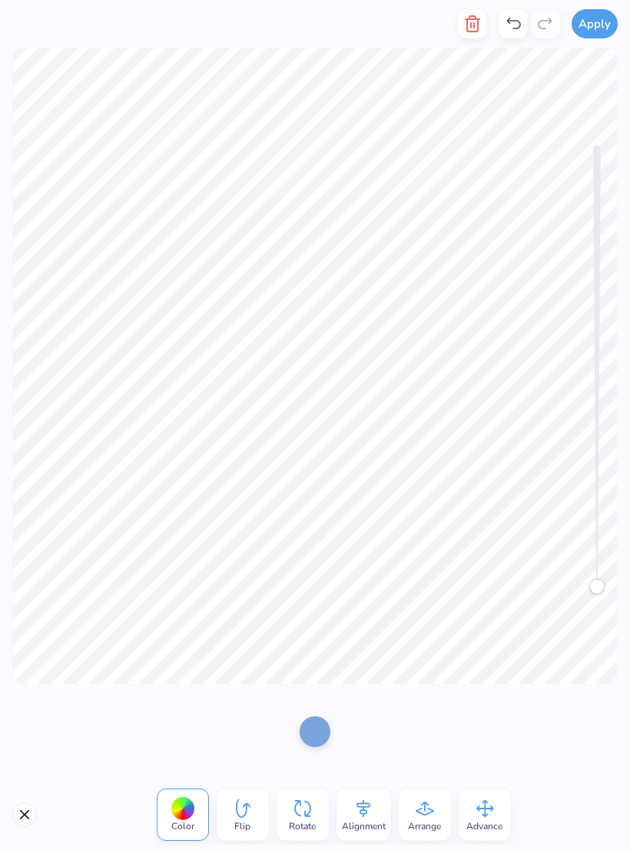
click at [478, 30] on icon "button" at bounding box center [472, 23] width 11 height 15
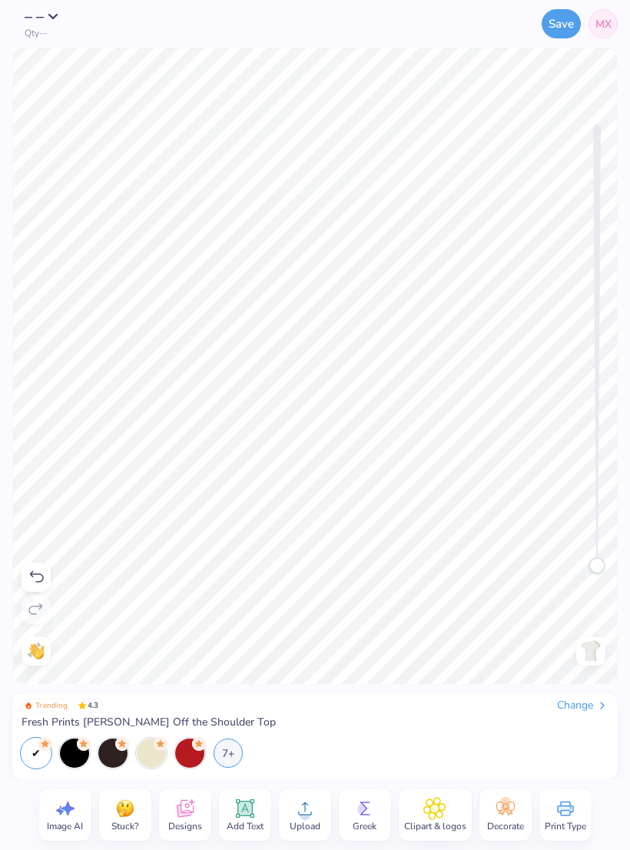
click at [585, 572] on div "Print Type" at bounding box center [565, 814] width 52 height 52
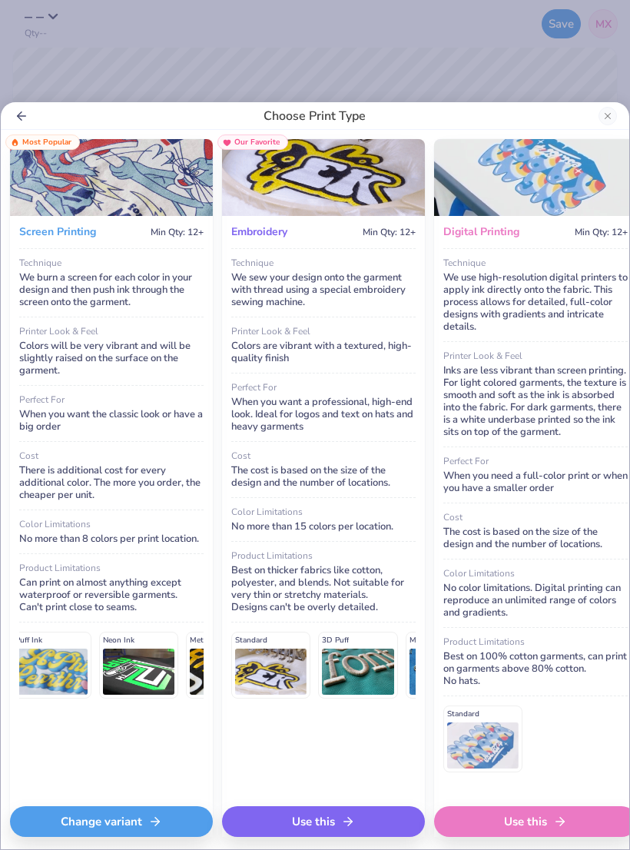
scroll to position [0, 0]
click at [486, 81] on div "Choose Print Type Screen Printing Min Qty: 12+ Most Popular Technique We burn a…" at bounding box center [315, 425] width 630 height 850
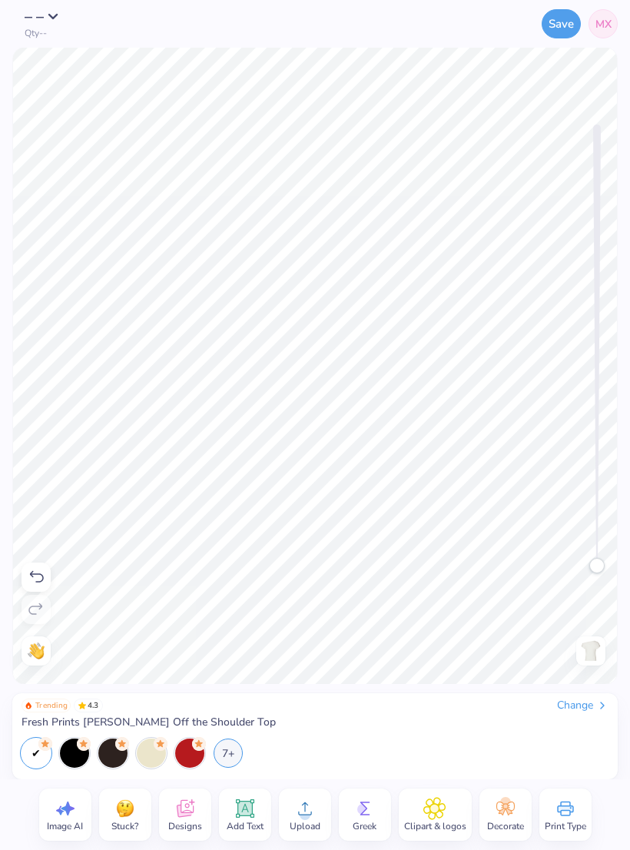
click at [572, 572] on icon at bounding box center [565, 808] width 23 height 23
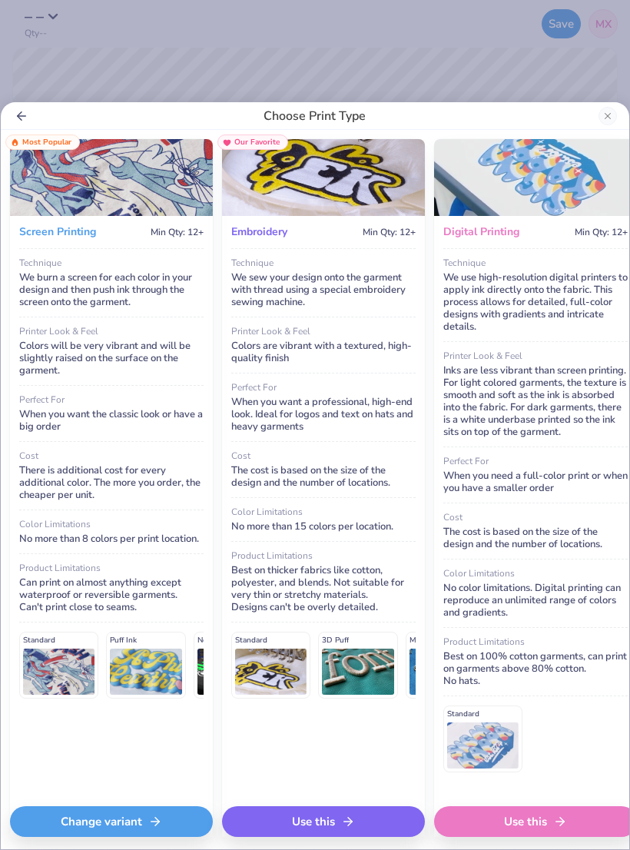
click at [55, 572] on div "Standard Puff Ink Neon Ink Metallic & Glitter Ink Glow in the Dark Ink Water ba…" at bounding box center [111, 664] width 184 height 67
click at [573, 85] on div "Choose Print Type Screen Printing Min Qty: 12+ Most Popular Technique We burn a…" at bounding box center [315, 425] width 630 height 850
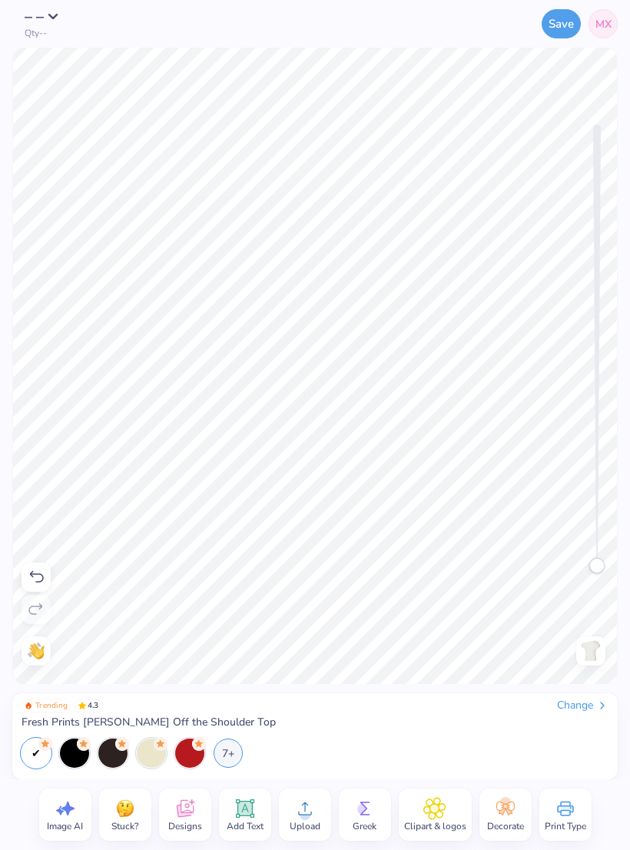
click at [565, 20] on button "Save" at bounding box center [561, 23] width 39 height 29
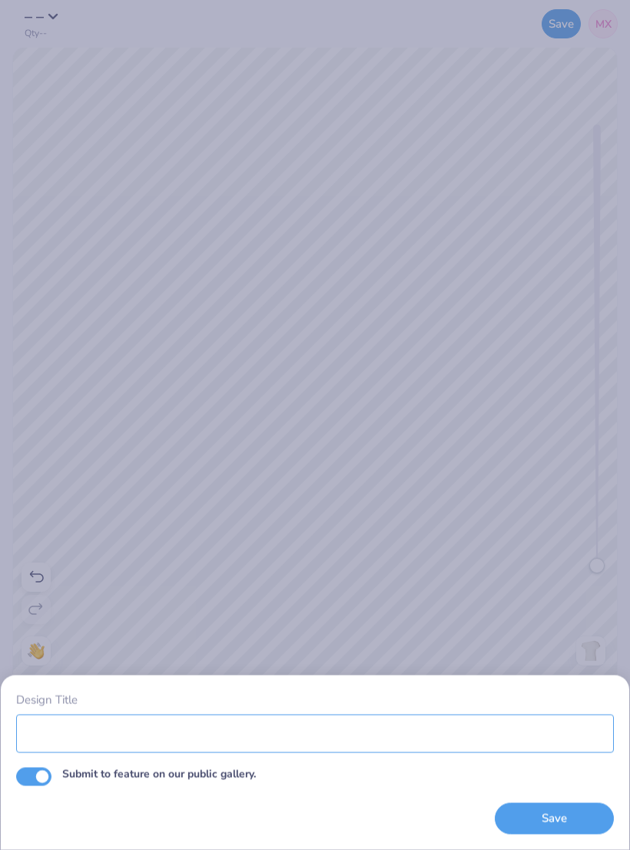
type input "."
type input "1998"
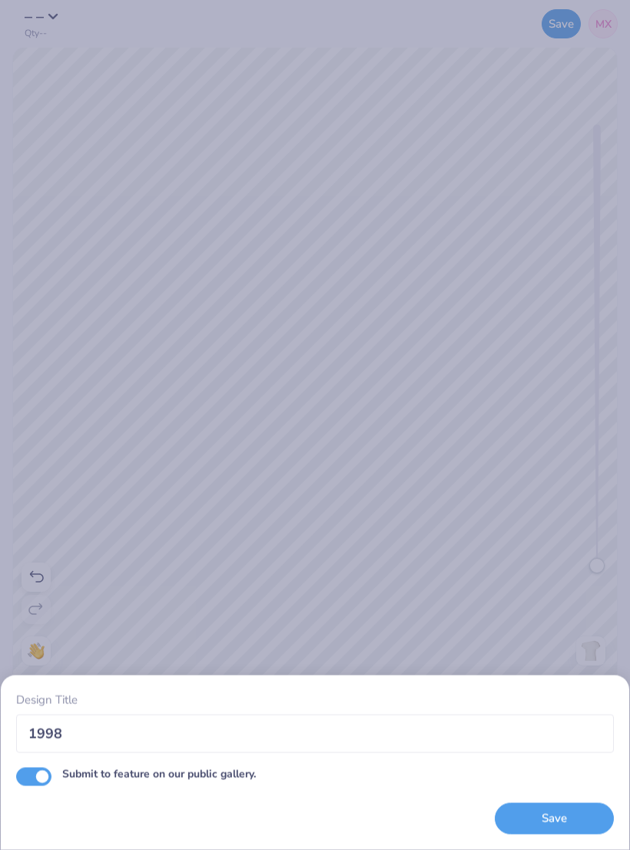
click at [589, 572] on div "Design Title 1998 Submit to feature on our public gallery. Save" at bounding box center [315, 425] width 630 height 850
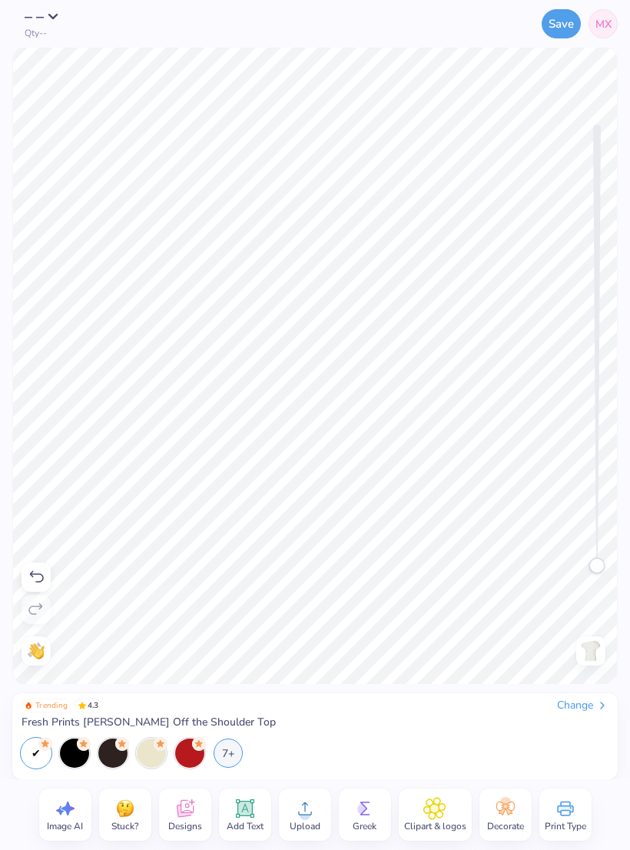
click at [560, 28] on button "Save" at bounding box center [561, 23] width 39 height 29
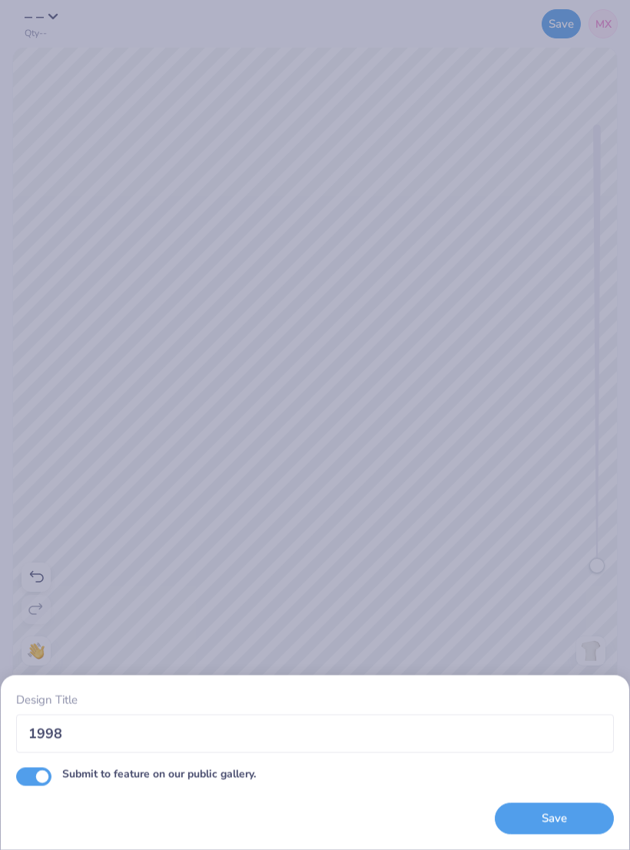
click at [578, 572] on button "Save" at bounding box center [554, 818] width 119 height 31
click at [31, 572] on input "Submit to feature on our public gallery." at bounding box center [33, 776] width 35 height 18
checkbox input "false"
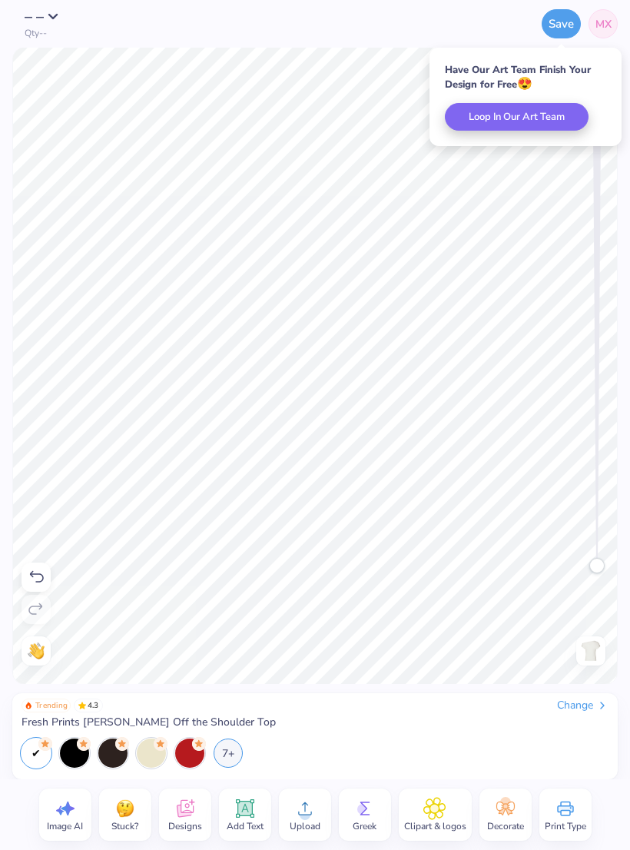
click at [58, 24] on button "– –" at bounding box center [46, 16] width 43 height 15
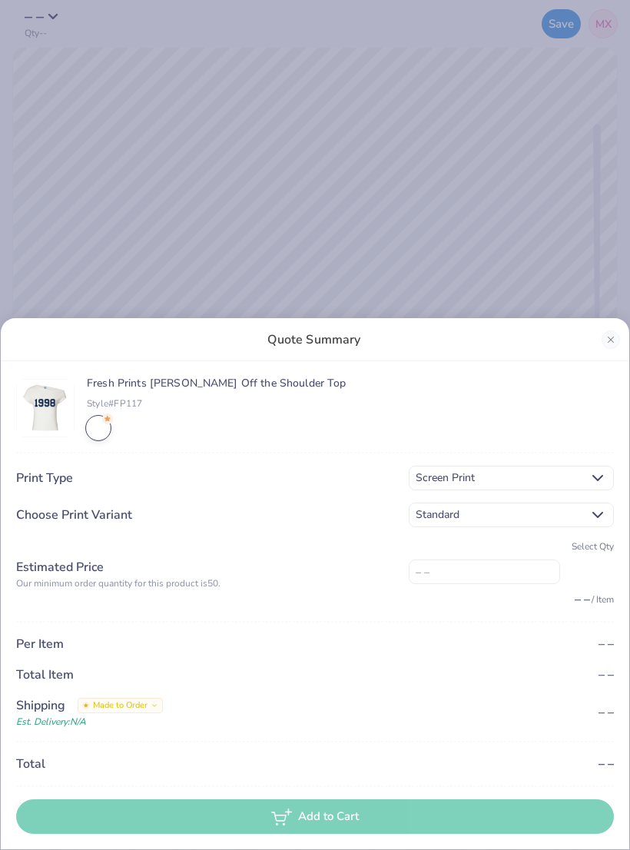
click at [479, 480] on span "Screen Print" at bounding box center [499, 477] width 167 height 17
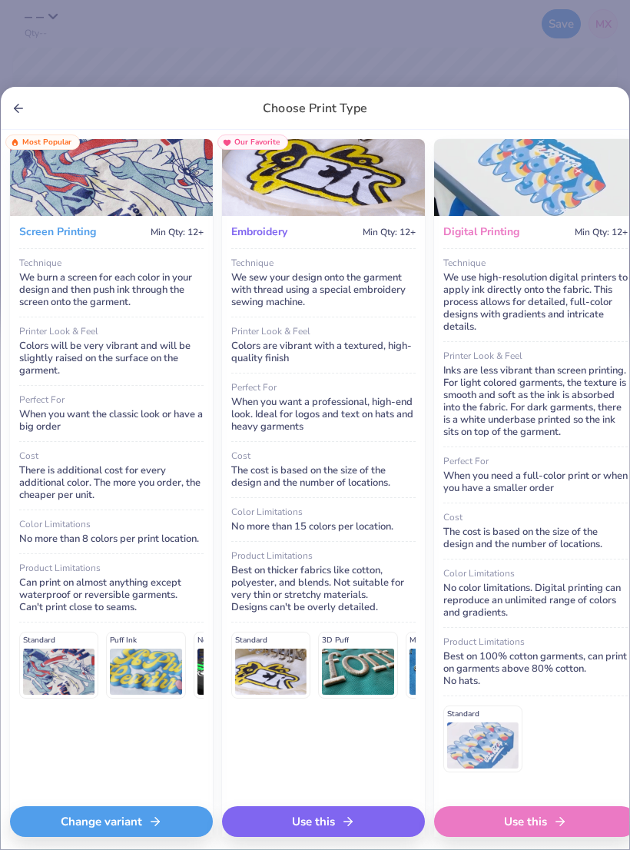
click at [575, 572] on div "Use this" at bounding box center [535, 821] width 203 height 31
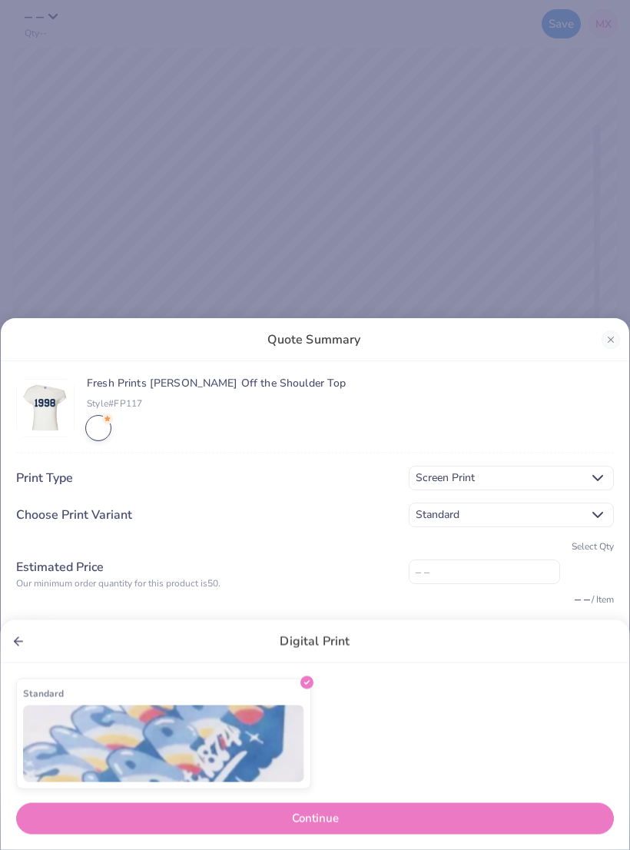
click at [547, 572] on button "Continue" at bounding box center [315, 818] width 598 height 31
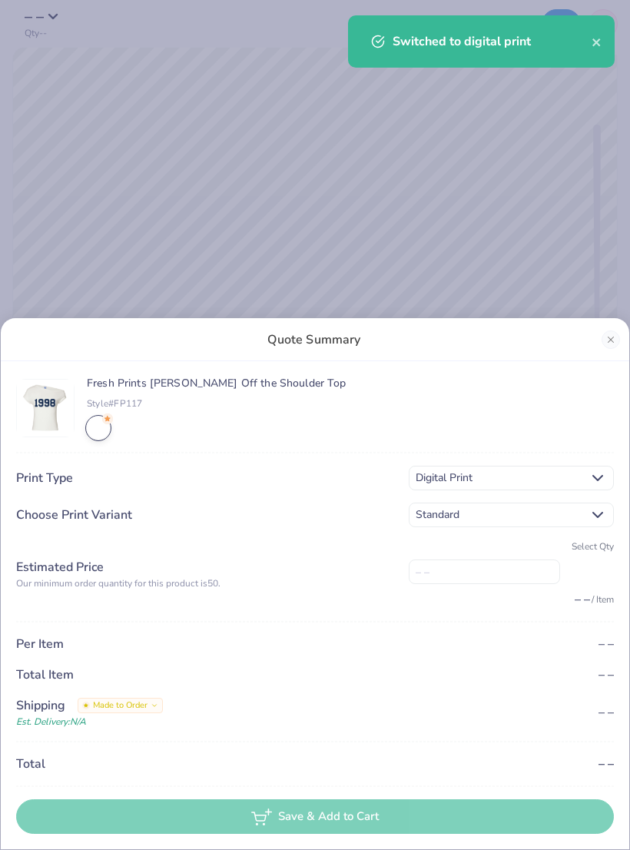
click at [488, 572] on input "number" at bounding box center [484, 571] width 151 height 25
click at [554, 572] on div "– –" at bounding box center [511, 644] width 205 height 18
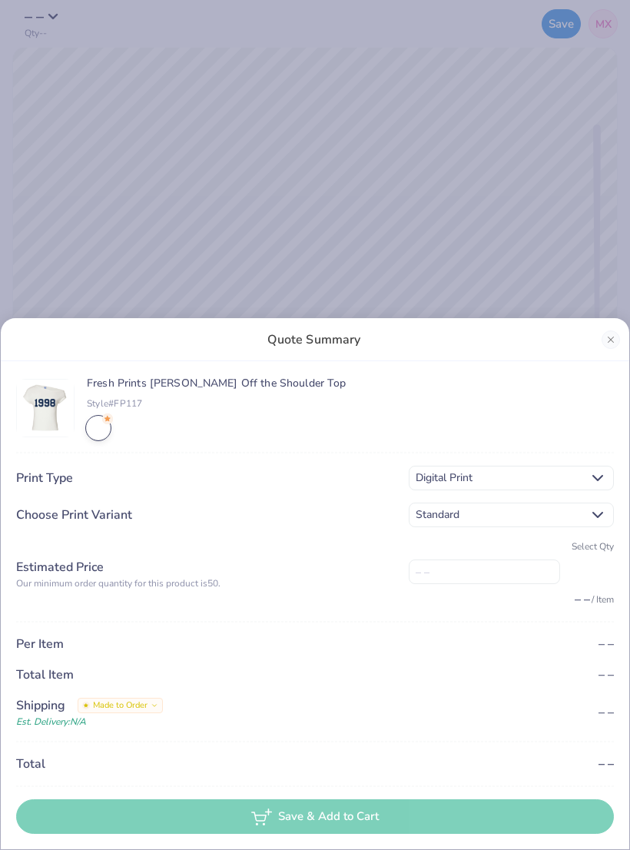
click at [519, 572] on input "number" at bounding box center [484, 571] width 151 height 25
type input "50"
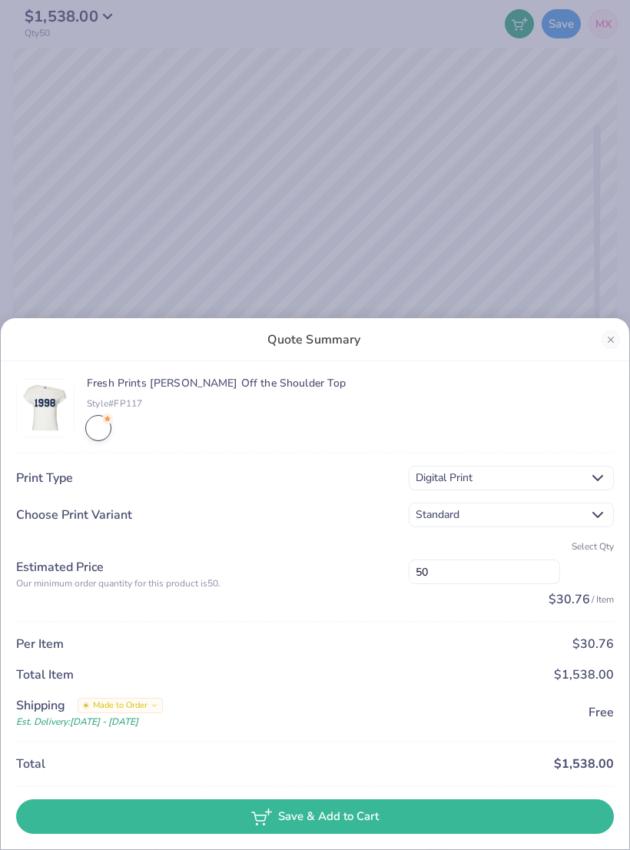
click at [583, 572] on span "$1,538.00" at bounding box center [584, 674] width 60 height 17
click at [607, 334] on button "Close" at bounding box center [611, 339] width 18 height 18
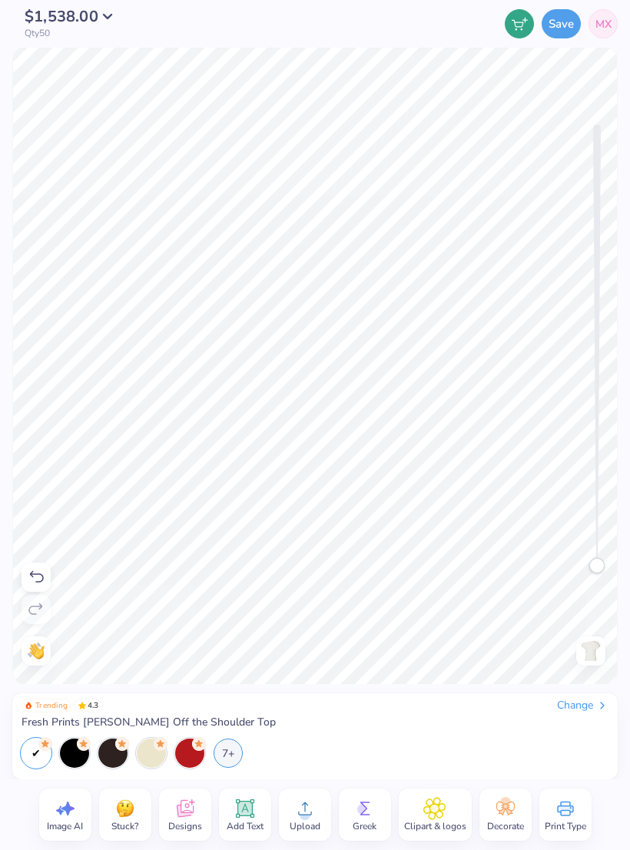
click at [86, 23] on span "$1,538.00" at bounding box center [62, 16] width 74 height 21
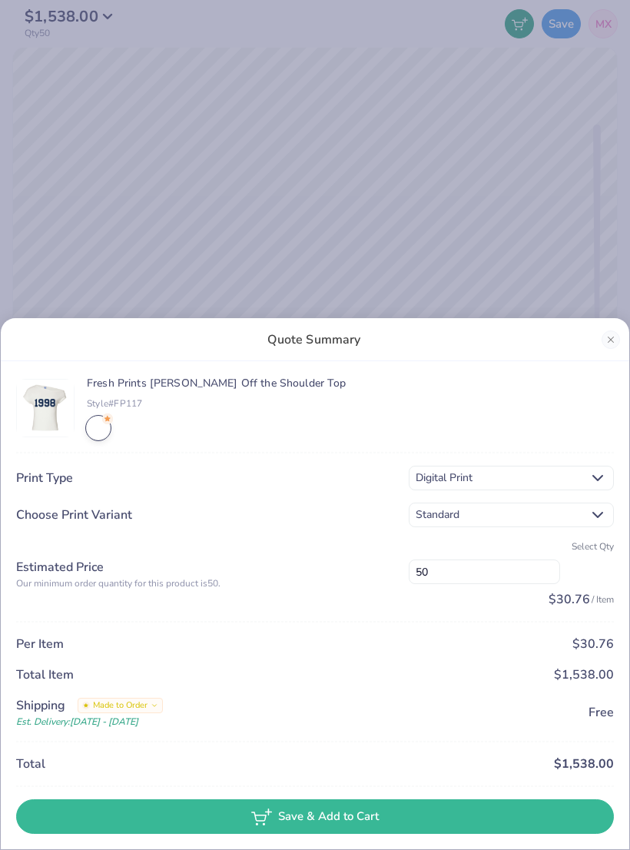
click at [503, 572] on input "50" at bounding box center [484, 571] width 151 height 25
click at [548, 572] on div "Fresh Prints Chloe Off the Shoulder Top Style# FP117 Print Type Digital Print C…" at bounding box center [315, 604] width 598 height 457
click at [595, 520] on icon at bounding box center [597, 515] width 18 height 18
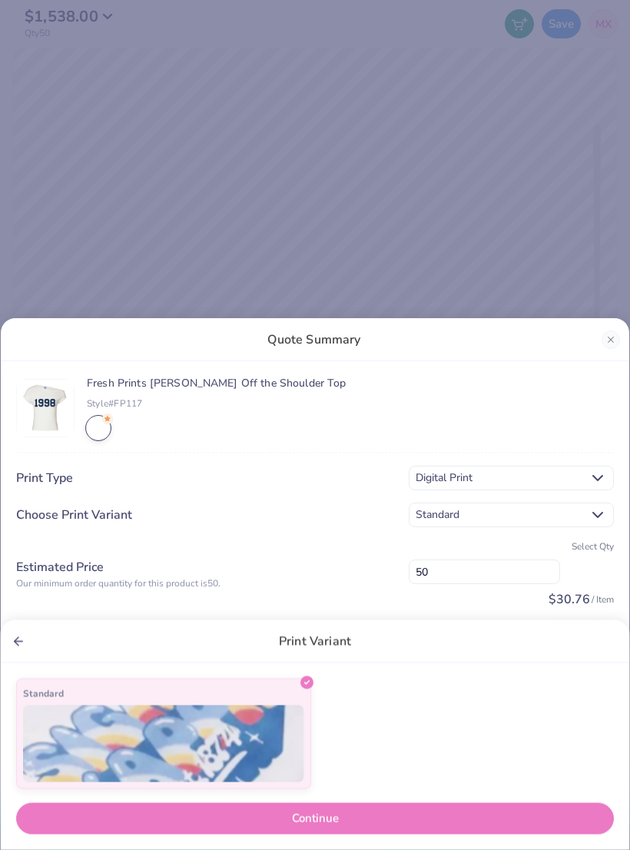
click at [332, 507] on div "Print Variant Standard Continue" at bounding box center [315, 425] width 630 height 850
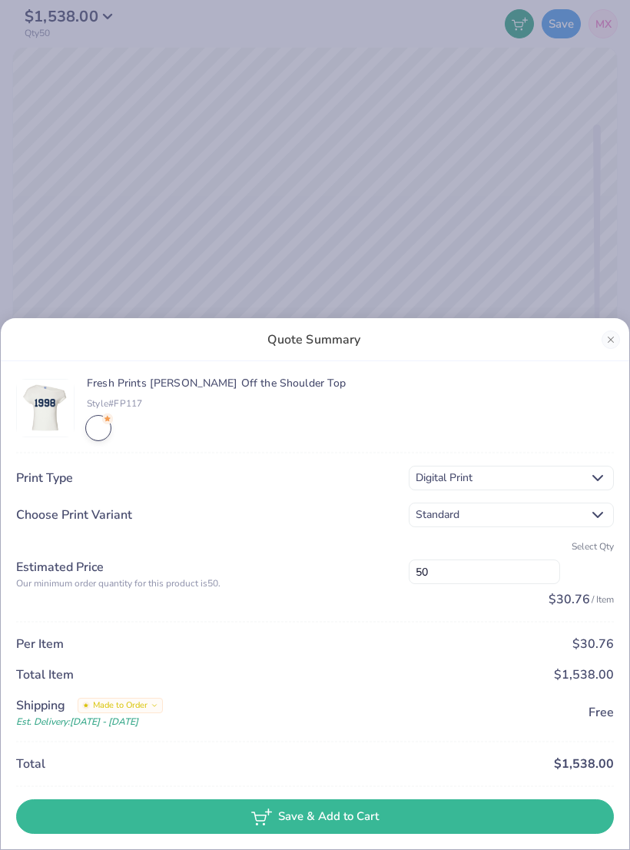
click at [618, 339] on button "Close" at bounding box center [611, 339] width 18 height 18
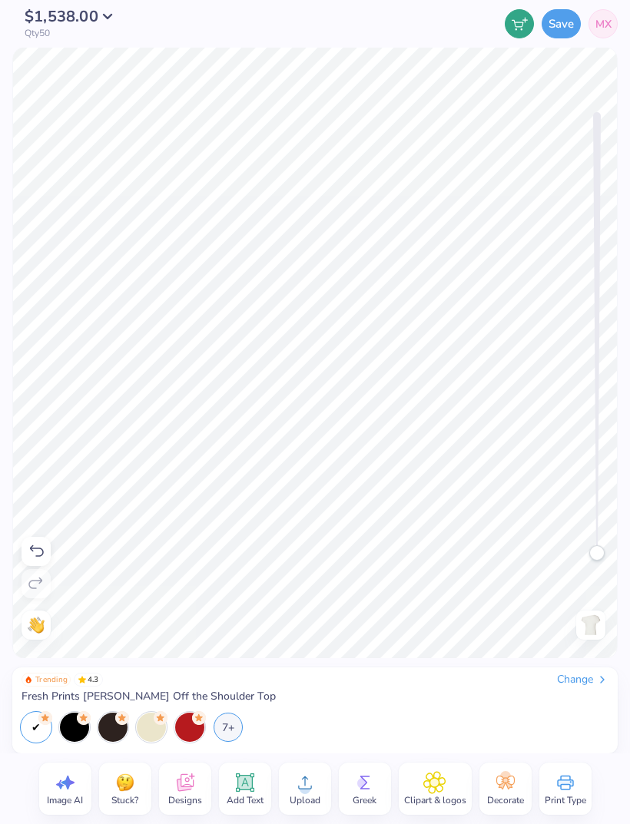
click at [561, 572] on div "Change" at bounding box center [582, 680] width 51 height 14
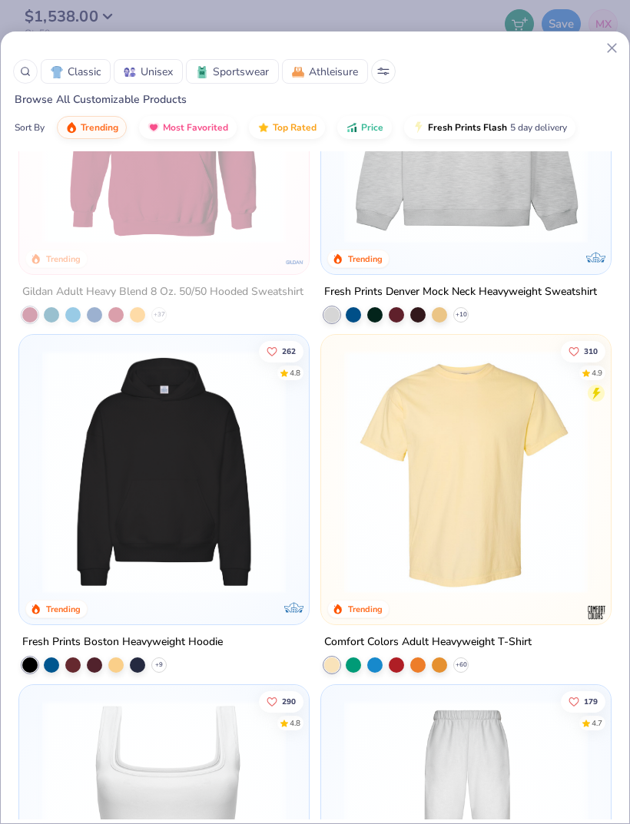
scroll to position [530, 0]
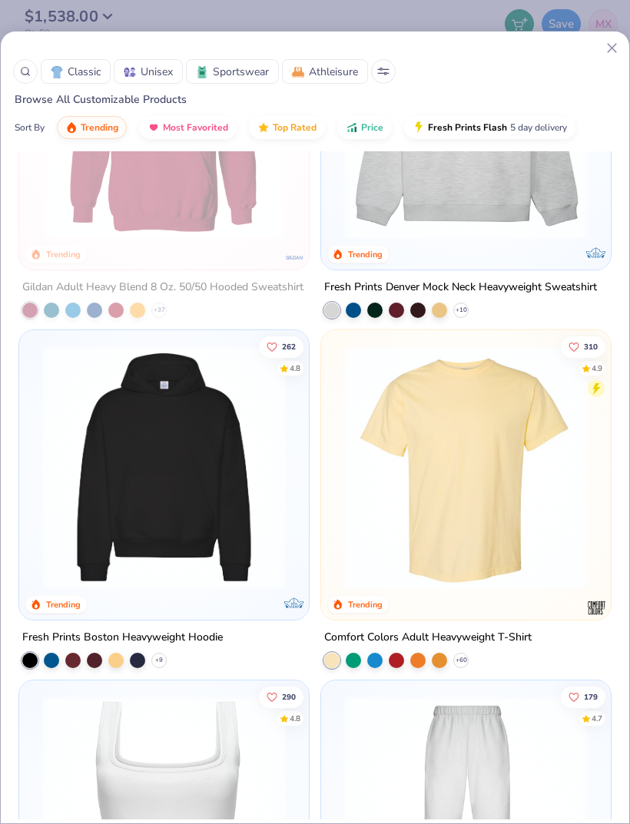
click at [209, 528] on img at bounding box center [164, 468] width 259 height 244
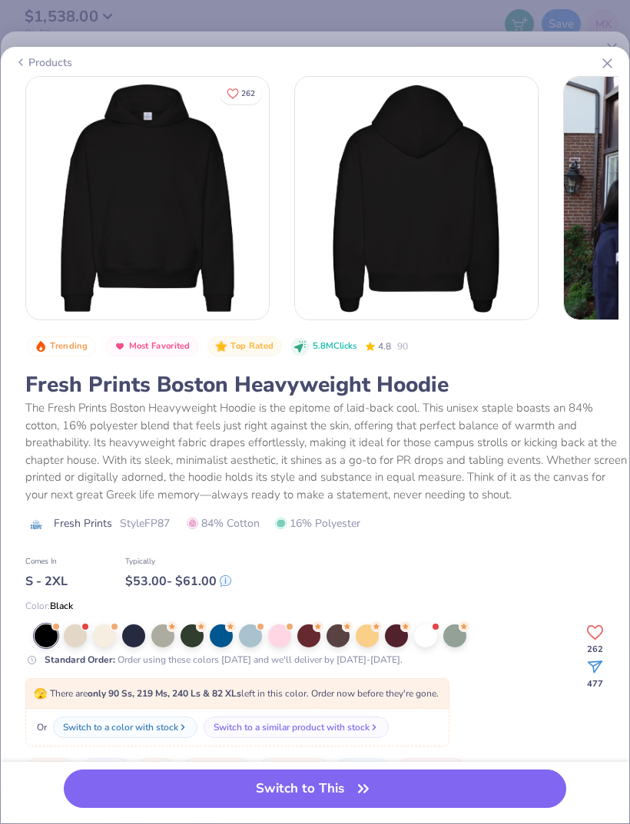
click at [601, 66] on icon at bounding box center [607, 63] width 16 height 16
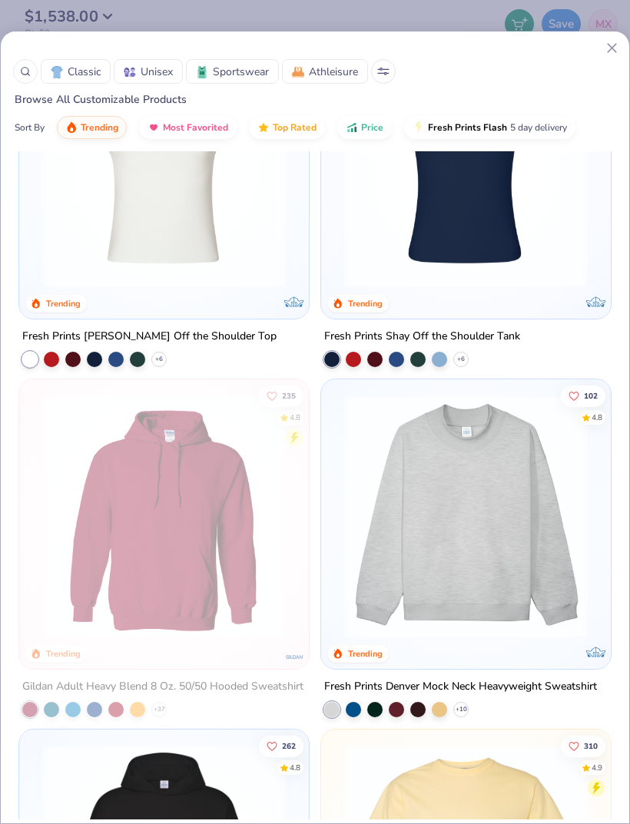
scroll to position [55, 0]
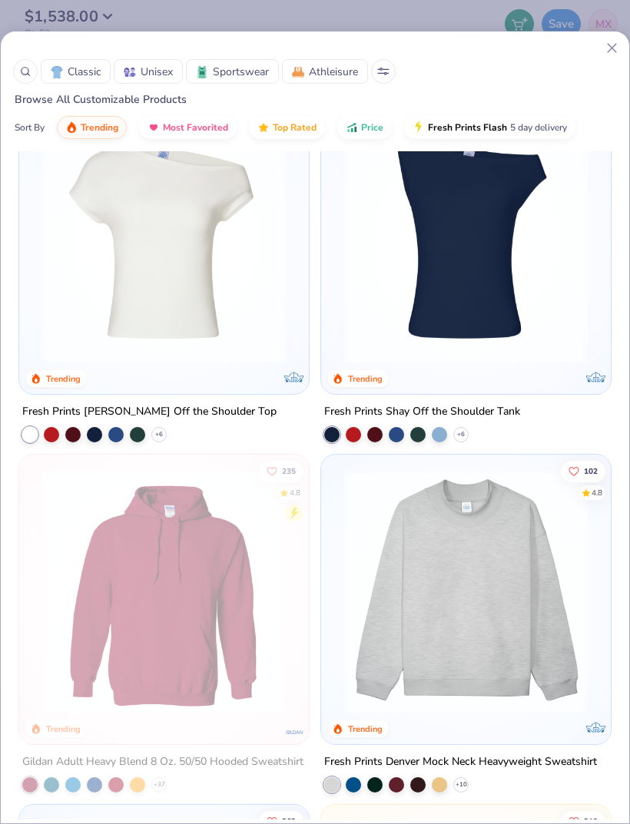
click at [210, 130] on span "Most Favorited" at bounding box center [195, 127] width 65 height 12
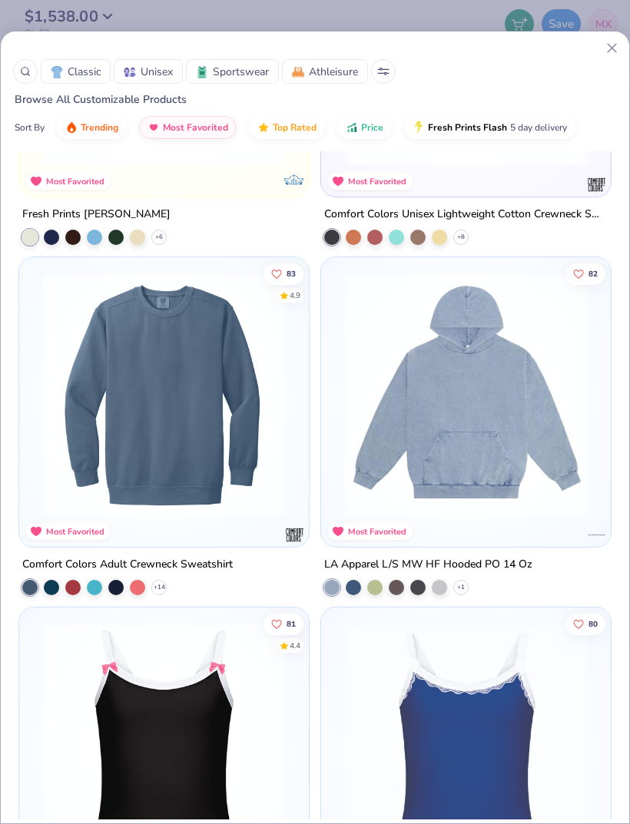
scroll to position [5509, 0]
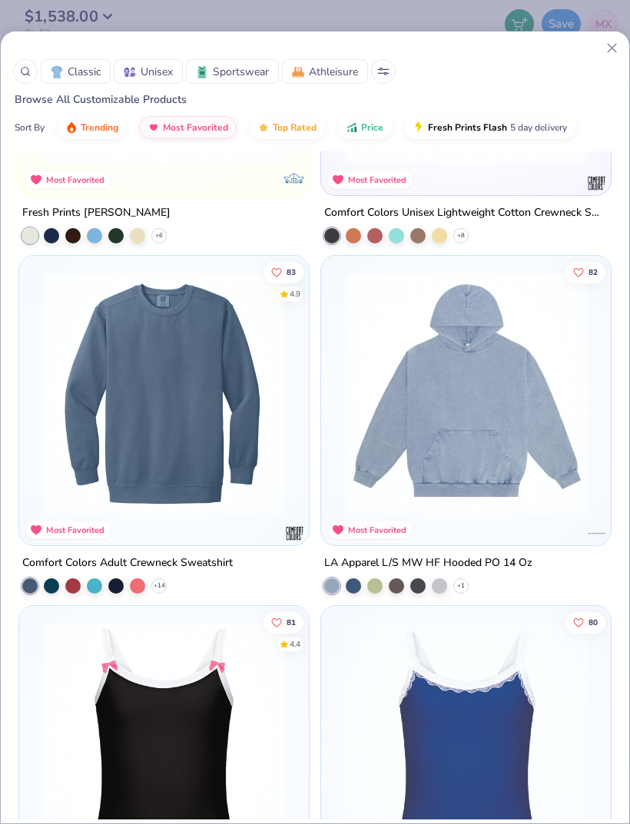
click at [515, 492] on img at bounding box center [465, 393] width 259 height 244
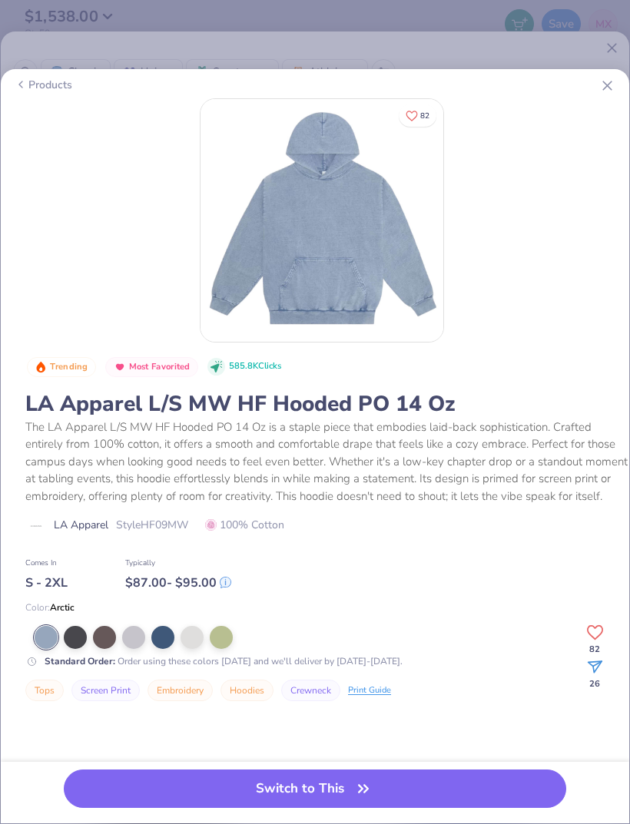
click at [157, 572] on div at bounding box center [162, 637] width 23 height 23
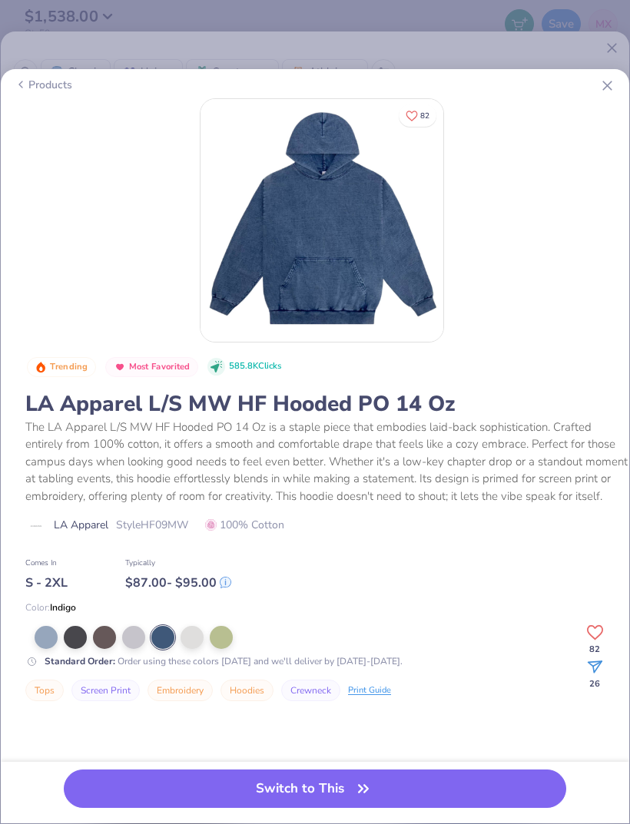
click at [128, 572] on div at bounding box center [133, 637] width 23 height 23
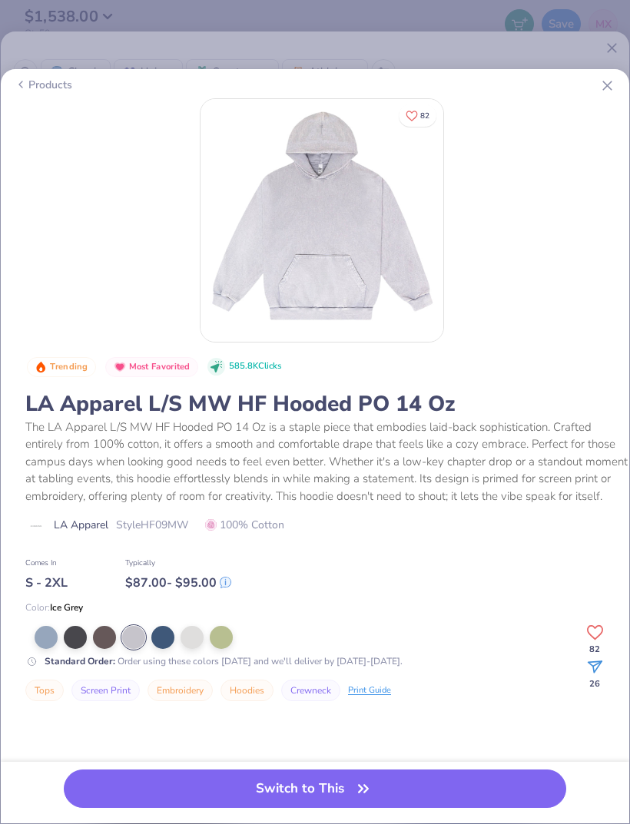
click at [129, 572] on div at bounding box center [133, 637] width 23 height 23
click at [186, 572] on div at bounding box center [192, 637] width 23 height 23
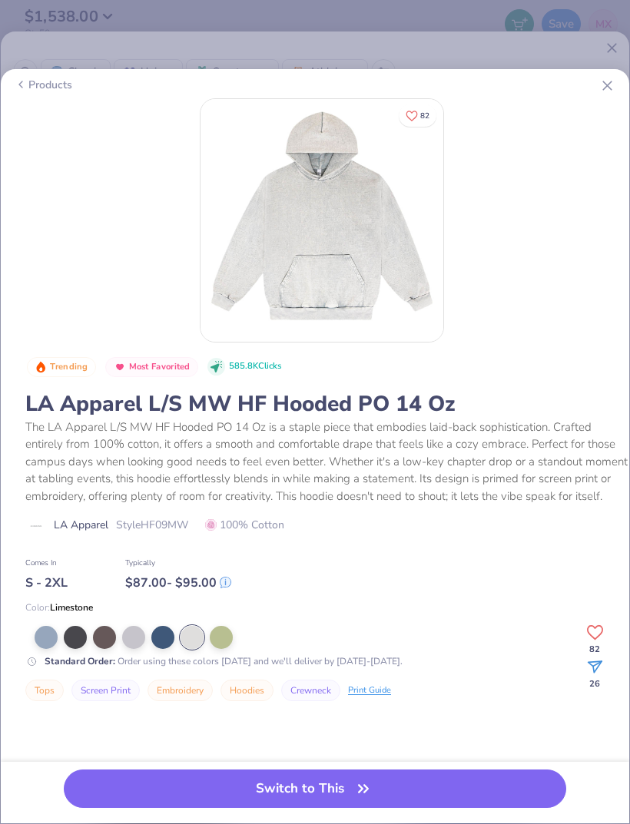
click at [73, 572] on div at bounding box center [75, 637] width 23 height 23
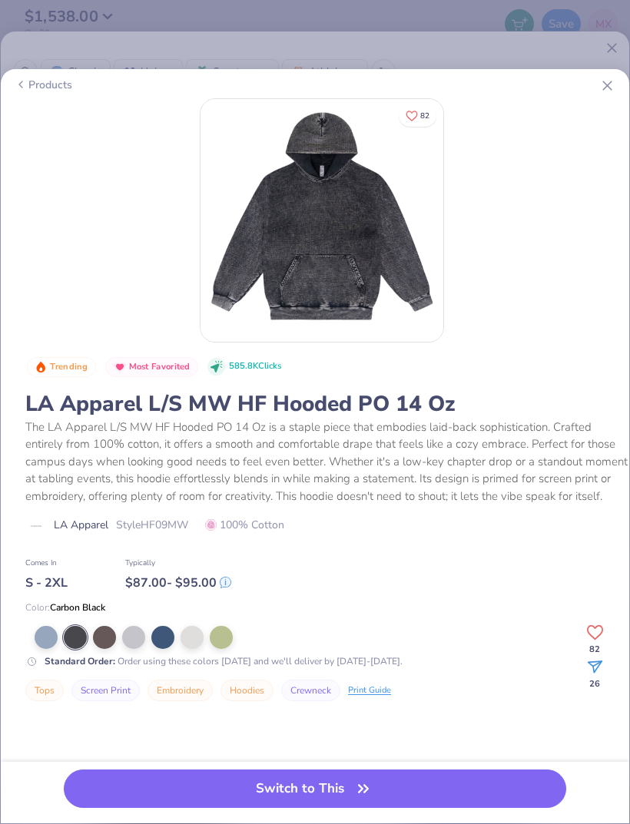
click at [194, 572] on div at bounding box center [192, 637] width 23 height 23
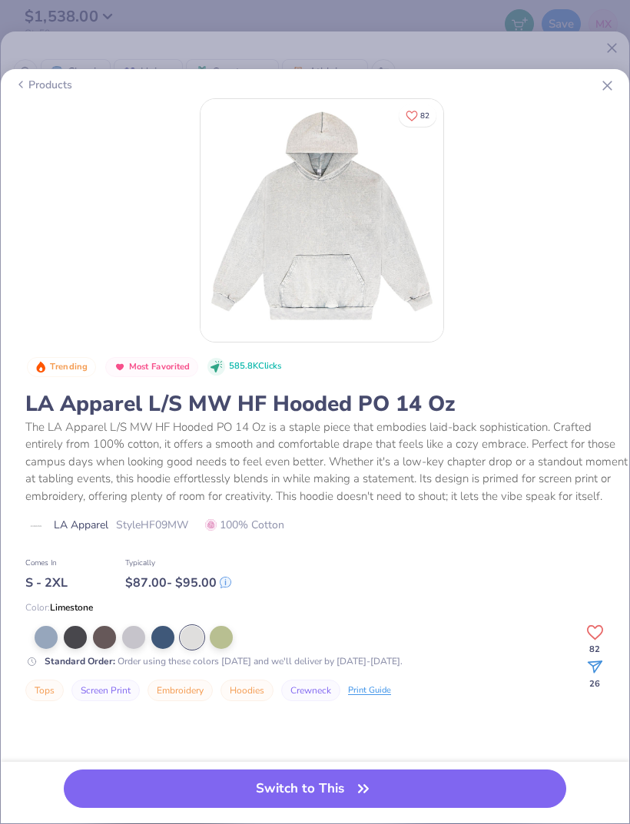
click at [130, 572] on div at bounding box center [133, 637] width 23 height 23
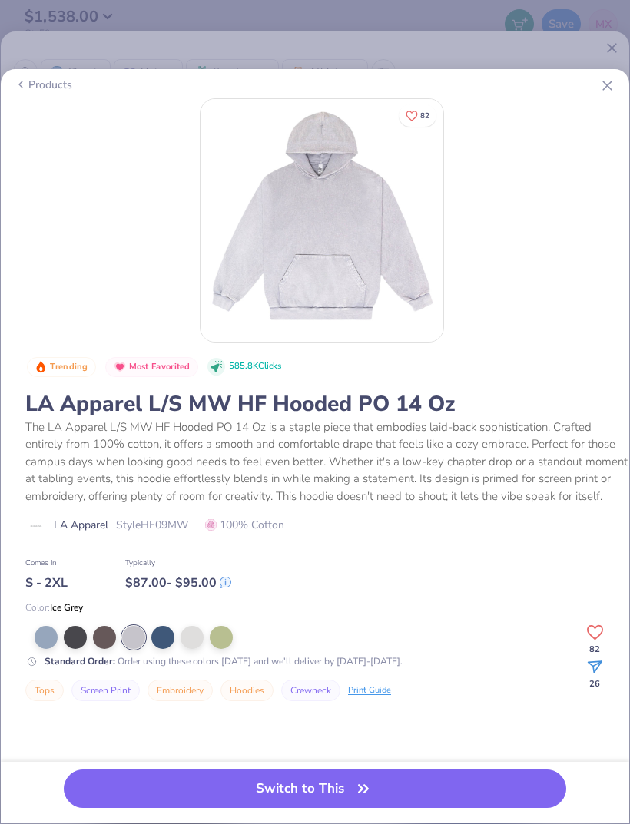
click at [133, 572] on div at bounding box center [133, 637] width 23 height 23
click at [227, 572] on div at bounding box center [221, 637] width 23 height 23
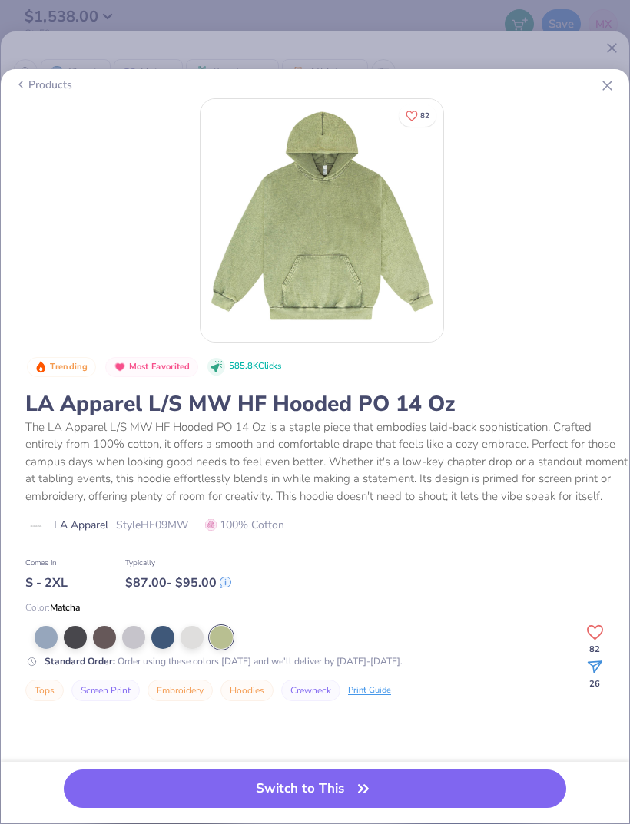
click at [220, 572] on div at bounding box center [221, 637] width 23 height 23
click at [139, 572] on div at bounding box center [133, 637] width 23 height 23
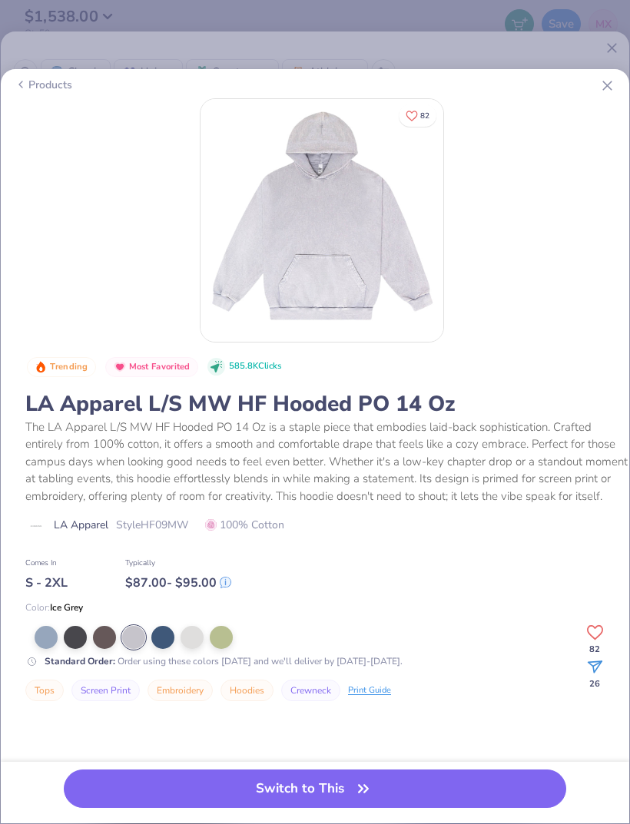
click at [134, 572] on div at bounding box center [133, 637] width 23 height 23
click at [112, 572] on div at bounding box center [104, 637] width 23 height 23
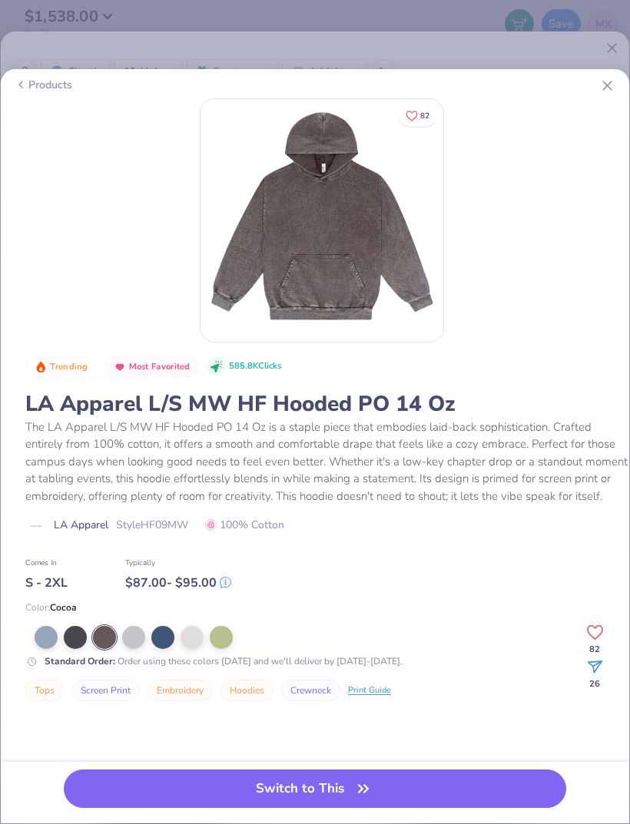
click at [75, 572] on div at bounding box center [75, 637] width 23 height 23
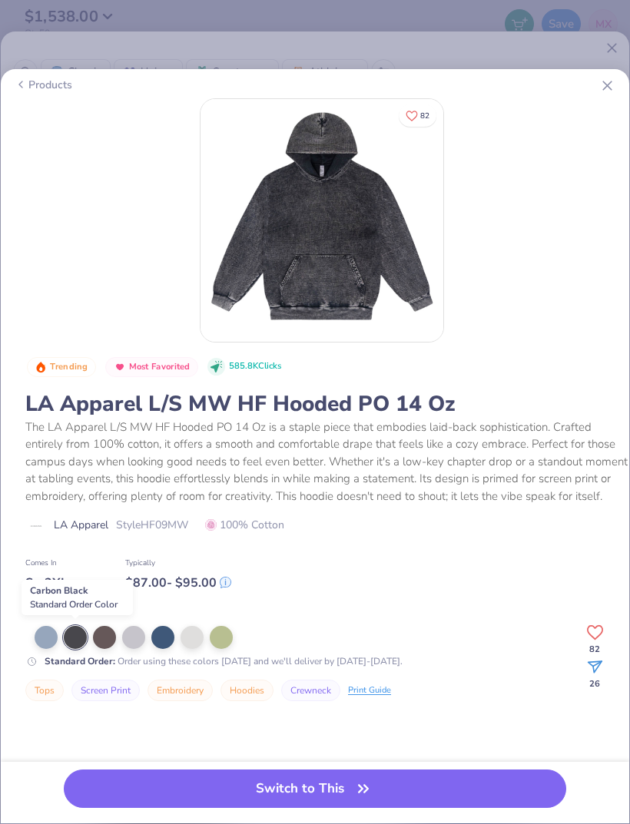
click at [77, 572] on div at bounding box center [75, 637] width 23 height 23
click at [76, 572] on div at bounding box center [75, 637] width 23 height 23
click at [542, 572] on button "Switch to This" at bounding box center [315, 789] width 502 height 38
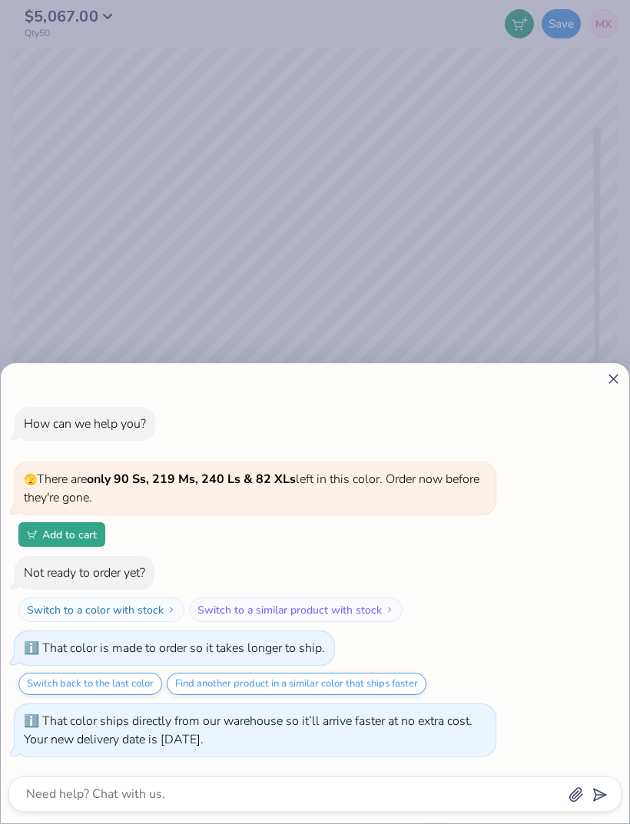
click at [598, 377] on div at bounding box center [314, 379] width 613 height 16
click at [611, 367] on div "How can we help you? 🫣 There are only 90 Ss, 219 Ms, 240 Ls & 82 XLs left in th…" at bounding box center [315, 593] width 628 height 460
click at [611, 366] on div "How can we help you? 🫣 There are only 90 Ss, 219 Ms, 240 Ls & 82 XLs left in th…" at bounding box center [315, 593] width 628 height 460
click at [619, 380] on icon at bounding box center [613, 379] width 16 height 16
type textarea "x"
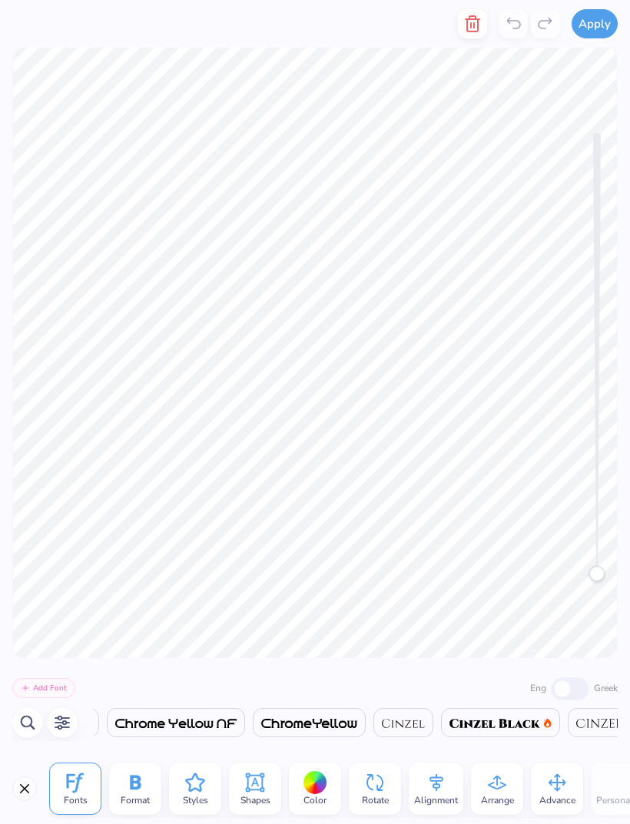
scroll to position [0, 8077]
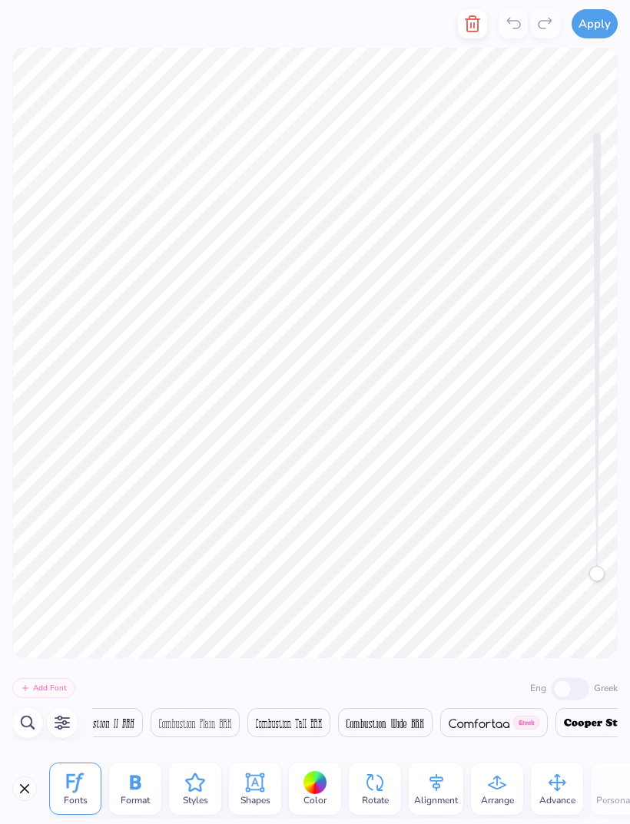
click at [478, 22] on icon "button" at bounding box center [472, 23] width 11 height 15
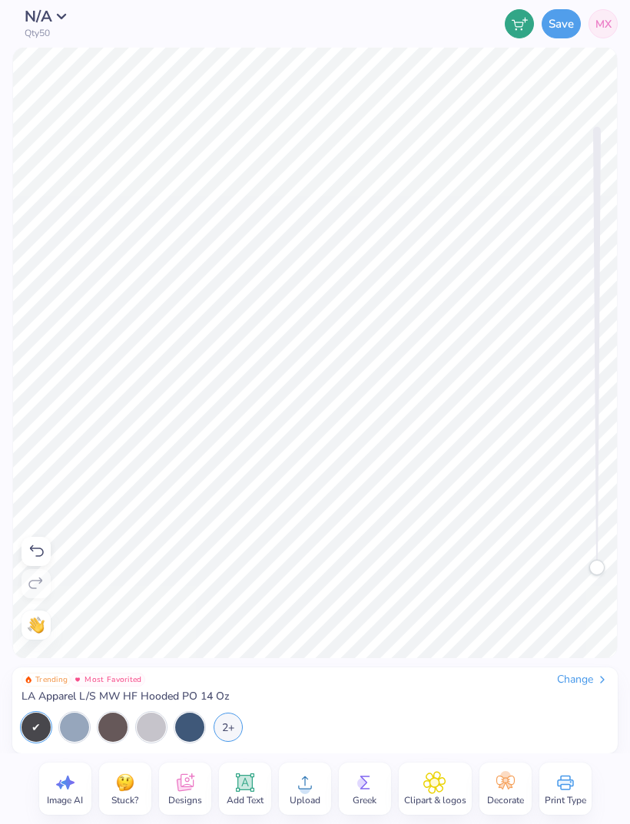
click at [70, 11] on button "N/A" at bounding box center [50, 16] width 51 height 15
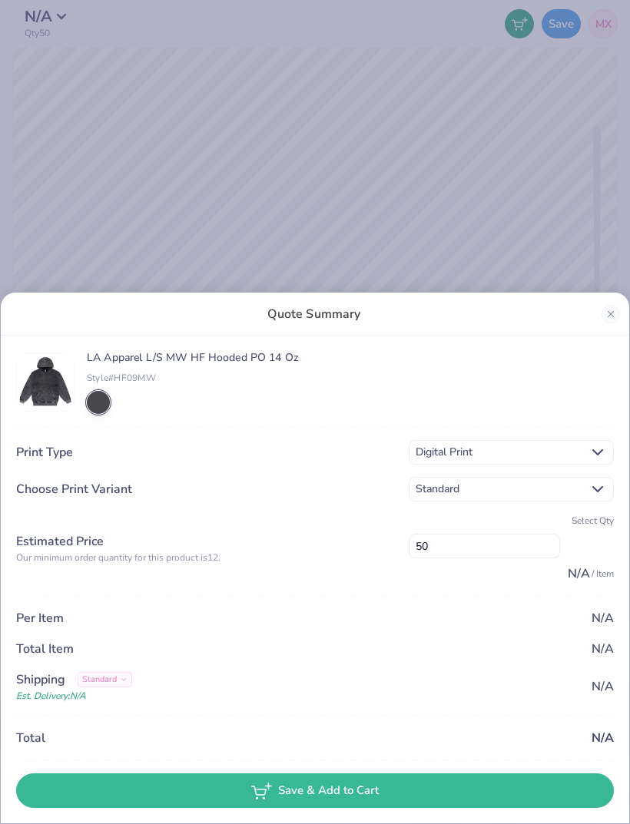
click at [492, 545] on input "50" at bounding box center [484, 546] width 151 height 25
click at [519, 215] on div "Quote Summary LA Apparel L/S MW HF Hooded PO 14 Oz Style# HF09MW Print Type Dig…" at bounding box center [315, 412] width 630 height 824
type input "12"
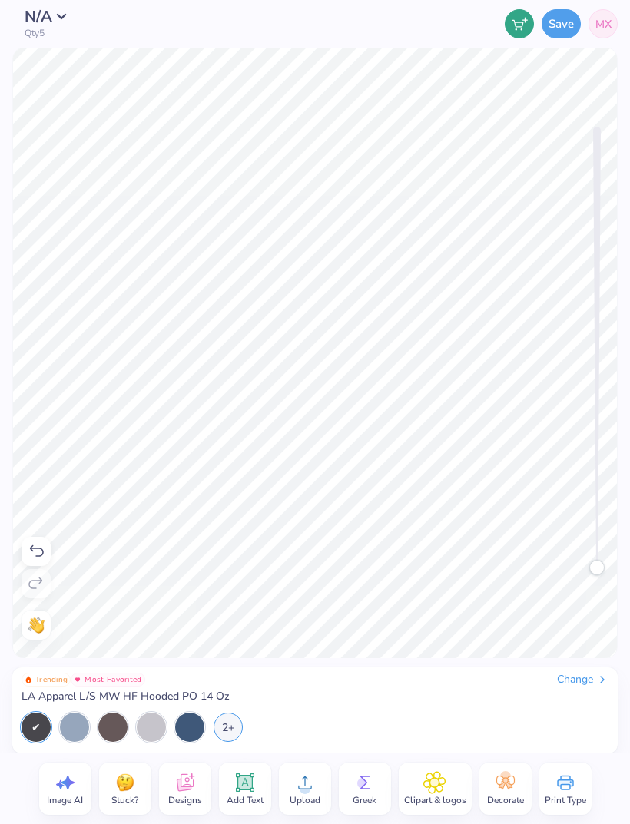
click at [575, 572] on div "Change" at bounding box center [582, 680] width 51 height 14
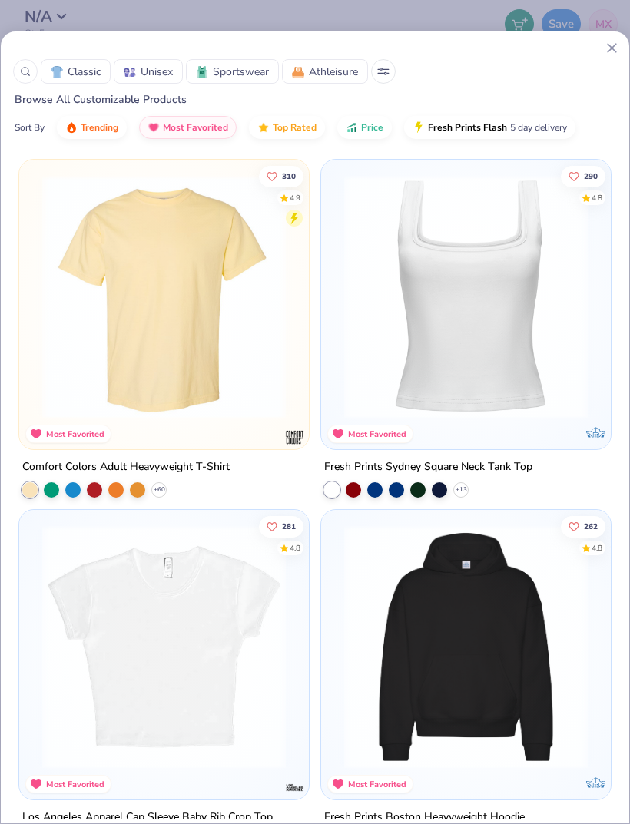
click at [377, 75] on button at bounding box center [383, 71] width 25 height 25
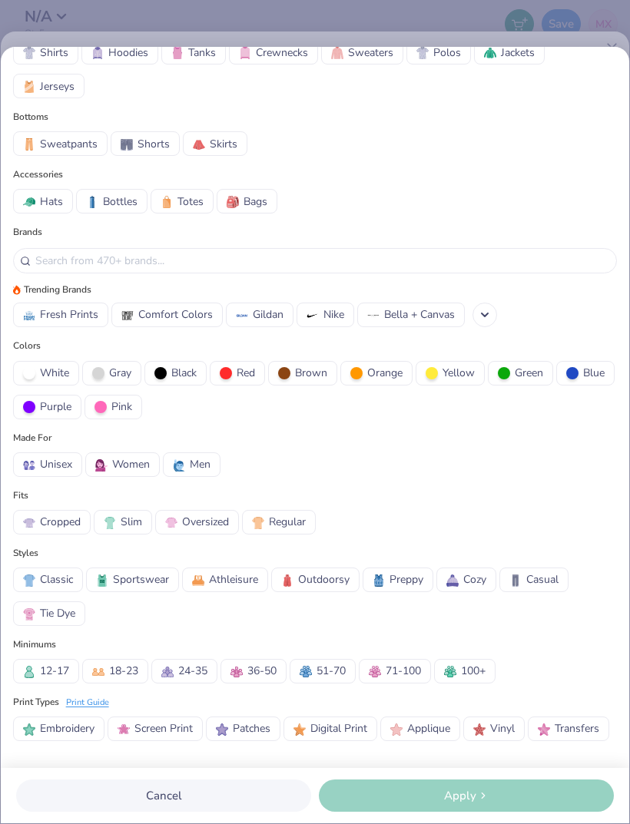
scroll to position [45, 0]
click at [55, 572] on span "12-17" at bounding box center [54, 671] width 29 height 16
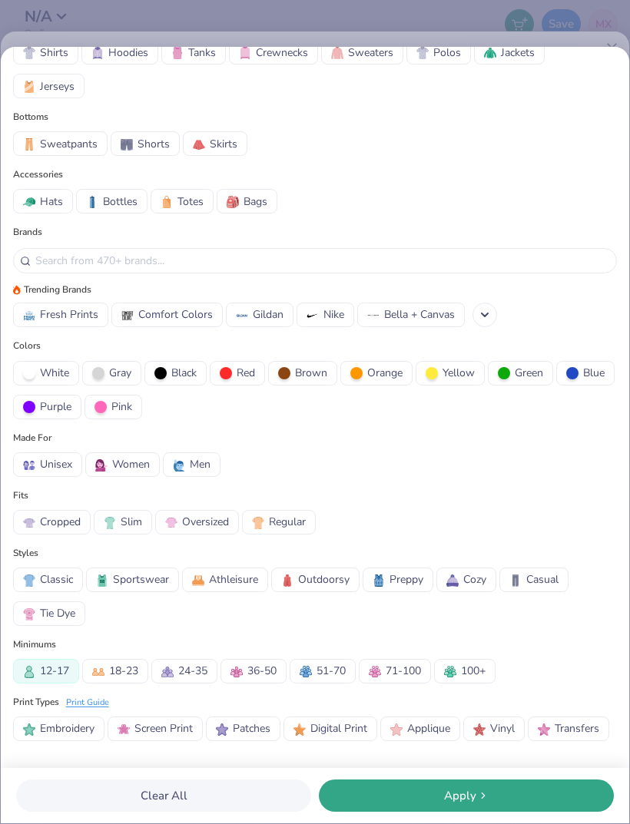
click at [469, 572] on span "Apply" at bounding box center [460, 796] width 32 height 18
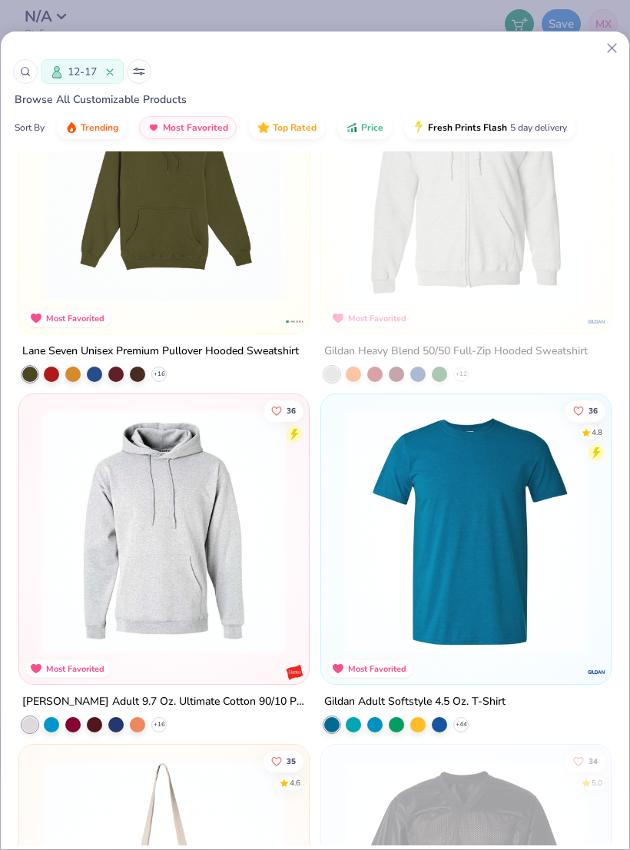
scroll to position [11009, 0]
